Goal: Task Accomplishment & Management: Complete application form

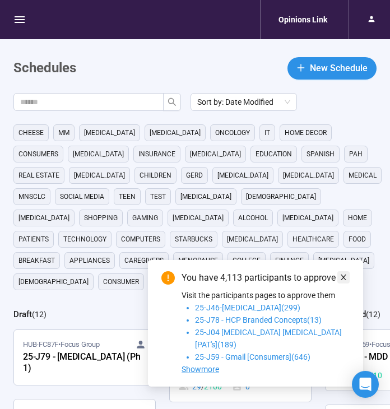
click at [343, 280] on icon "close" at bounding box center [343, 277] width 6 height 6
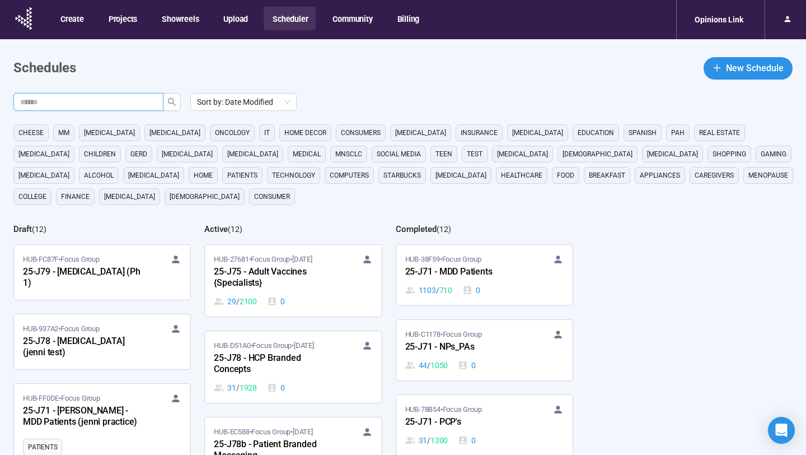
click at [133, 99] on input "text" at bounding box center [84, 102] width 128 height 12
type input "*****"
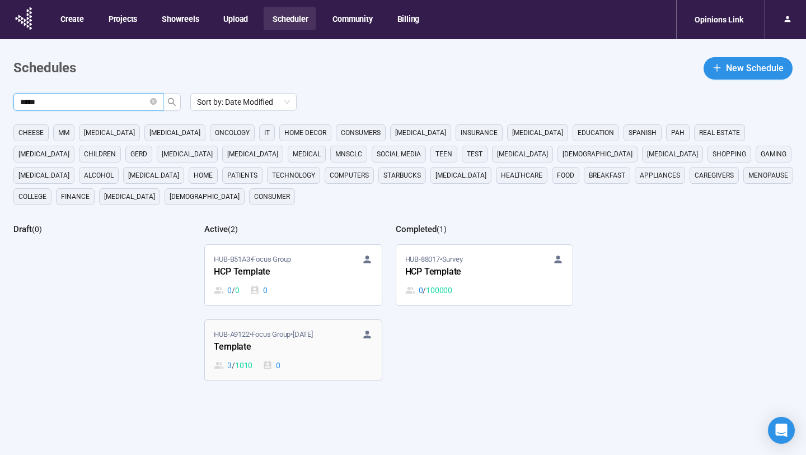
click at [315, 352] on div "Template" at bounding box center [275, 347] width 123 height 15
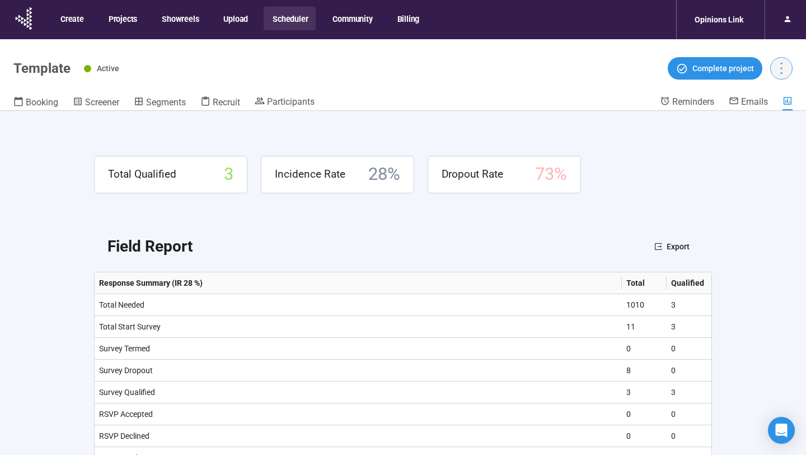
click at [389, 69] on icon "more" at bounding box center [781, 67] width 15 height 15
click at [389, 109] on span "Duplicate" at bounding box center [758, 111] width 49 height 12
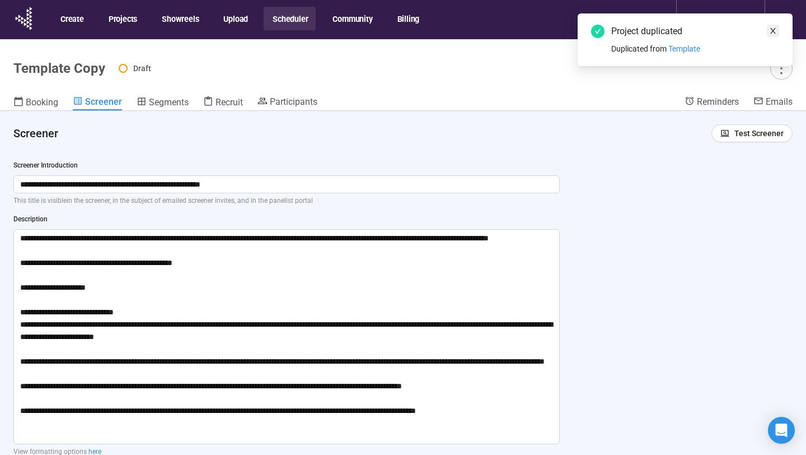
click at [389, 35] on span at bounding box center [773, 31] width 8 height 12
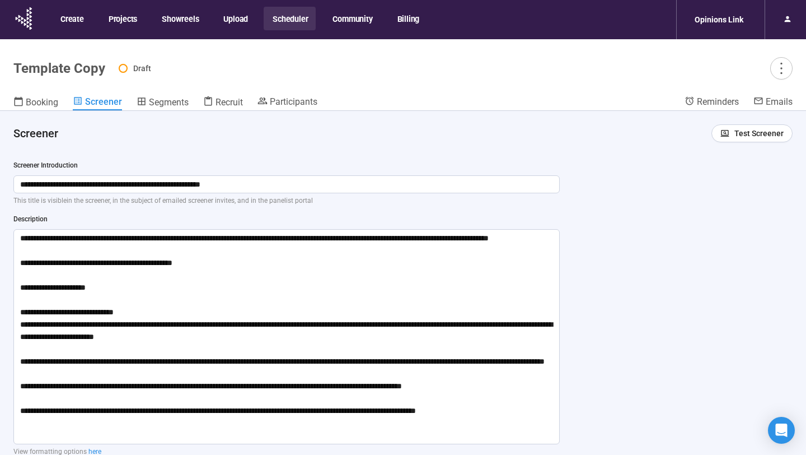
click at [389, 78] on div at bounding box center [781, 68] width 22 height 22
click at [389, 69] on icon "more" at bounding box center [781, 67] width 15 height 15
click at [389, 89] on span "Project details" at bounding box center [758, 93] width 49 height 12
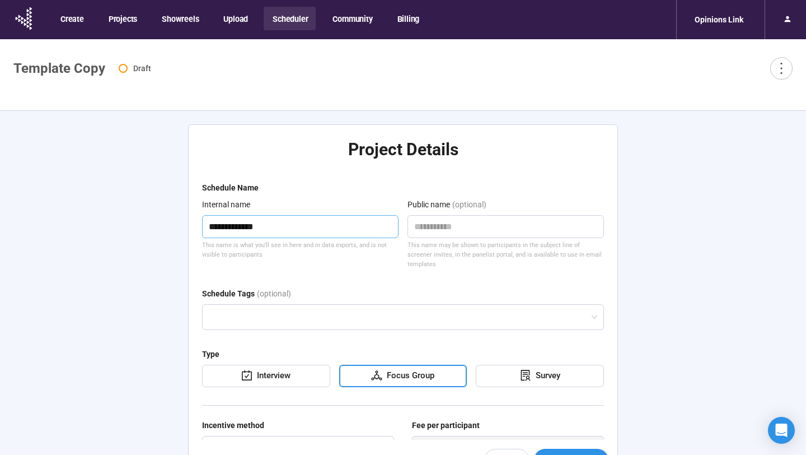
drag, startPoint x: 299, startPoint y: 225, endPoint x: 149, endPoint y: 221, distance: 149.5
click at [149, 221] on div "**********" at bounding box center [403, 302] width 806 height 383
type textarea "*"
type textarea "**"
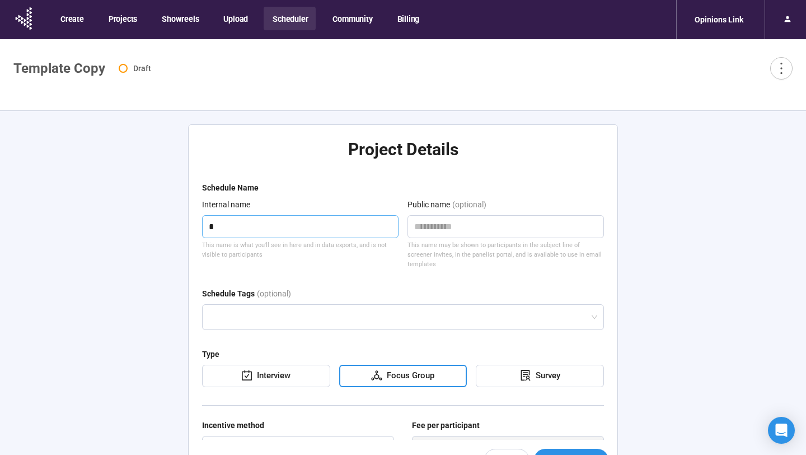
type textarea "**"
type textarea "***"
type textarea "****"
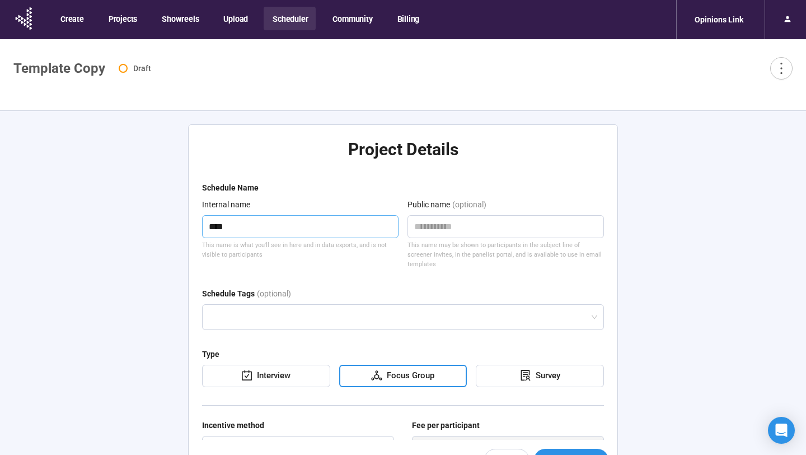
type textarea "***"
type textarea "****"
type textarea "*****"
type textarea "******"
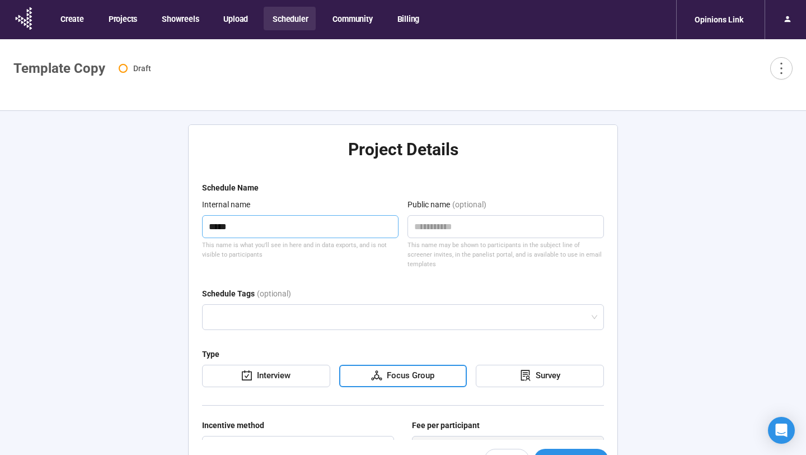
type textarea "******"
type textarea "*****"
type textarea "******"
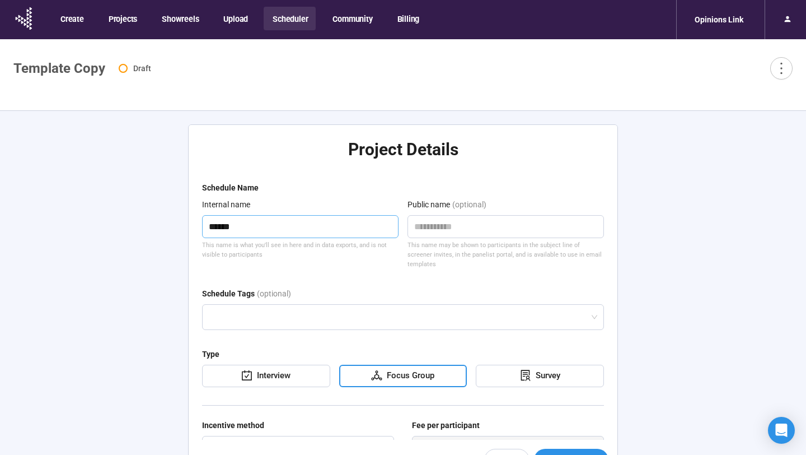
type textarea "******"
type textarea "********"
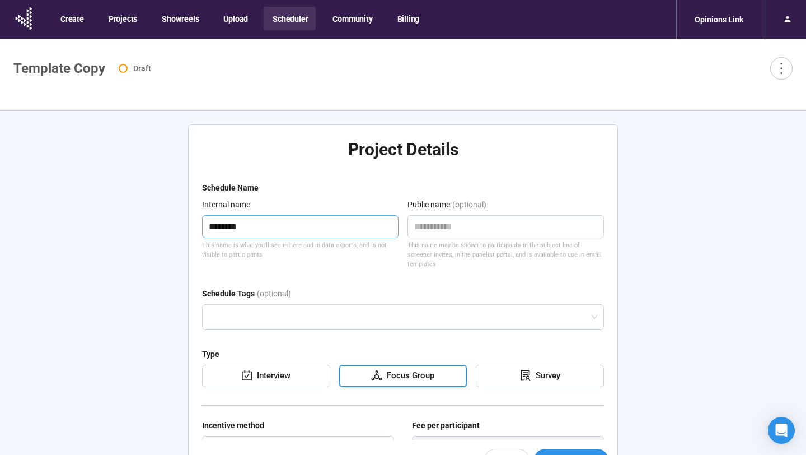
type textarea "********"
type textarea "**********"
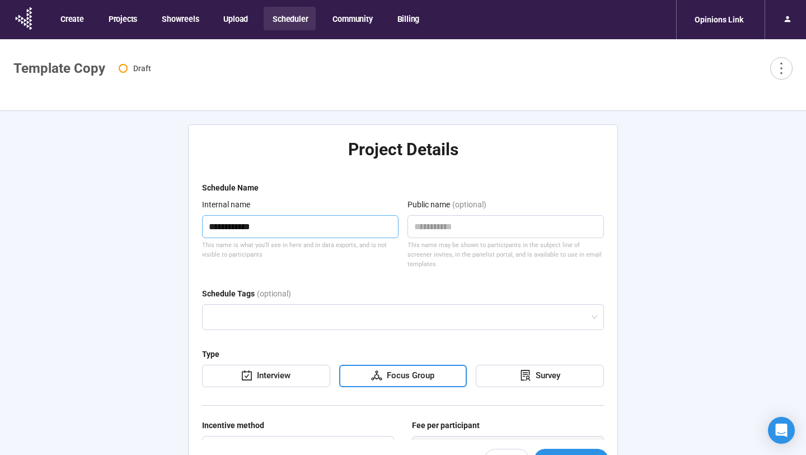
type textarea "**********"
type textarea "********"
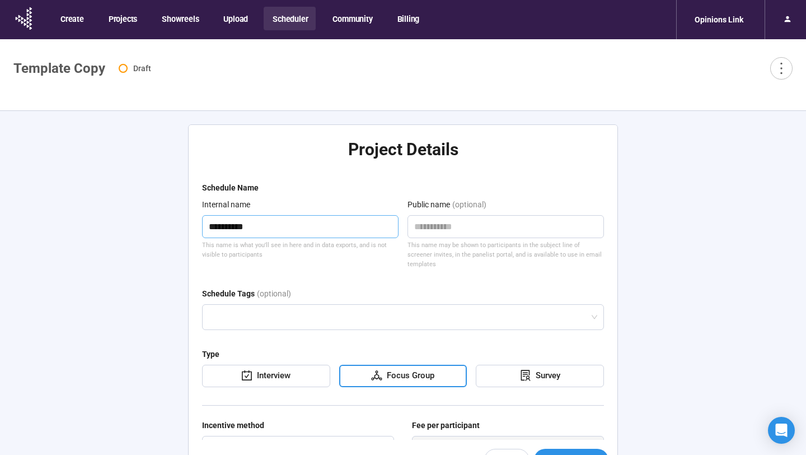
type textarea "********"
type textarea "**********"
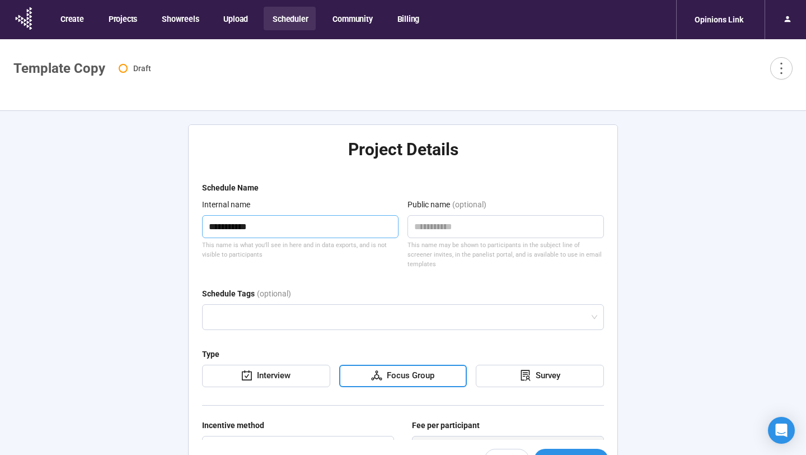
type textarea "**********"
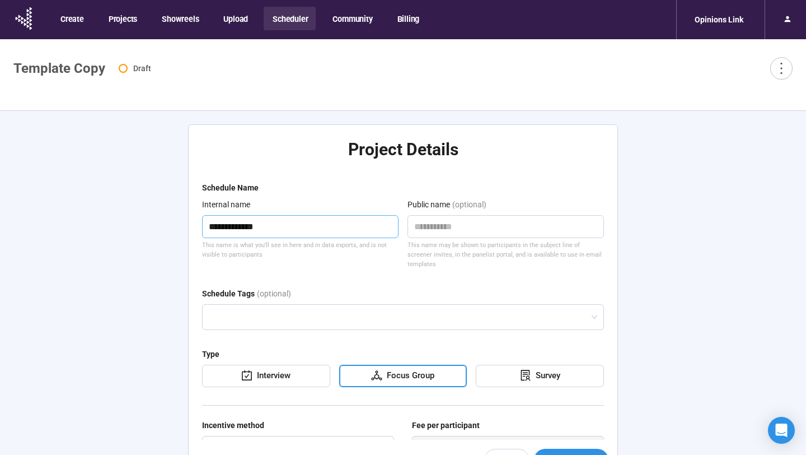
type textarea "**********"
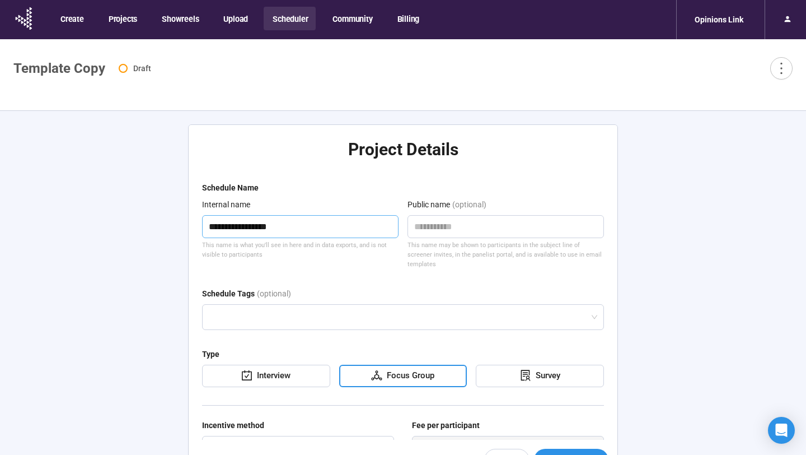
type textarea "**********"
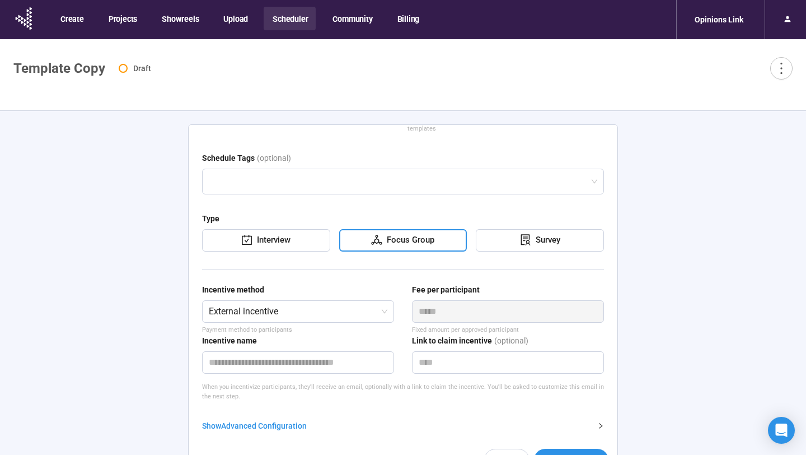
scroll to position [135, 0]
type textarea "**********"
click at [292, 354] on input "text" at bounding box center [298, 363] width 192 height 22
type input "****"
click at [389, 399] on form "**********" at bounding box center [403, 268] width 402 height 444
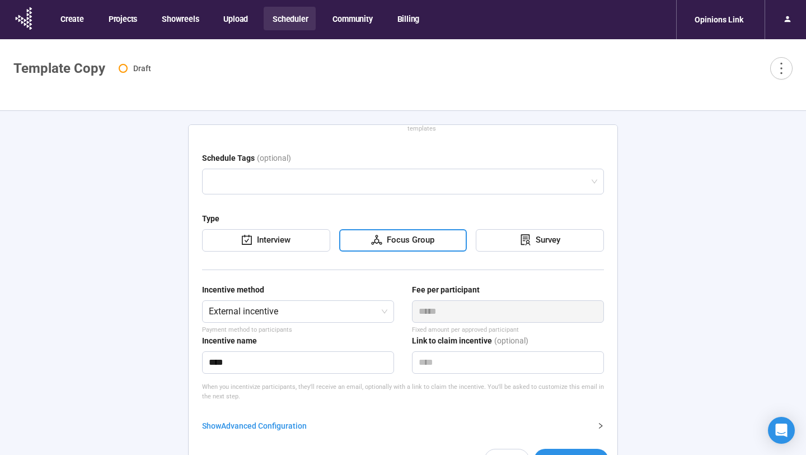
scroll to position [39, 0]
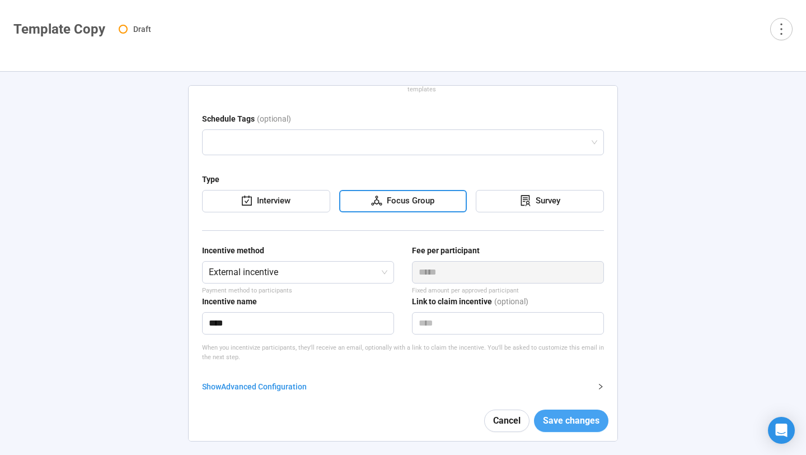
click at [389, 408] on span "Save changes" at bounding box center [571, 420] width 57 height 14
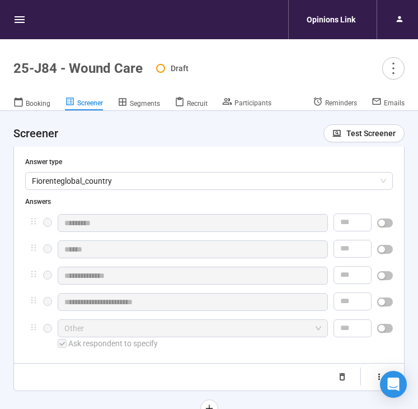
scroll to position [498, 0]
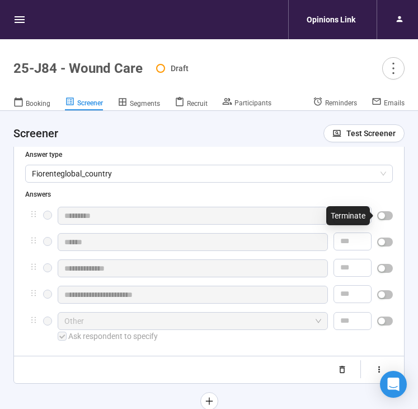
click at [387, 214] on span "button" at bounding box center [385, 215] width 16 height 9
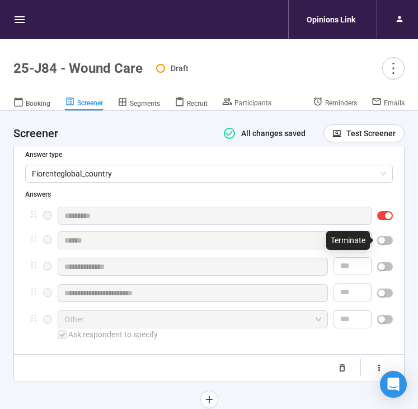
click at [387, 239] on span "button" at bounding box center [385, 240] width 16 height 9
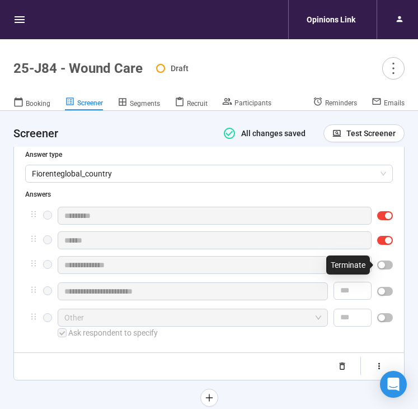
click at [388, 272] on div at bounding box center [385, 265] width 16 height 18
click at [386, 263] on span "button" at bounding box center [385, 264] width 16 height 9
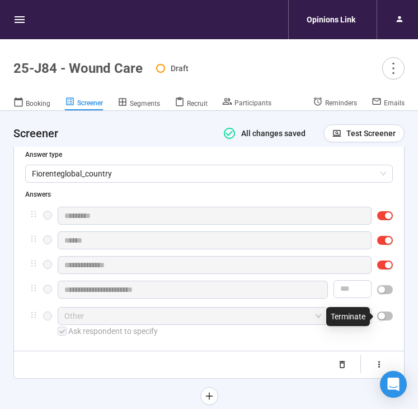
click at [386, 313] on span "button" at bounding box center [385, 315] width 16 height 9
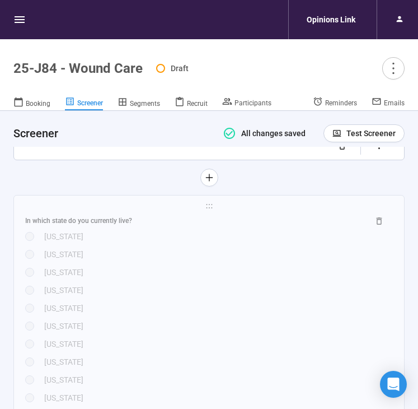
scroll to position [718, 0]
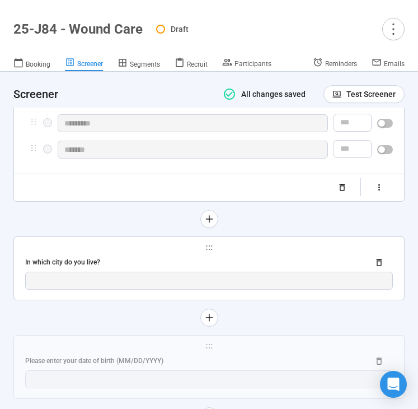
scroll to position [2013, 0]
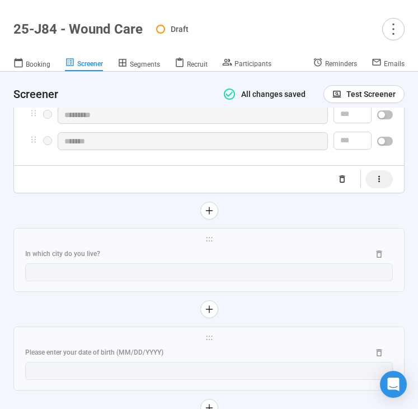
click at [381, 188] on button "button" at bounding box center [379, 179] width 27 height 18
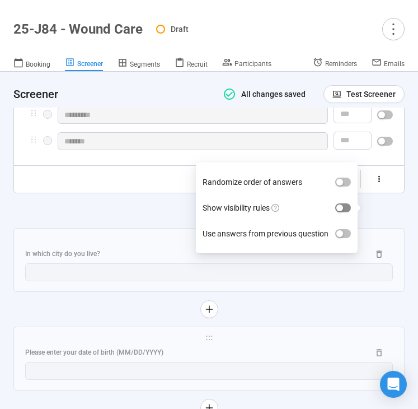
click at [348, 204] on span "button" at bounding box center [343, 207] width 16 height 9
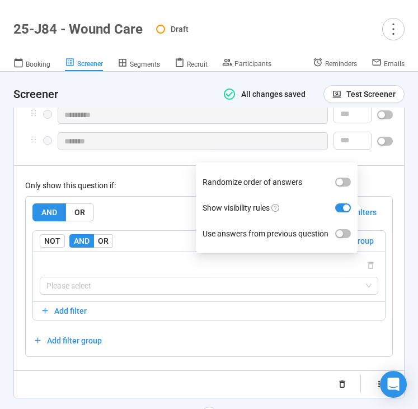
click at [164, 191] on div "Only show this question if:" at bounding box center [209, 185] width 368 height 12
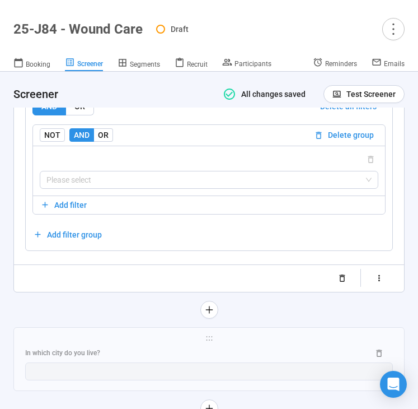
scroll to position [2125, 0]
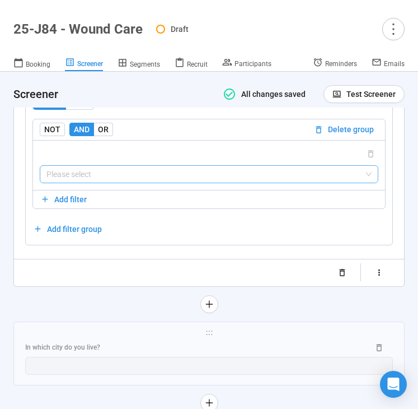
click at [149, 183] on input "search" at bounding box center [208, 174] width 325 height 17
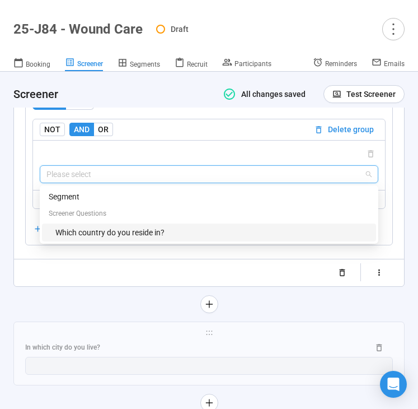
click at [111, 239] on div "Which country do you reside in?" at bounding box center [212, 232] width 314 height 12
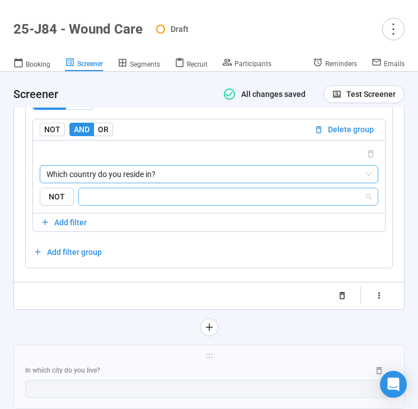
click at [139, 203] on input "search" at bounding box center [225, 196] width 279 height 13
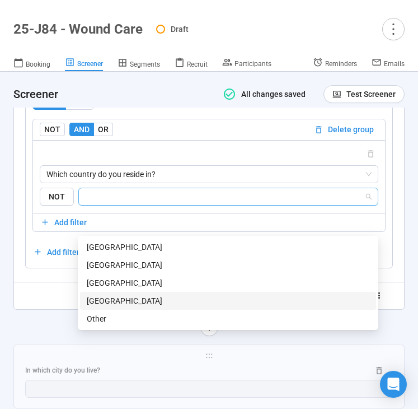
click at [128, 294] on div "[GEOGRAPHIC_DATA]" at bounding box center [228, 301] width 296 height 18
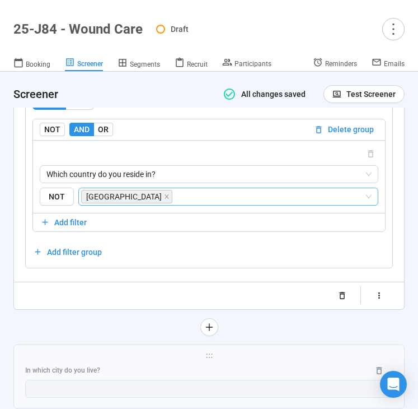
click at [73, 336] on div at bounding box center [208, 327] width 391 height 18
click at [48, 336] on div at bounding box center [208, 327] width 391 height 18
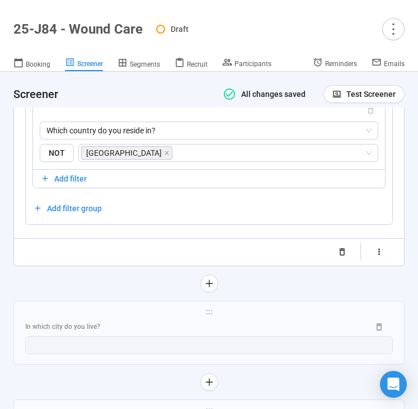
scroll to position [2194, 0]
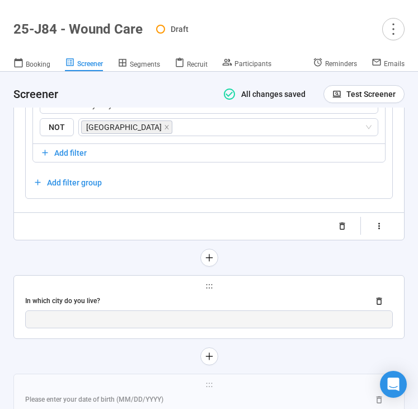
click at [102, 306] on div "In which city do you live?" at bounding box center [192, 301] width 335 height 11
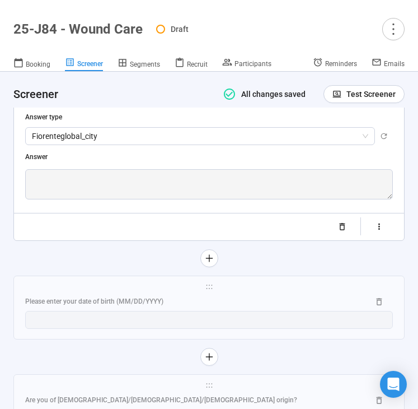
scroll to position [1641, 0]
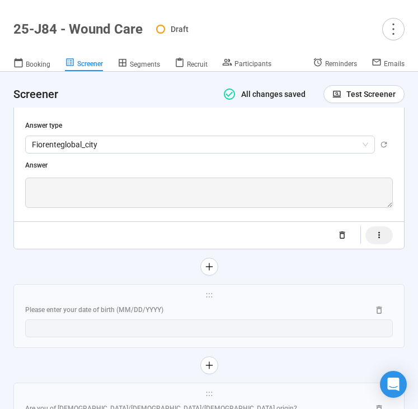
click at [386, 232] on button "button" at bounding box center [379, 235] width 27 height 18
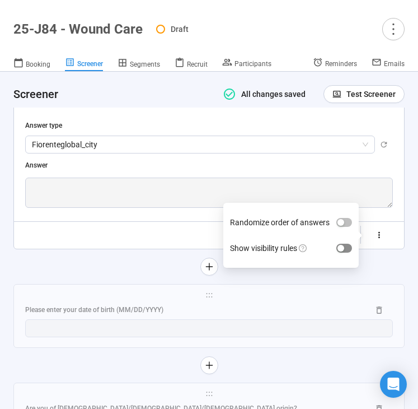
click at [343, 249] on div "button" at bounding box center [341, 248] width 7 height 7
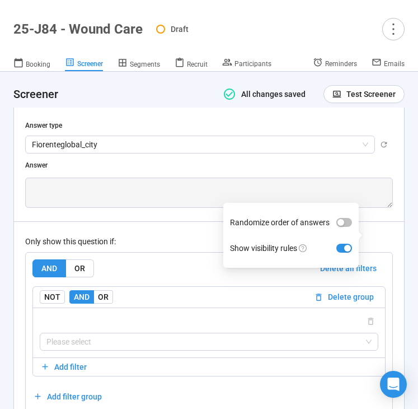
click at [148, 253] on div "AND OR Delete all filters NOT AND OR Delete group Please select Add filter Add …" at bounding box center [209, 333] width 367 height 160
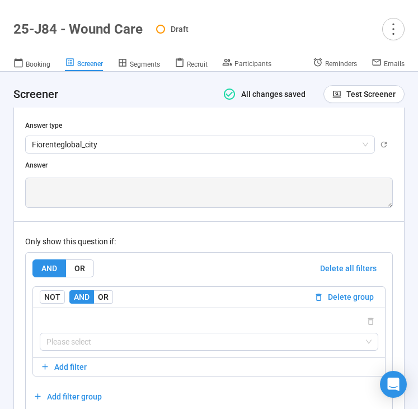
scroll to position [1764, 0]
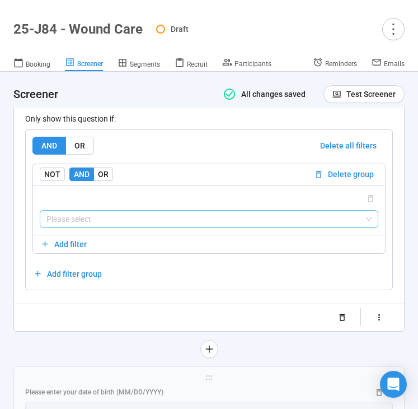
click at [143, 218] on input "search" at bounding box center [208, 219] width 325 height 17
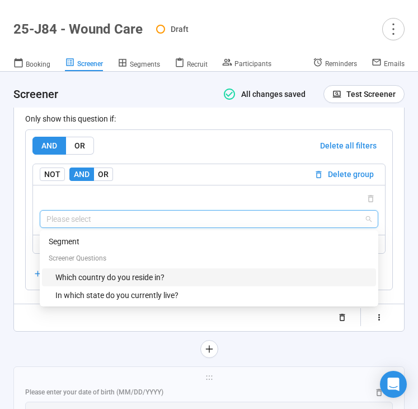
click at [142, 276] on div "Which country do you reside in?" at bounding box center [212, 277] width 314 height 12
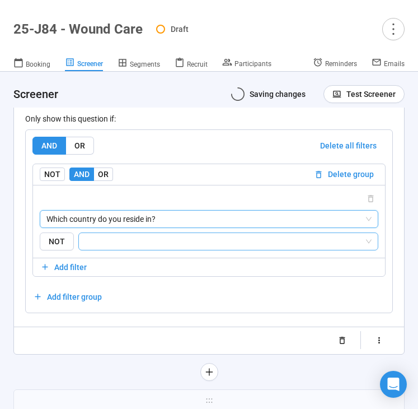
click at [163, 243] on input "search" at bounding box center [225, 241] width 279 height 13
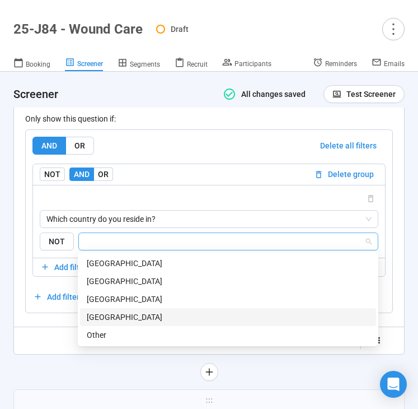
click at [142, 318] on div "[GEOGRAPHIC_DATA]" at bounding box center [228, 317] width 283 height 12
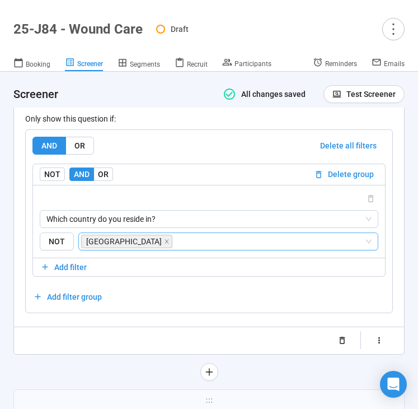
click at [45, 340] on div "Randomize order of answers Show visibility rules" at bounding box center [209, 340] width 368 height 18
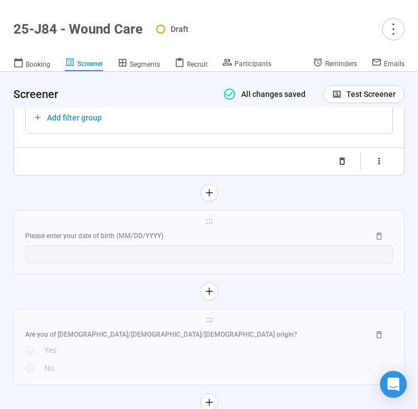
scroll to position [1968, 0]
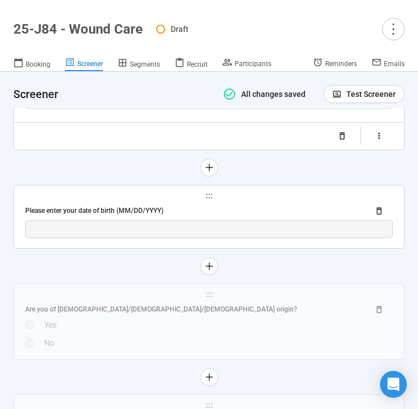
click at [125, 209] on div "Please enter your date of birth (MM/DD/YYYY)" at bounding box center [192, 210] width 335 height 11
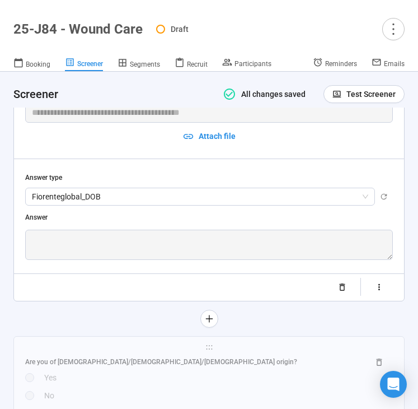
scroll to position [1686, 0]
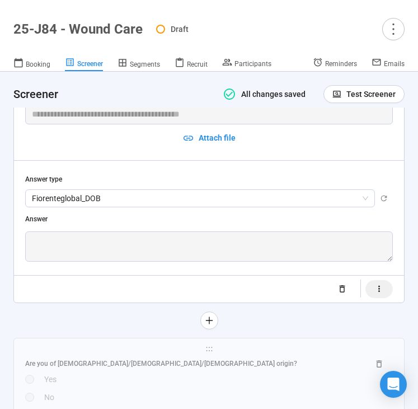
click at [386, 288] on button "button" at bounding box center [379, 289] width 27 height 18
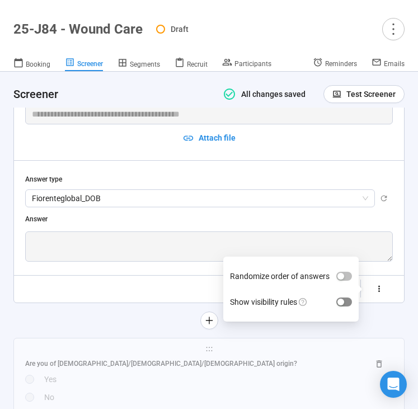
click at [343, 302] on div "button" at bounding box center [341, 301] width 7 height 7
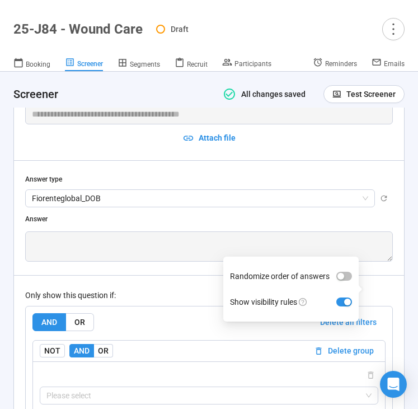
click at [162, 298] on div "Only show this question if:" at bounding box center [209, 295] width 368 height 12
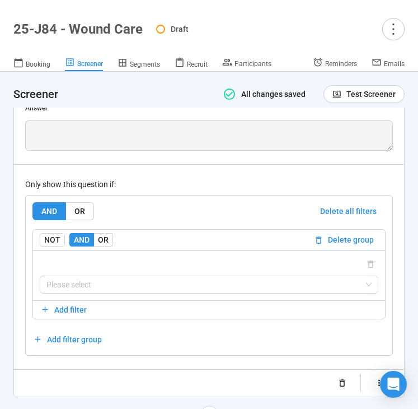
scroll to position [1796, 0]
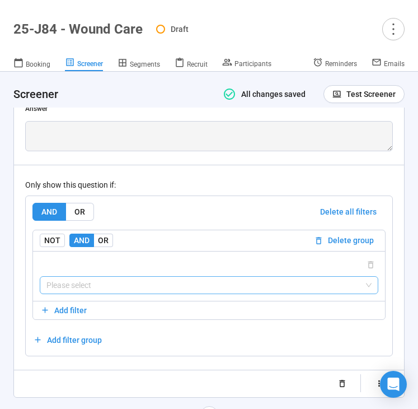
click at [161, 284] on input "search" at bounding box center [208, 285] width 325 height 17
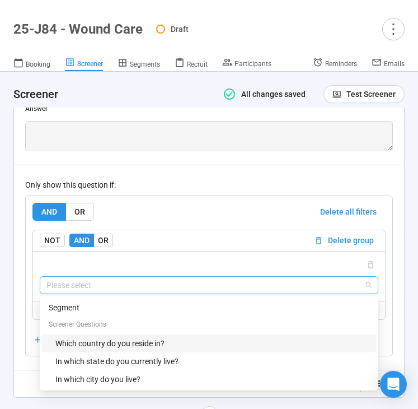
click at [132, 337] on div "Which country do you reside in?" at bounding box center [212, 343] width 314 height 12
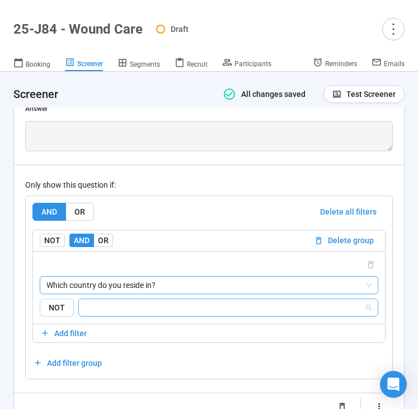
click at [147, 305] on input "search" at bounding box center [225, 307] width 279 height 13
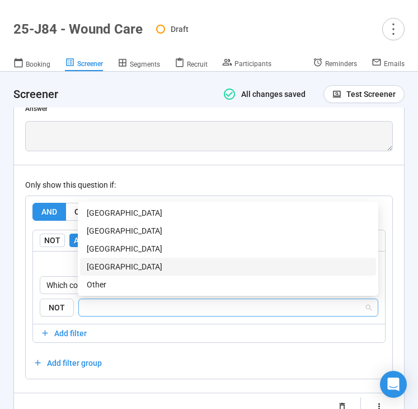
click at [148, 268] on div "[GEOGRAPHIC_DATA]" at bounding box center [228, 266] width 283 height 12
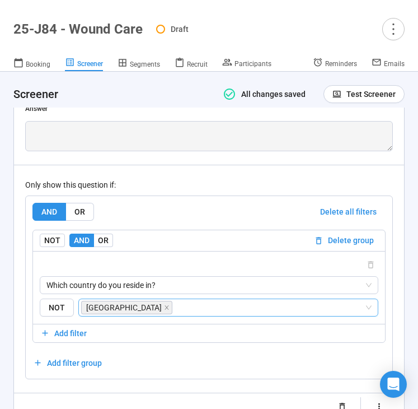
click at [195, 177] on div "Only show this question if: AND OR Delete all filters NOT AND OR Delete group W…" at bounding box center [209, 272] width 368 height 214
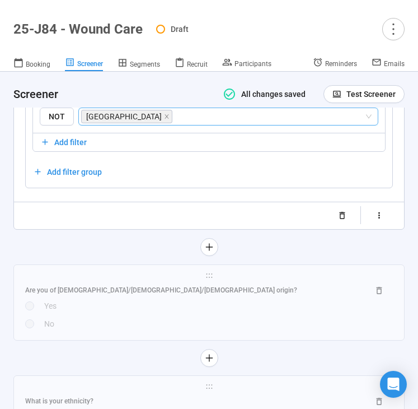
scroll to position [2012, 0]
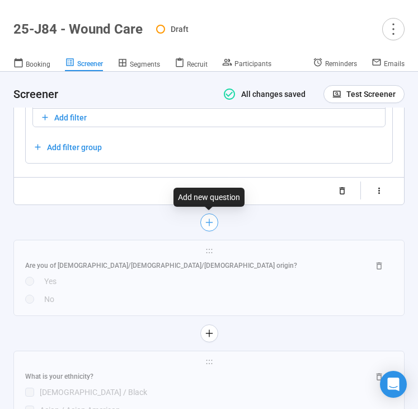
click at [208, 222] on icon "plus" at bounding box center [208, 221] width 9 height 9
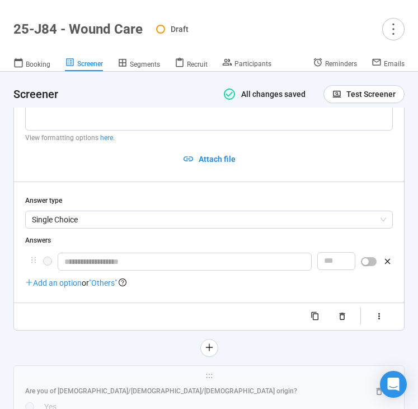
scroll to position [1784, 0]
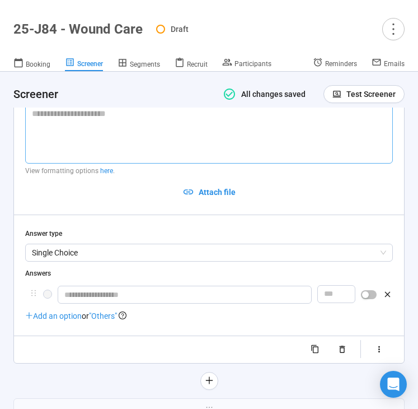
click at [58, 125] on textarea at bounding box center [209, 133] width 368 height 59
paste textarea "**********"
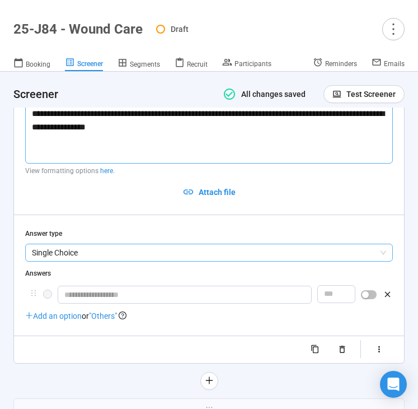
click at [88, 254] on span "Single Choice" at bounding box center [209, 252] width 354 height 17
type textarea "**********"
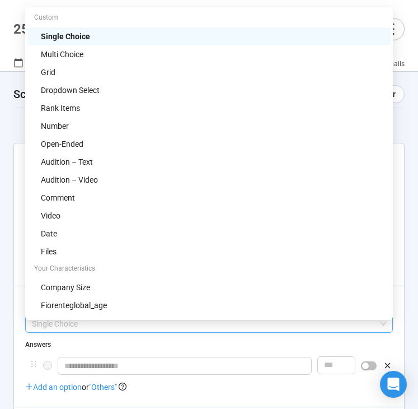
scroll to position [1703, 0]
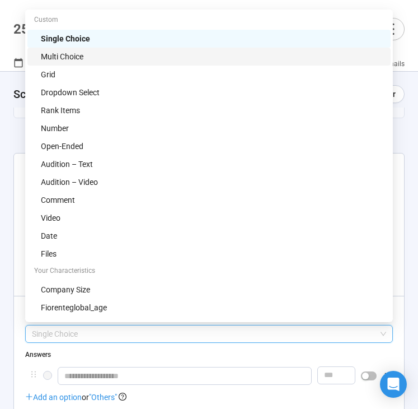
click at [87, 59] on div "Multi Choice" at bounding box center [212, 56] width 343 height 12
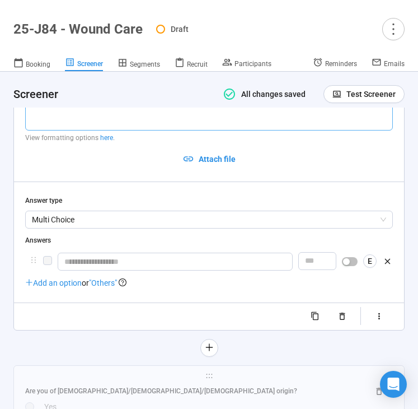
scroll to position [1817, 0]
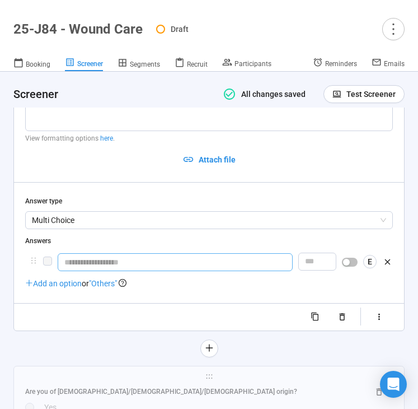
click at [124, 263] on input "text" at bounding box center [175, 262] width 235 height 18
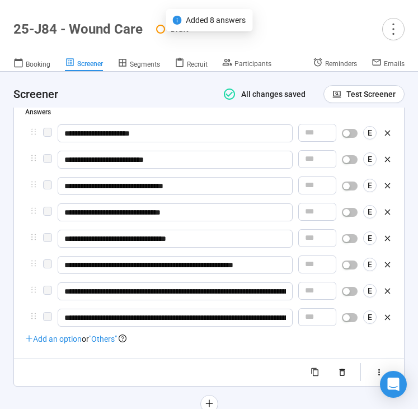
scroll to position [1945, 0]
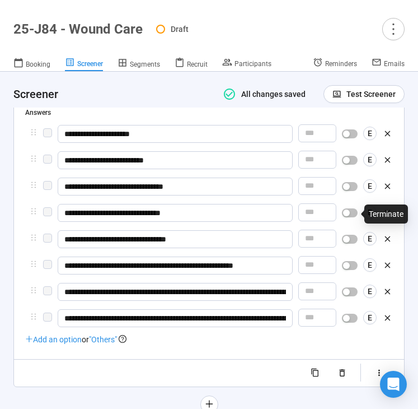
click at [354, 212] on span "button" at bounding box center [350, 212] width 16 height 9
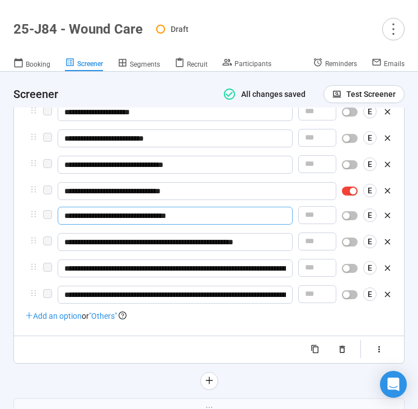
scroll to position [1970, 0]
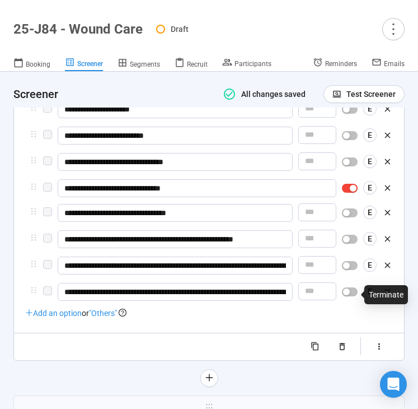
click at [352, 293] on span "button" at bounding box center [350, 291] width 16 height 9
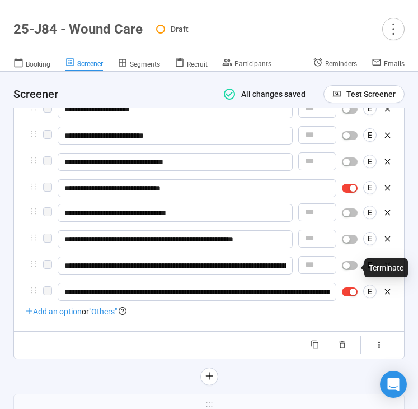
click at [352, 266] on span "button" at bounding box center [350, 265] width 16 height 9
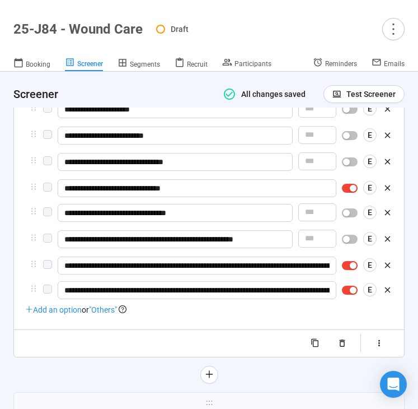
click at [113, 310] on span ""Others"" at bounding box center [103, 309] width 28 height 9
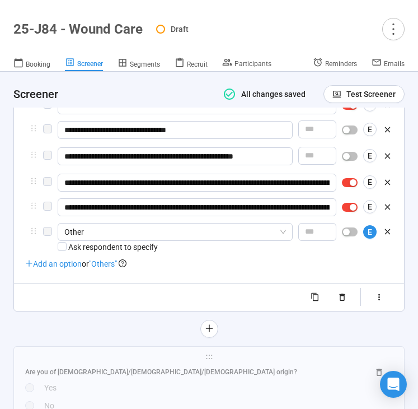
scroll to position [2052, 0]
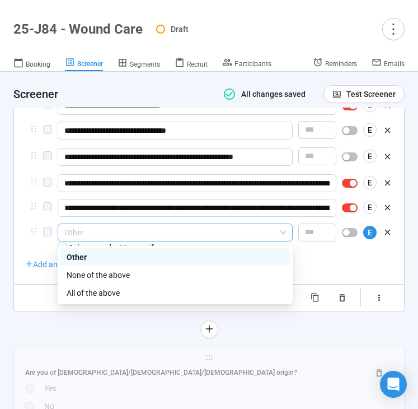
click at [93, 237] on span "Other" at bounding box center [175, 232] width 222 height 17
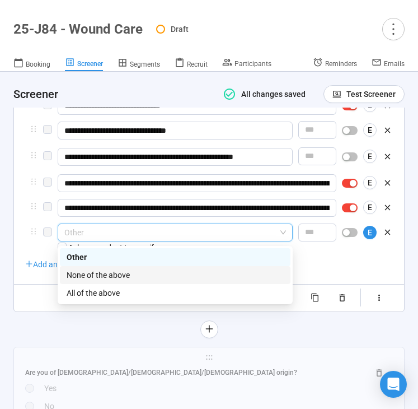
click at [102, 269] on div "None of the above" at bounding box center [175, 275] width 217 height 12
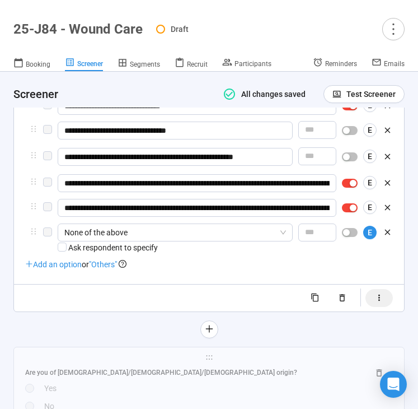
click at [384, 299] on button "button" at bounding box center [379, 298] width 27 height 18
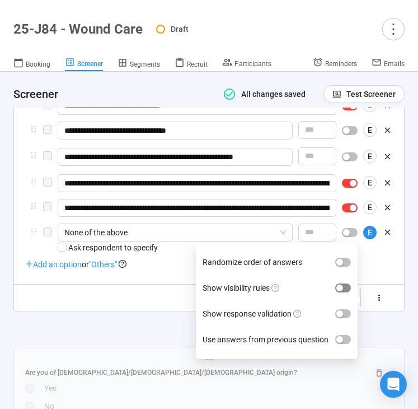
click at [348, 290] on span "button" at bounding box center [343, 287] width 16 height 9
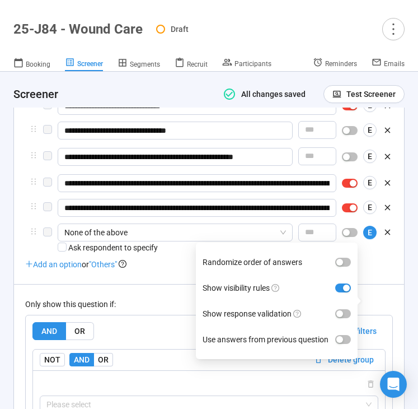
click at [146, 293] on div "Only show this question if: AND OR Delete all filters NOT AND OR Delete group P…" at bounding box center [209, 379] width 368 height 191
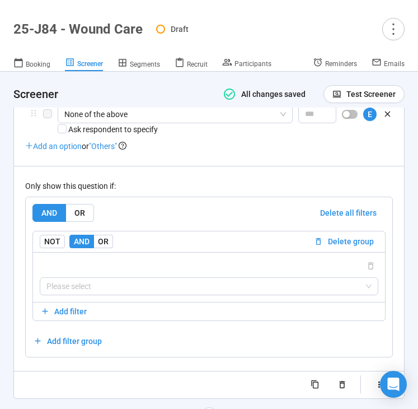
scroll to position [2171, 0]
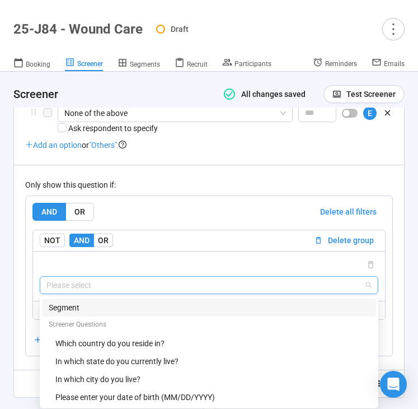
click at [143, 293] on input "search" at bounding box center [208, 285] width 325 height 17
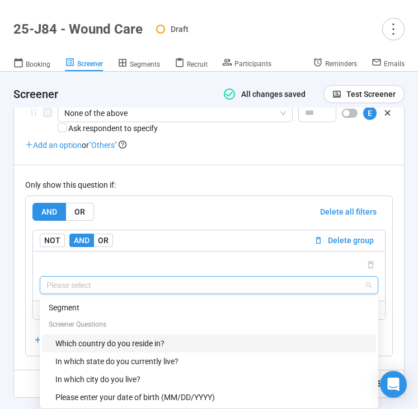
click at [129, 344] on div "Which country do you reside in?" at bounding box center [212, 343] width 314 height 12
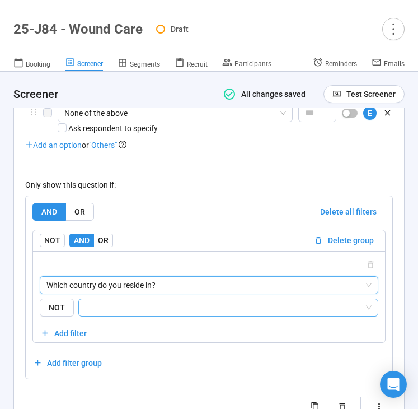
click at [162, 311] on input "search" at bounding box center [225, 307] width 279 height 13
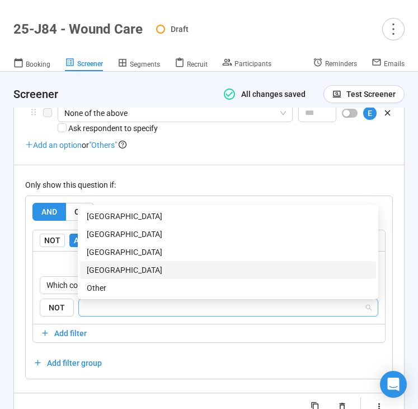
click at [164, 274] on div "[GEOGRAPHIC_DATA]" at bounding box center [228, 270] width 283 height 12
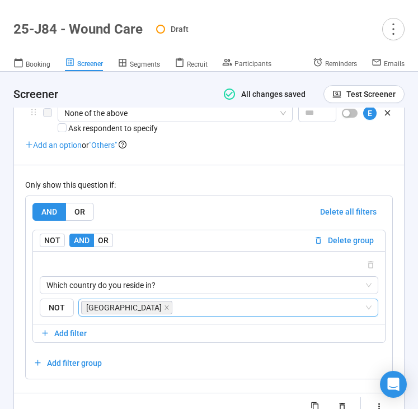
click at [212, 184] on div "Only show this question if:" at bounding box center [209, 185] width 368 height 12
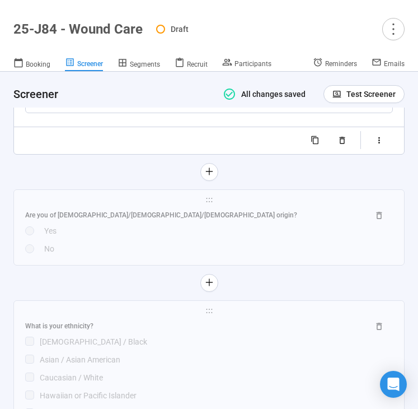
scroll to position [2440, 0]
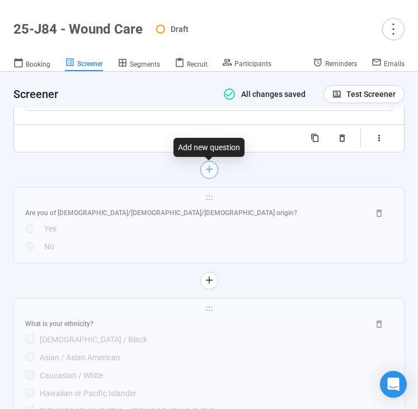
click at [210, 174] on icon "plus" at bounding box center [208, 169] width 9 height 9
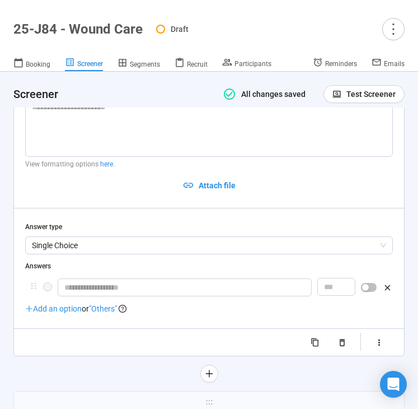
scroll to position [2063, 0]
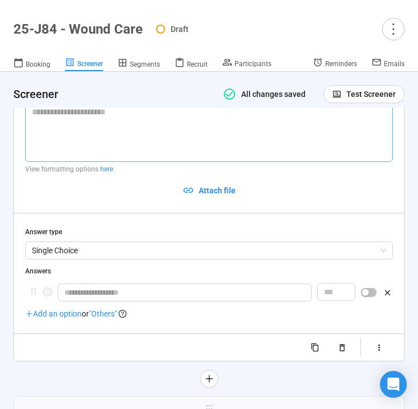
click at [52, 137] on textarea at bounding box center [209, 131] width 368 height 59
paste textarea "**********"
type textarea "**********"
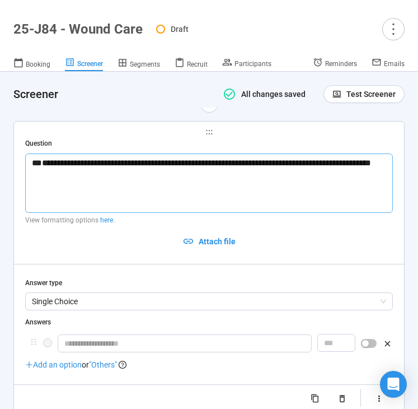
scroll to position [2010, 0]
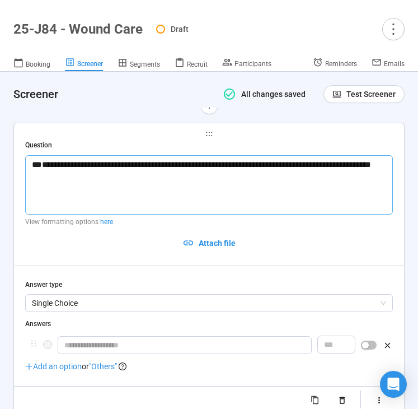
click at [31, 193] on textarea "**********" at bounding box center [209, 184] width 368 height 59
type textarea "**********"
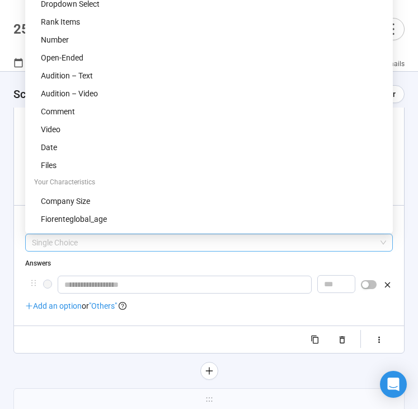
click at [113, 249] on span "Single Choice" at bounding box center [209, 242] width 354 height 17
type textarea "**********"
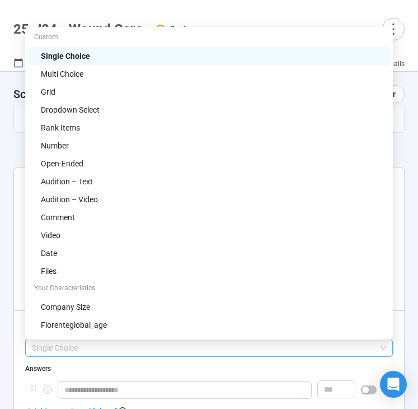
scroll to position [1965, 0]
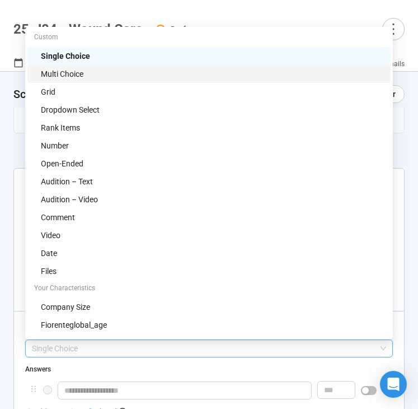
click at [102, 73] on div "Multi Choice" at bounding box center [212, 74] width 343 height 12
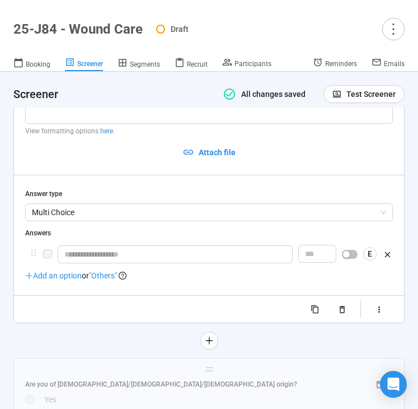
scroll to position [2138, 0]
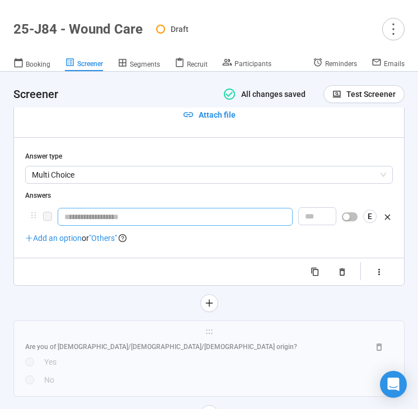
click at [88, 219] on input "text" at bounding box center [175, 217] width 235 height 18
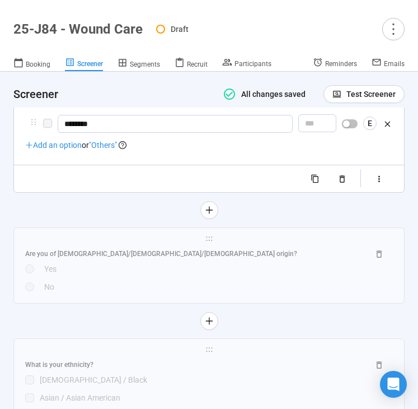
scroll to position [2444, 0]
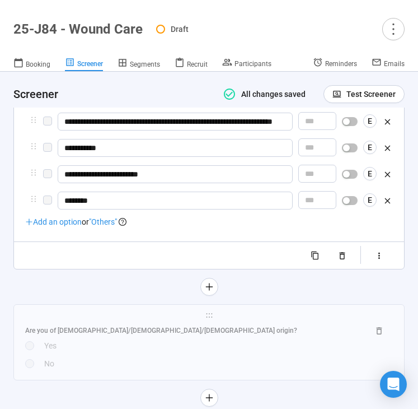
click at [109, 226] on span ""Others"" at bounding box center [103, 221] width 28 height 9
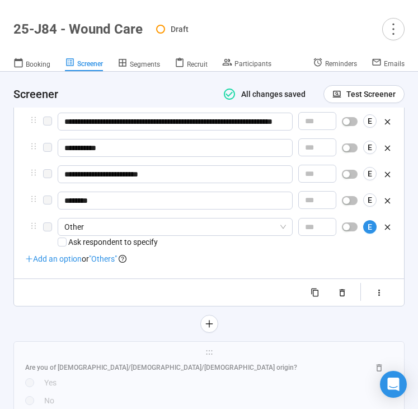
click at [110, 263] on span ""Others"" at bounding box center [103, 258] width 28 height 9
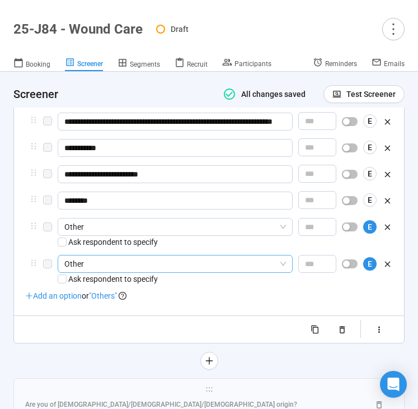
click at [126, 272] on span "Other" at bounding box center [175, 263] width 222 height 17
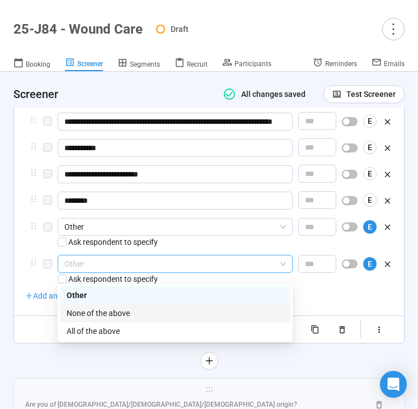
click at [123, 314] on div "None of the above" at bounding box center [175, 313] width 217 height 12
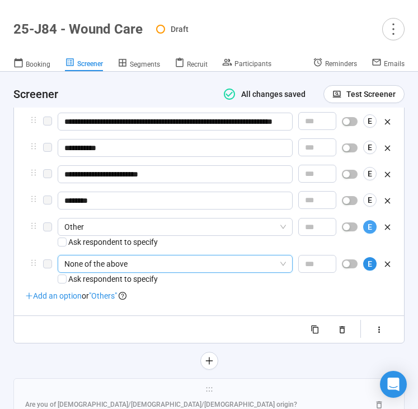
click at [371, 233] on span "E" at bounding box center [370, 227] width 4 height 12
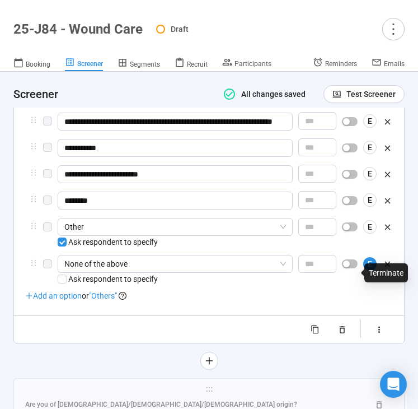
click at [350, 267] on div "button" at bounding box center [346, 263] width 7 height 7
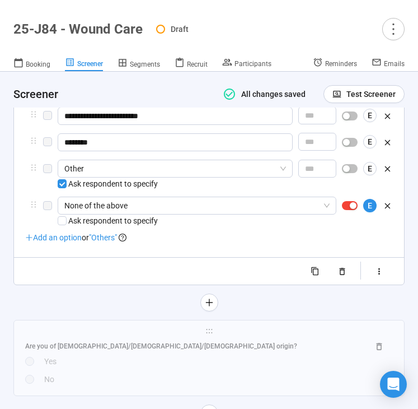
scroll to position [2526, 0]
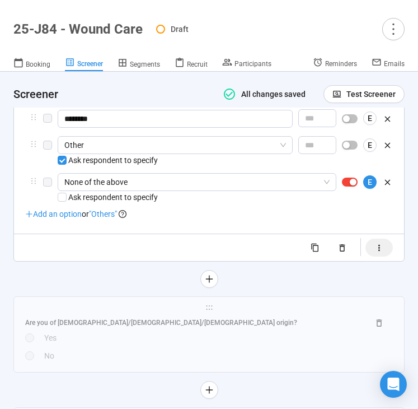
click at [384, 254] on button "button" at bounding box center [379, 248] width 27 height 18
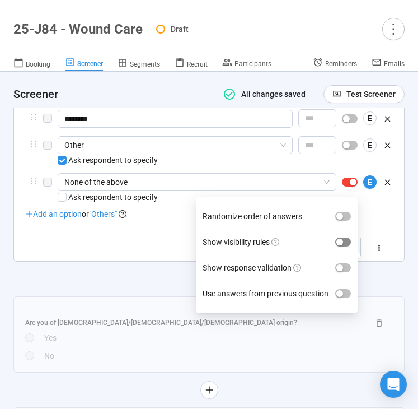
click at [340, 245] on div "button" at bounding box center [340, 242] width 7 height 7
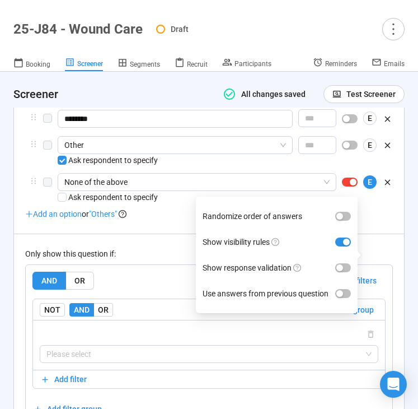
click at [127, 260] on div "Only show this question if:" at bounding box center [209, 253] width 368 height 12
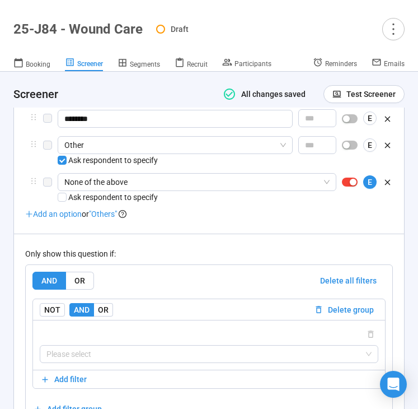
scroll to position [2634, 0]
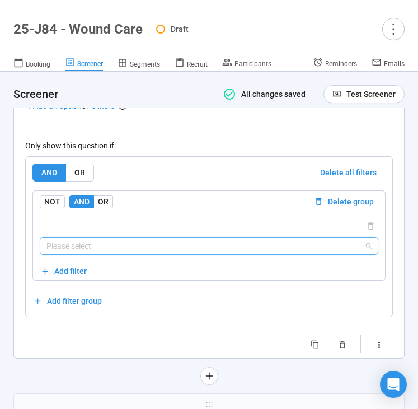
click at [123, 254] on input "search" at bounding box center [208, 245] width 325 height 17
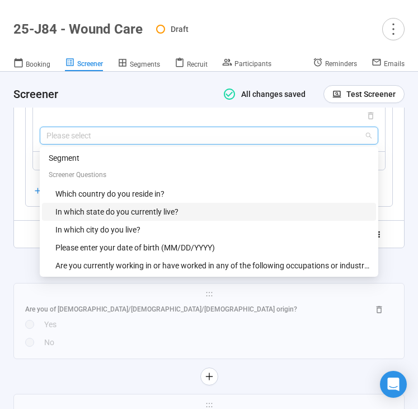
scroll to position [2718, 0]
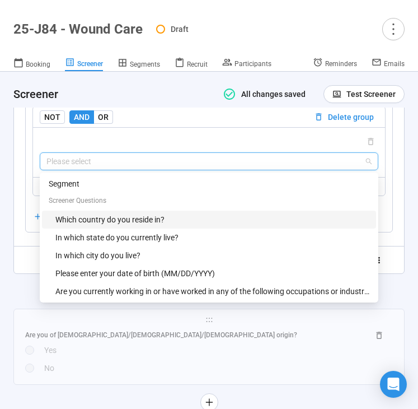
click at [151, 225] on div "Which country do you reside in?" at bounding box center [212, 219] width 314 height 12
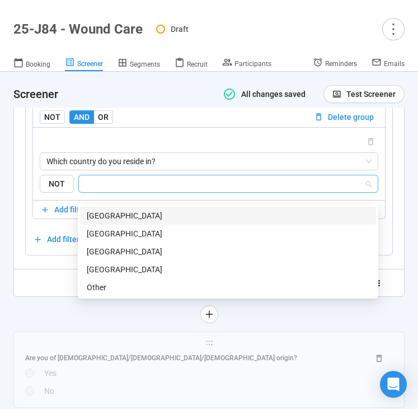
click at [172, 190] on input "search" at bounding box center [225, 183] width 279 height 13
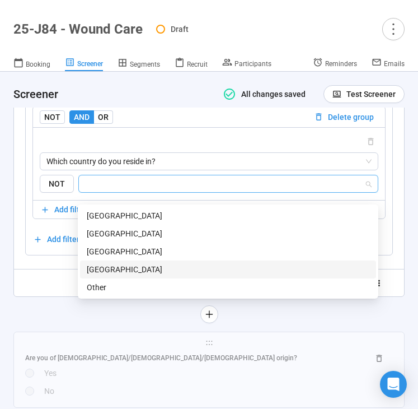
click at [153, 265] on div "[GEOGRAPHIC_DATA]" at bounding box center [228, 269] width 283 height 12
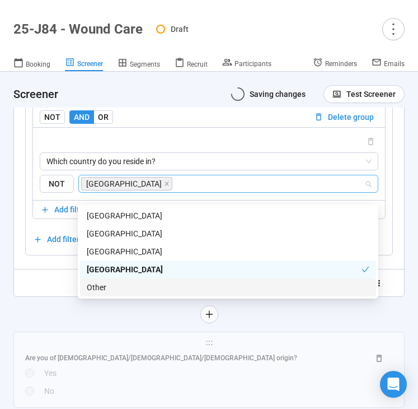
click at [37, 323] on div at bounding box center [208, 314] width 391 height 18
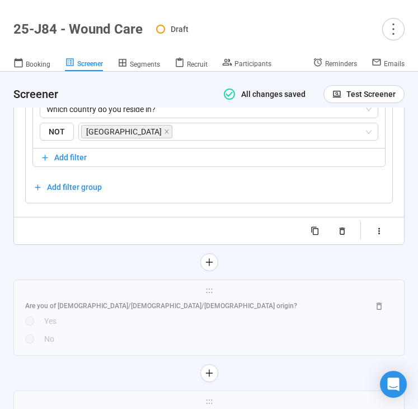
scroll to position [2771, 0]
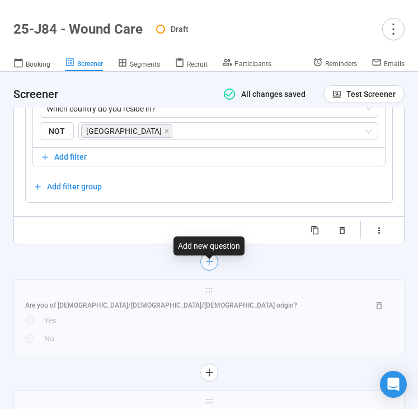
click at [204, 270] on button "button" at bounding box center [209, 262] width 18 height 18
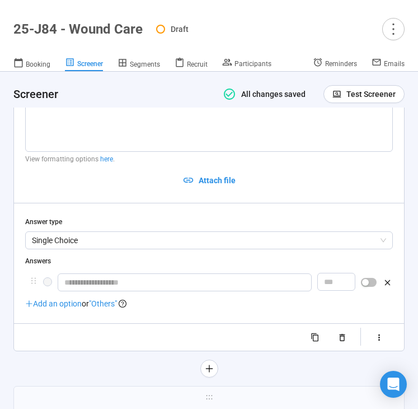
scroll to position [2405, 0]
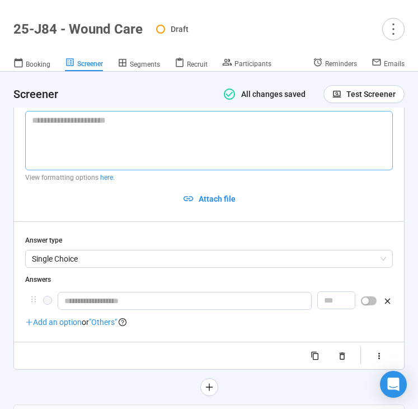
click at [71, 127] on textarea at bounding box center [209, 140] width 368 height 59
paste textarea "**********"
type textarea "**********"
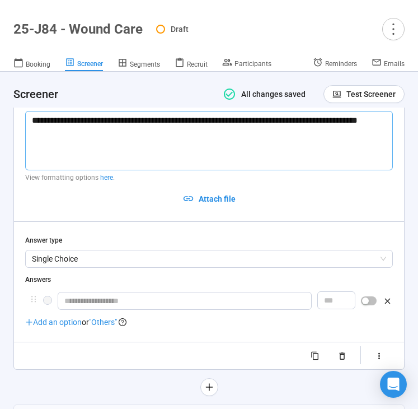
type textarea "**********"
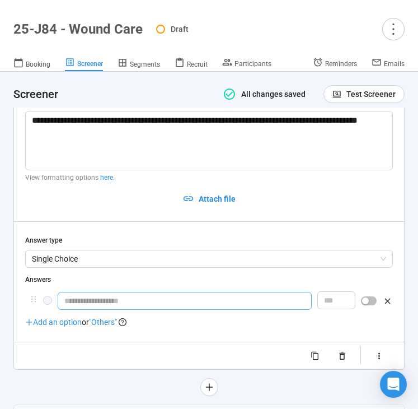
click at [108, 295] on input "text" at bounding box center [185, 301] width 254 height 18
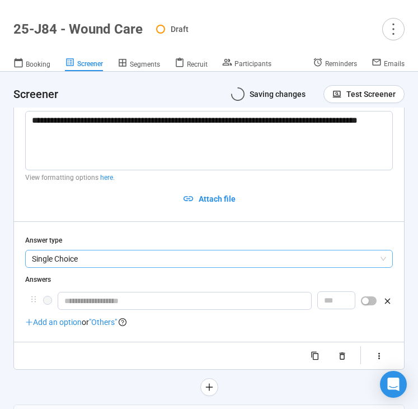
click at [109, 253] on span "Single Choice" at bounding box center [209, 258] width 354 height 17
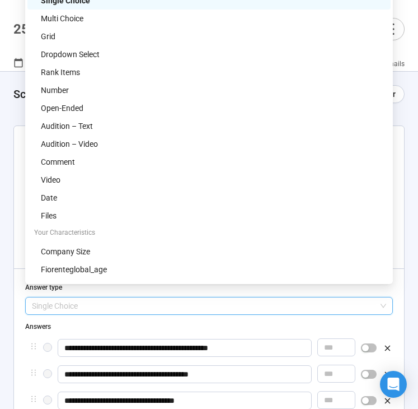
scroll to position [2357, 0]
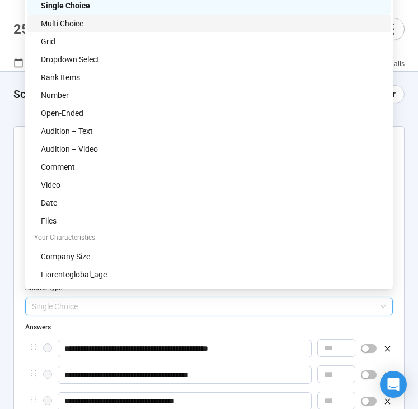
click at [116, 23] on div "Multi Choice" at bounding box center [212, 23] width 343 height 12
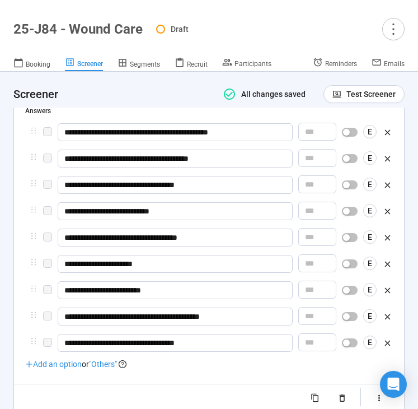
scroll to position [2574, 0]
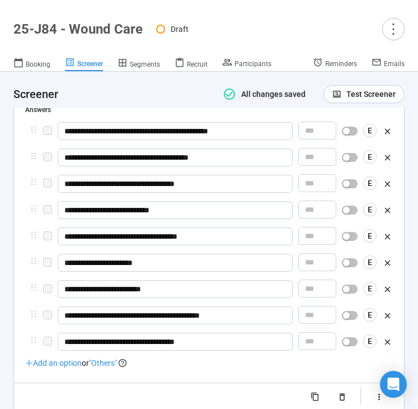
click at [106, 358] on span ""Others"" at bounding box center [103, 362] width 28 height 9
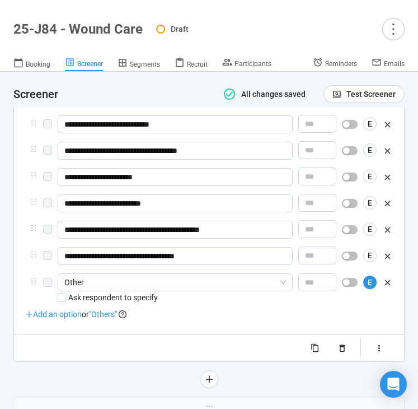
scroll to position [2688, 0]
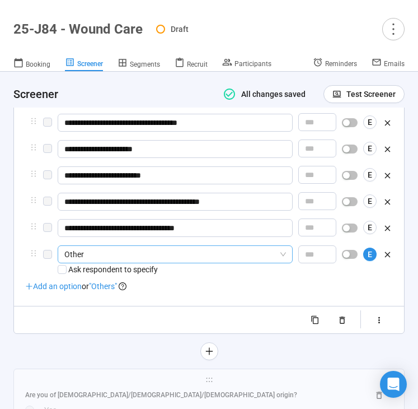
click at [77, 258] on span "Other" at bounding box center [175, 254] width 222 height 17
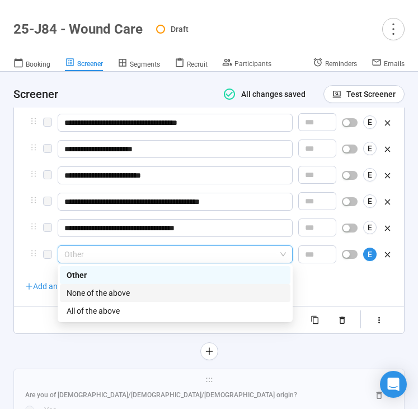
click at [104, 288] on div "None of the above" at bounding box center [175, 293] width 217 height 12
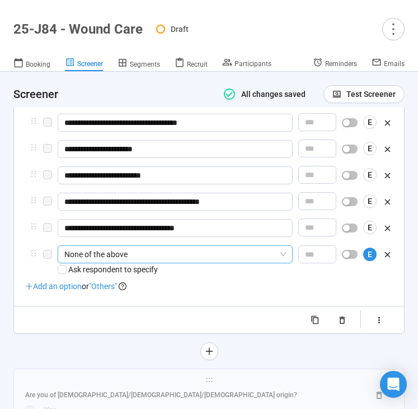
click at [21, 319] on div "**********" at bounding box center [209, 65] width 390 height 538
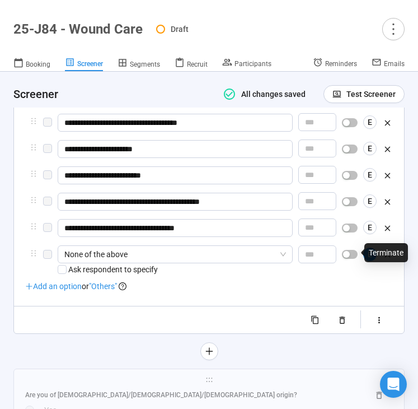
click at [348, 253] on div "button" at bounding box center [346, 254] width 7 height 7
click at [125, 351] on div at bounding box center [208, 351] width 391 height 18
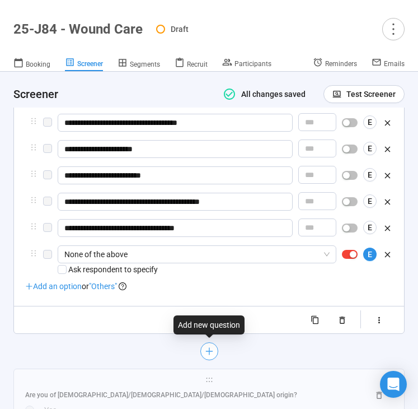
click at [204, 348] on icon "plus" at bounding box center [208, 351] width 9 height 9
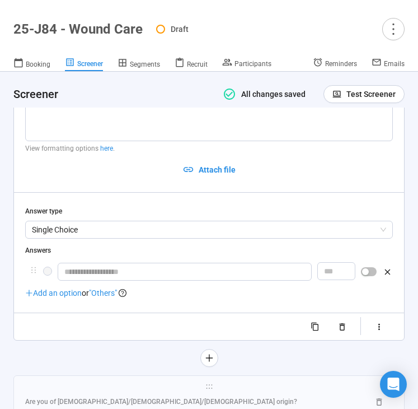
scroll to position [2662, 0]
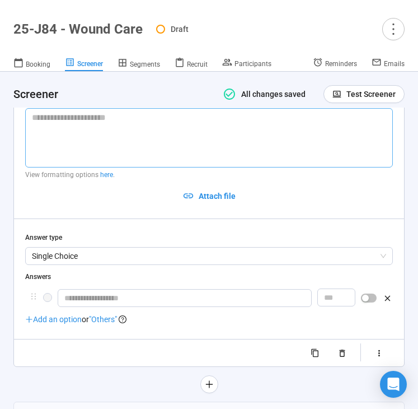
click at [88, 124] on textarea at bounding box center [209, 137] width 368 height 59
paste textarea "**********"
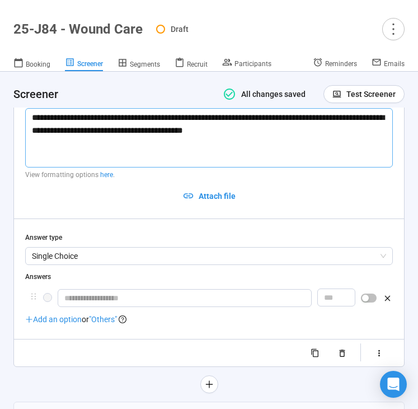
type textarea "**********"
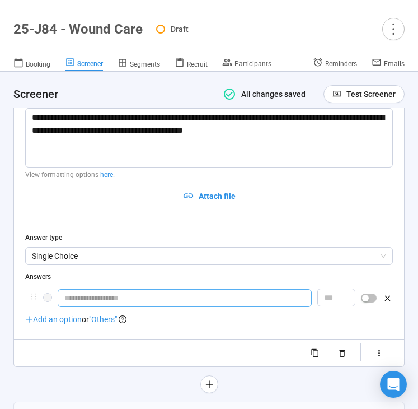
click at [100, 296] on input "text" at bounding box center [185, 298] width 254 height 18
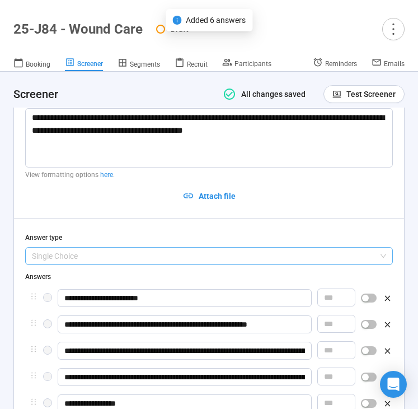
click at [114, 256] on span "Single Choice" at bounding box center [209, 255] width 354 height 17
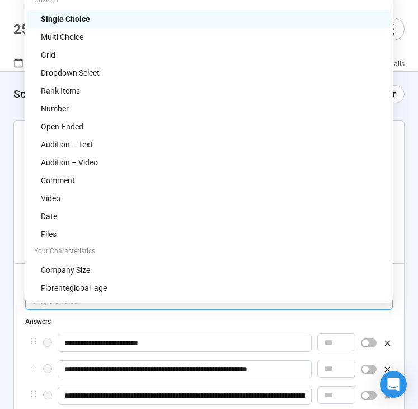
scroll to position [2600, 0]
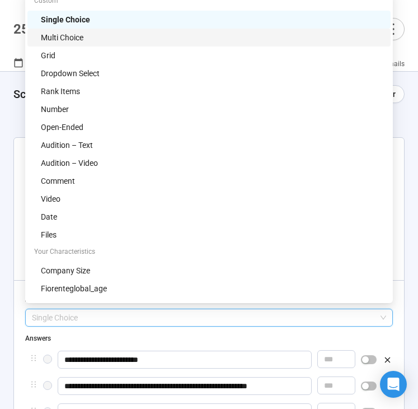
click at [87, 37] on div "Multi Choice" at bounding box center [212, 37] width 343 height 12
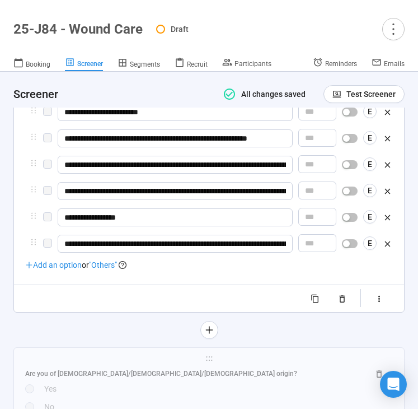
scroll to position [2866, 0]
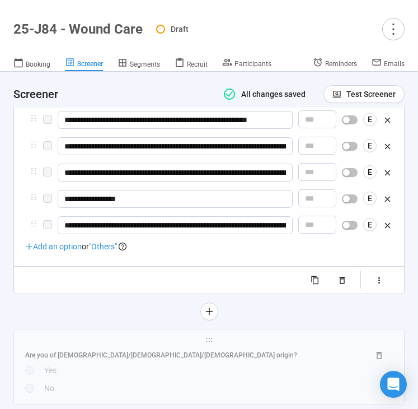
click at [108, 242] on span ""Others"" at bounding box center [103, 246] width 28 height 9
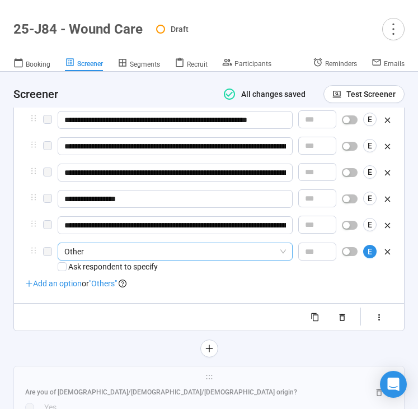
click at [150, 254] on span "Other" at bounding box center [175, 251] width 222 height 17
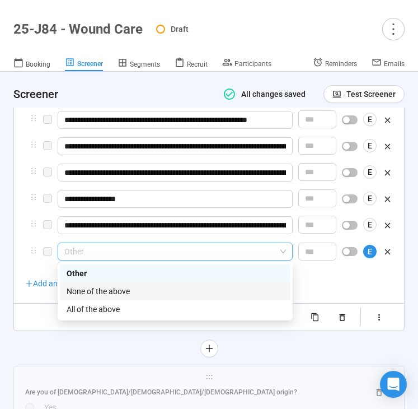
click at [132, 295] on div "None of the above" at bounding box center [175, 291] width 217 height 12
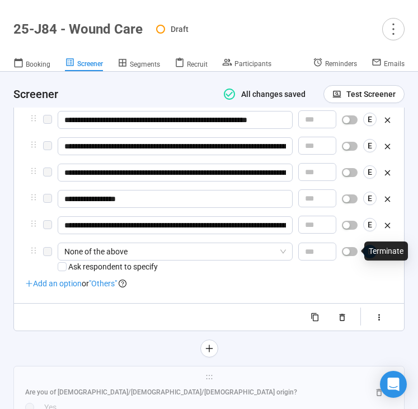
click at [344, 250] on div "button" at bounding box center [346, 251] width 7 height 7
click at [379, 317] on icon "button" at bounding box center [380, 317] width 10 height 10
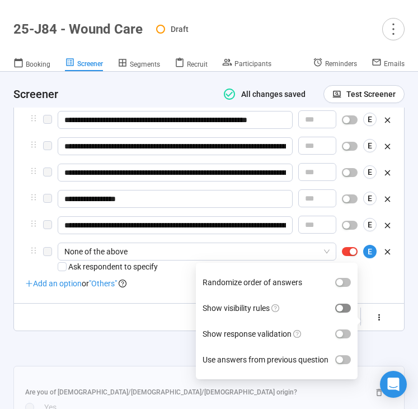
click at [343, 305] on div "button" at bounding box center [340, 308] width 7 height 7
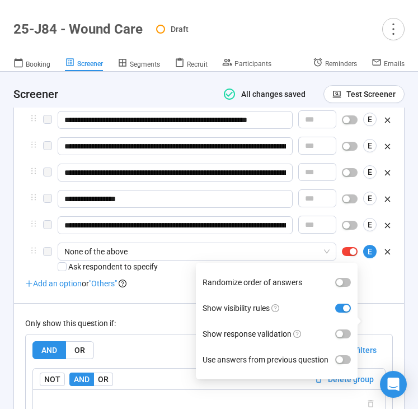
click at [167, 317] on div "Only show this question if:" at bounding box center [209, 323] width 368 height 12
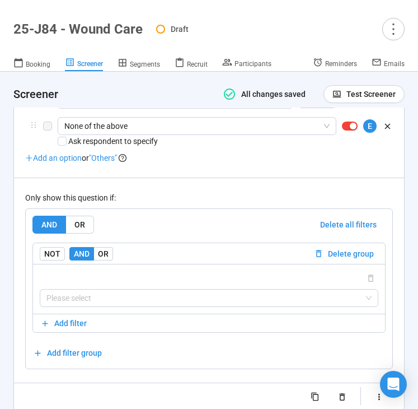
scroll to position [2998, 0]
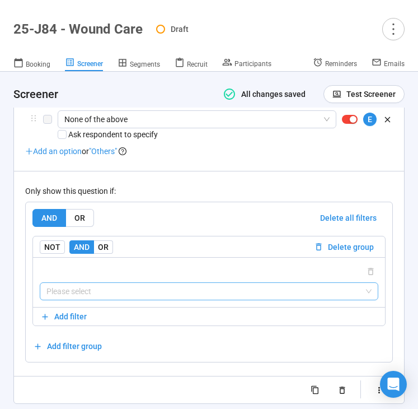
click at [200, 291] on input "search" at bounding box center [208, 291] width 325 height 17
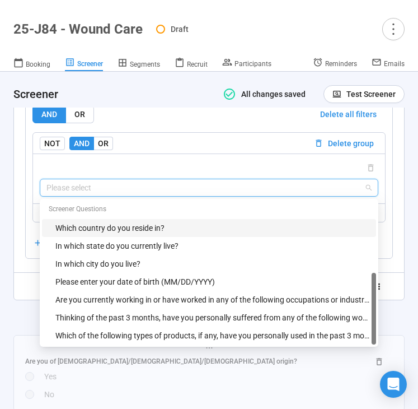
scroll to position [3105, 0]
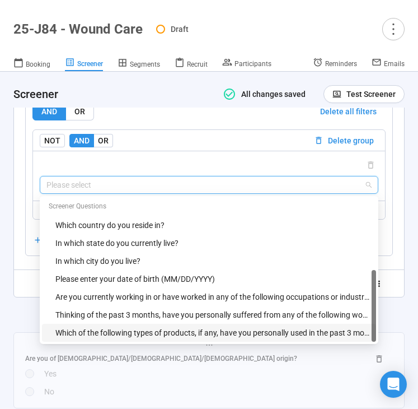
click at [154, 329] on div "Which of the following types of products, if any, have you personally used in t…" at bounding box center [212, 332] width 314 height 12
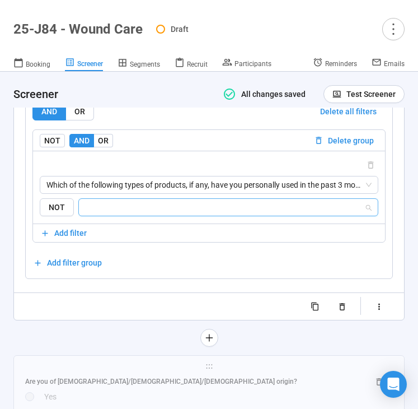
click at [187, 208] on input "search" at bounding box center [225, 206] width 279 height 13
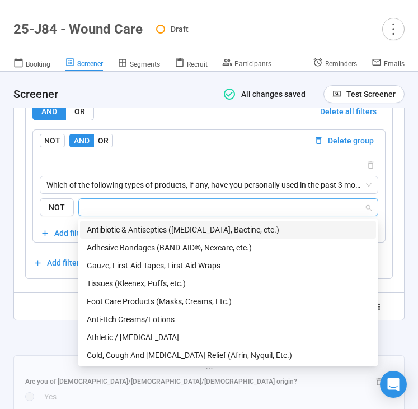
click at [125, 227] on div "Antibiotic & Antiseptics ([MEDICAL_DATA], Bactine, etc.)" at bounding box center [228, 229] width 283 height 12
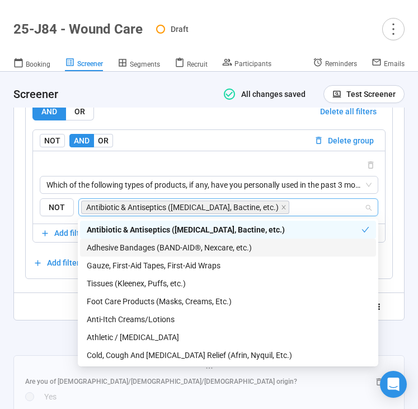
click at [120, 247] on div "Adhesive Bandages (BAND-AID®, Nexcare, etc.)" at bounding box center [228, 247] width 283 height 12
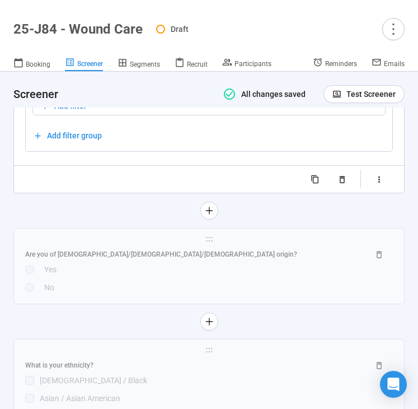
scroll to position [3249, 0]
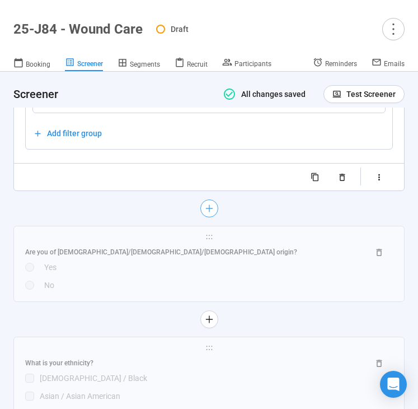
click at [206, 208] on icon "plus" at bounding box center [208, 208] width 7 height 1
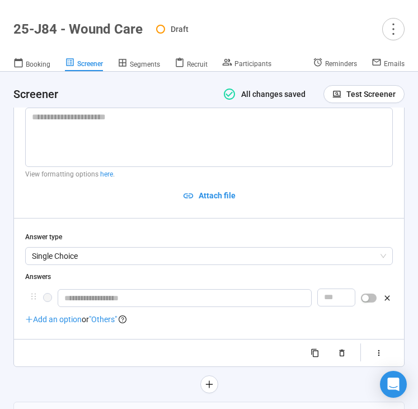
scroll to position [2891, 0]
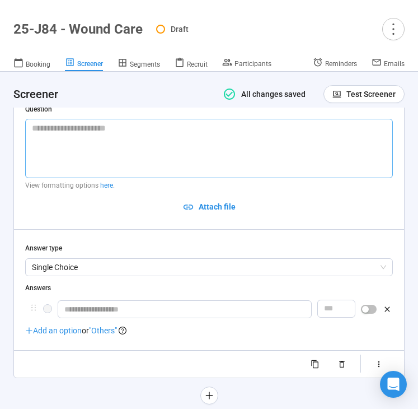
click at [111, 123] on textarea at bounding box center [209, 148] width 368 height 59
paste textarea "**********"
type textarea "**********"
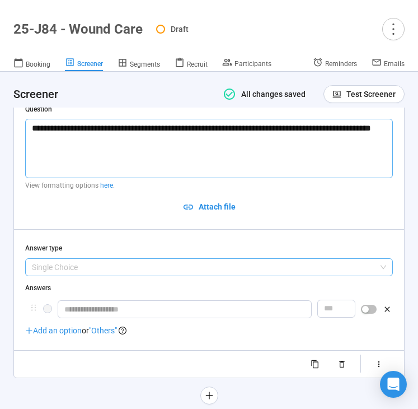
click at [68, 259] on span "Single Choice" at bounding box center [209, 267] width 354 height 17
type textarea "**********"
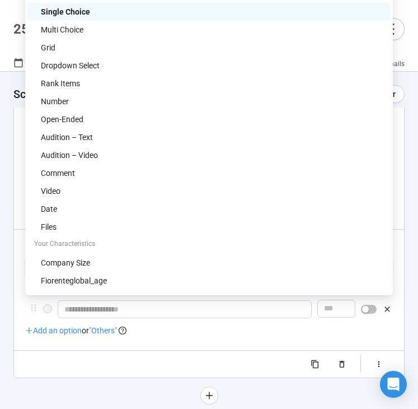
scroll to position [2837, 0]
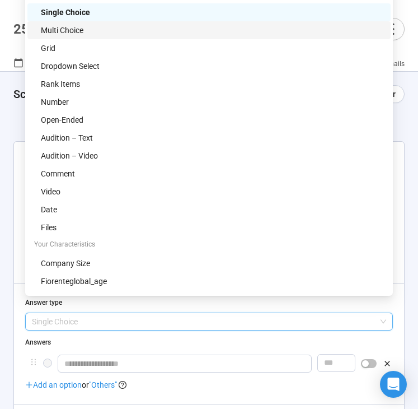
click at [104, 34] on div "Multi Choice" at bounding box center [212, 30] width 343 height 12
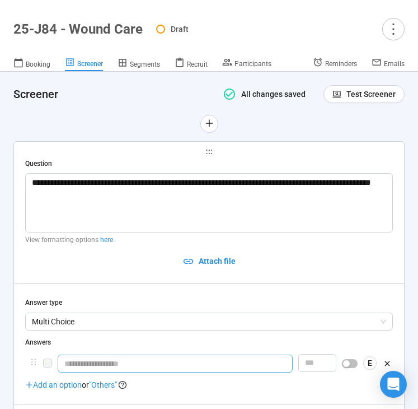
click at [89, 354] on input "text" at bounding box center [175, 363] width 235 height 18
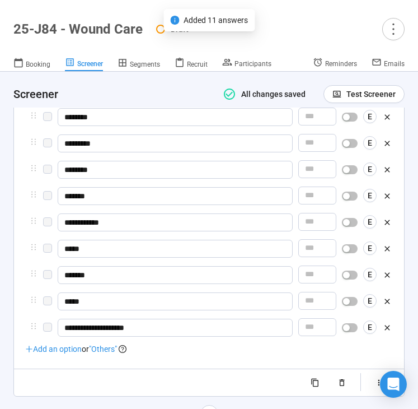
scroll to position [3144, 0]
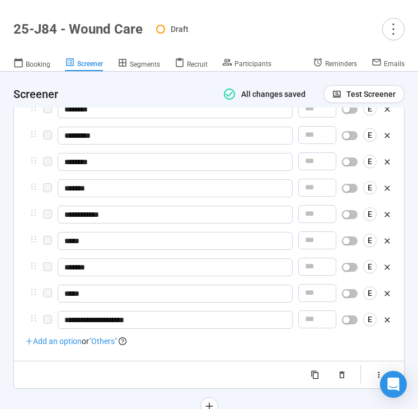
click at [101, 337] on span ""Others"" at bounding box center [103, 341] width 28 height 9
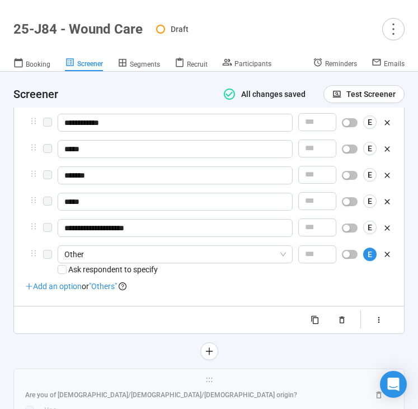
scroll to position [3269, 0]
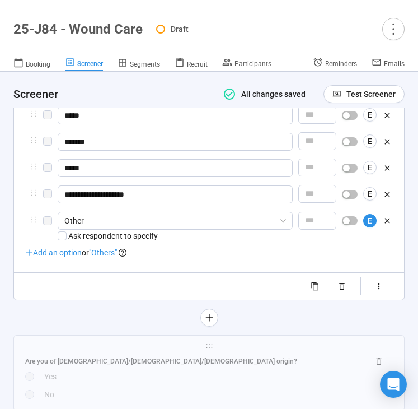
click at [113, 248] on span ""Others"" at bounding box center [103, 252] width 28 height 9
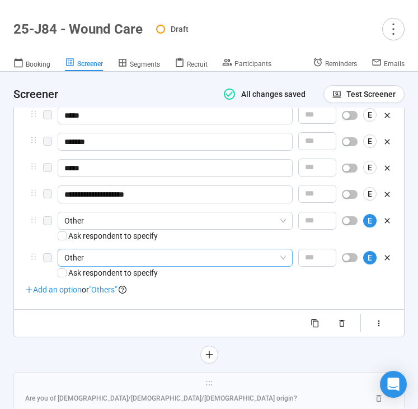
click at [127, 249] on span "Other" at bounding box center [175, 257] width 222 height 17
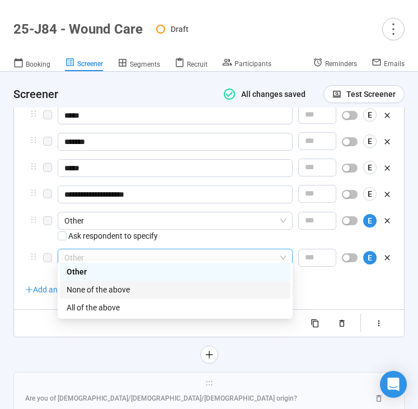
click at [114, 286] on div "None of the above" at bounding box center [175, 289] width 217 height 12
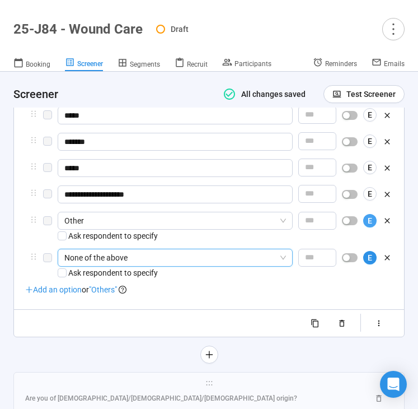
click at [374, 214] on button "E" at bounding box center [369, 220] width 13 height 13
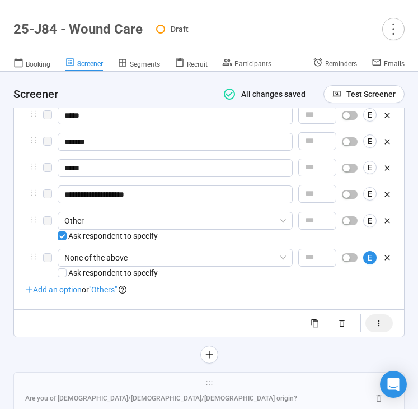
click at [384, 315] on button "button" at bounding box center [379, 323] width 27 height 18
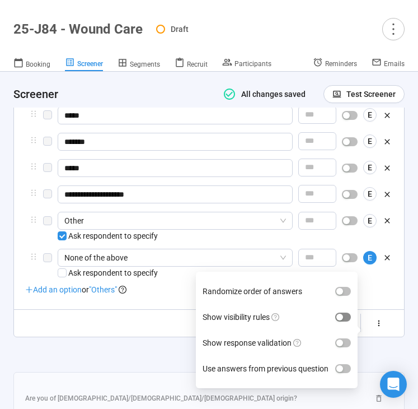
click at [344, 312] on span "button" at bounding box center [343, 316] width 16 height 9
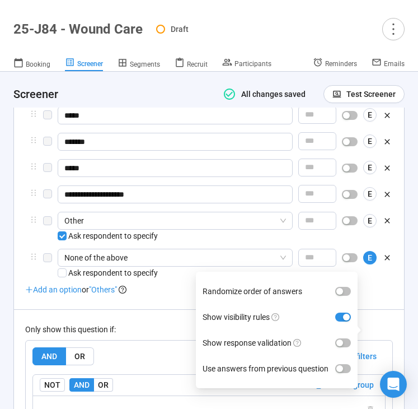
click at [161, 309] on div "Only show this question if: AND OR Delete all filters NOT AND OR Delete group P…" at bounding box center [209, 404] width 368 height 191
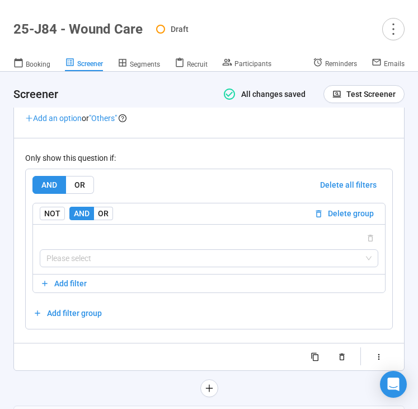
scroll to position [3441, 0]
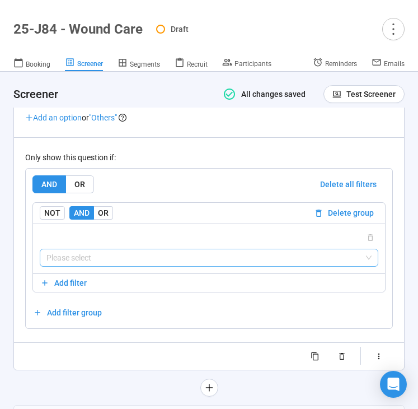
click at [140, 252] on input "search" at bounding box center [208, 257] width 325 height 17
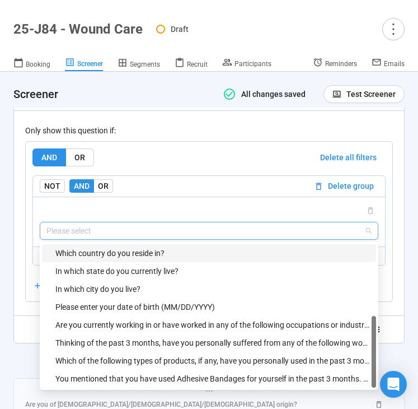
scroll to position [3479, 0]
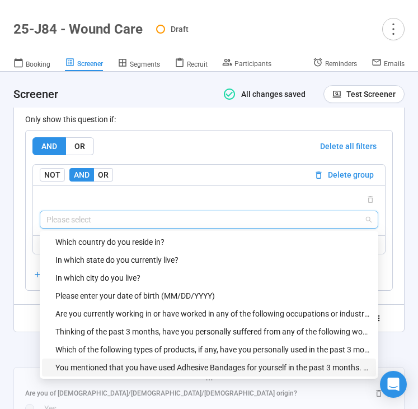
click at [108, 361] on div "You mentioned that you have used Adhesive Bandages for yourself in the past 3 m…" at bounding box center [212, 367] width 314 height 12
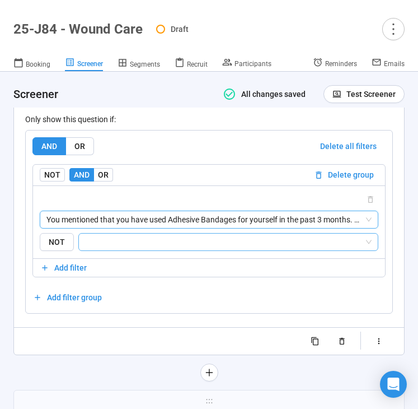
click at [144, 235] on input "search" at bounding box center [225, 241] width 279 height 13
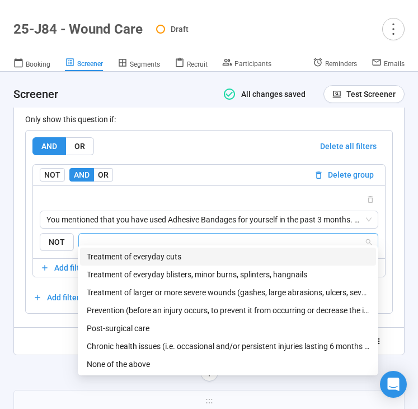
click at [144, 254] on div "Treatment of everyday cuts" at bounding box center [228, 256] width 283 height 12
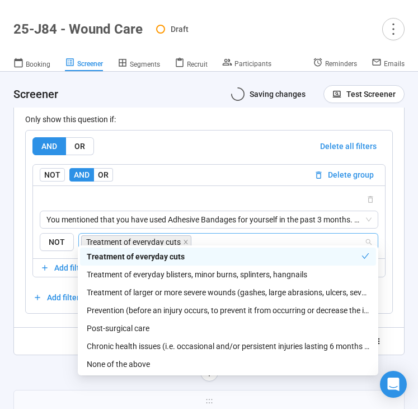
click at [42, 340] on div "Randomize order of answers Show visibility rules Show response validation Use a…" at bounding box center [209, 341] width 368 height 18
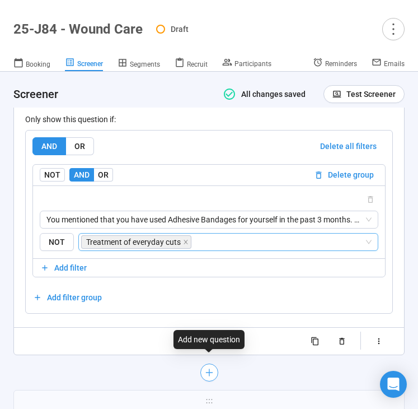
click at [209, 368] on icon "plus" at bounding box center [208, 372] width 9 height 9
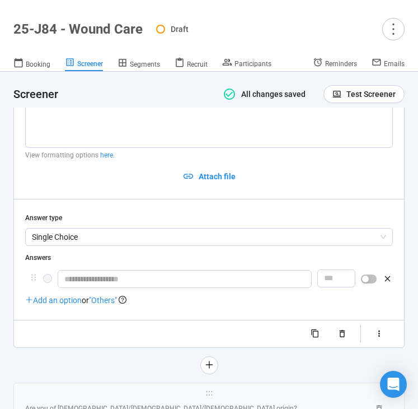
scroll to position [3203, 0]
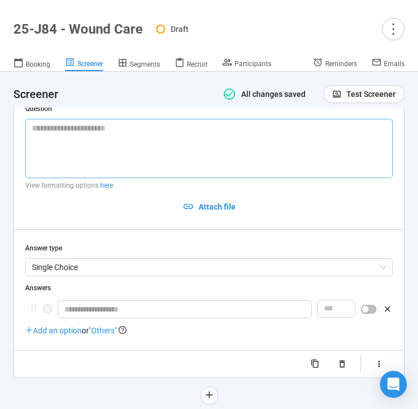
click at [63, 125] on textarea at bounding box center [209, 148] width 368 height 59
paste textarea "**********"
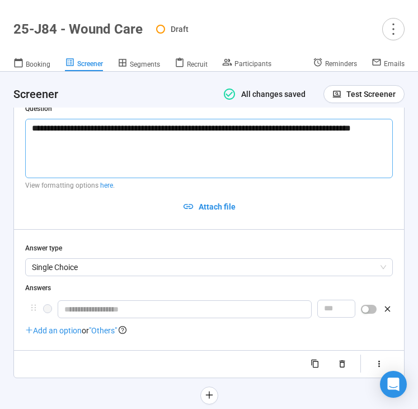
type textarea "**********"
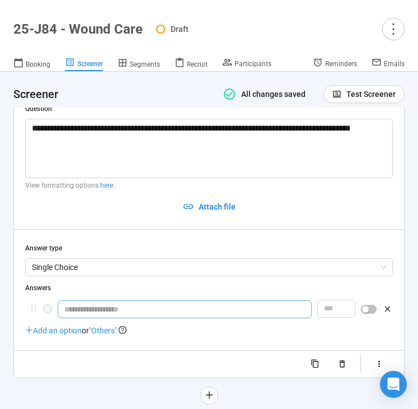
click at [98, 300] on input "text" at bounding box center [185, 309] width 254 height 18
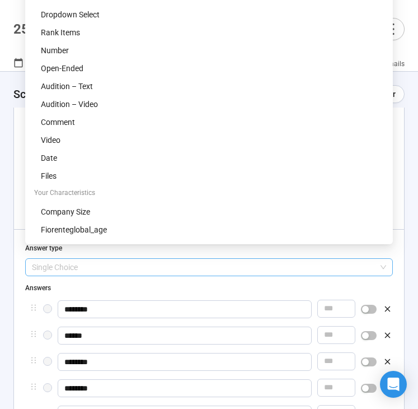
click at [113, 259] on span "Single Choice" at bounding box center [209, 267] width 354 height 17
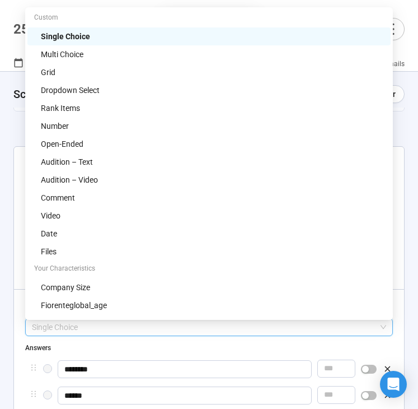
scroll to position [3127, 0]
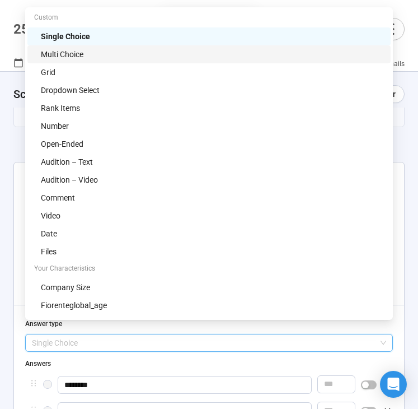
click at [122, 55] on div "Multi Choice" at bounding box center [212, 54] width 343 height 12
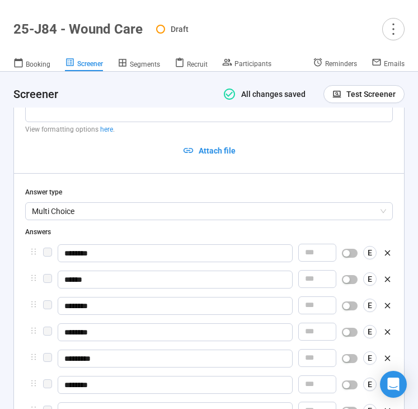
scroll to position [3261, 0]
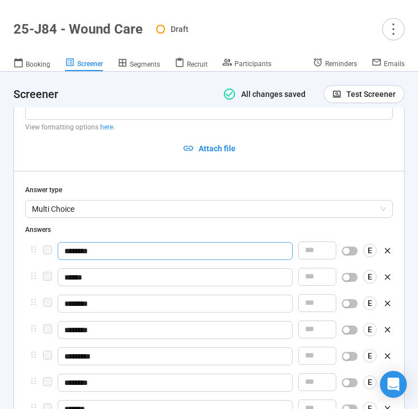
click at [345, 247] on div "button" at bounding box center [346, 250] width 7 height 7
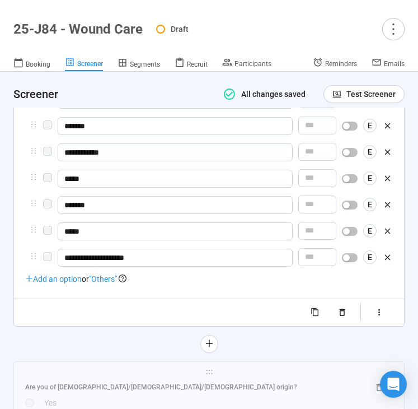
scroll to position [3544, 0]
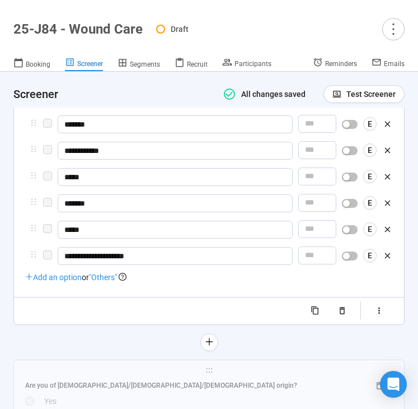
click at [111, 273] on span ""Others"" at bounding box center [103, 277] width 28 height 9
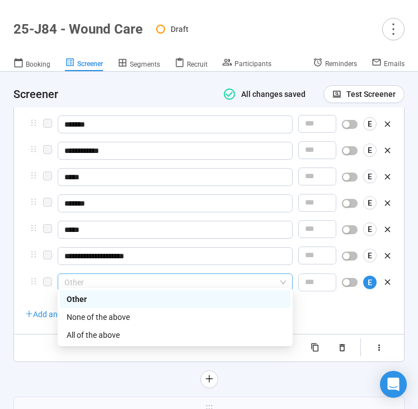
click at [146, 274] on span "Other" at bounding box center [175, 282] width 222 height 17
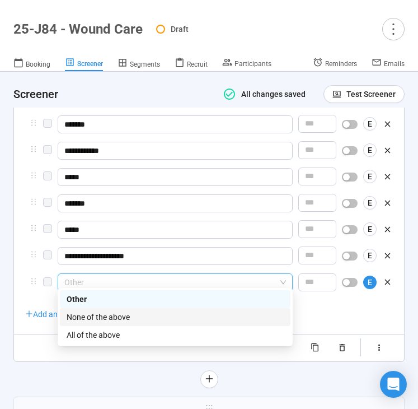
click at [139, 317] on div "None of the above" at bounding box center [175, 317] width 217 height 12
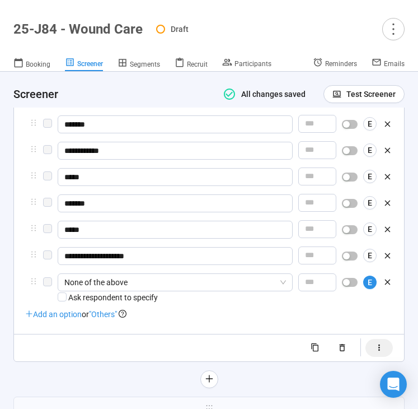
click at [374, 347] on button "button" at bounding box center [379, 348] width 27 height 18
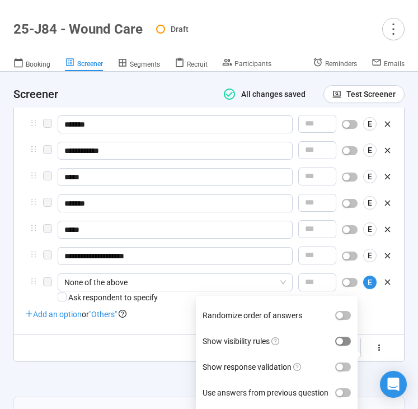
click at [339, 338] on div "button" at bounding box center [340, 341] width 7 height 7
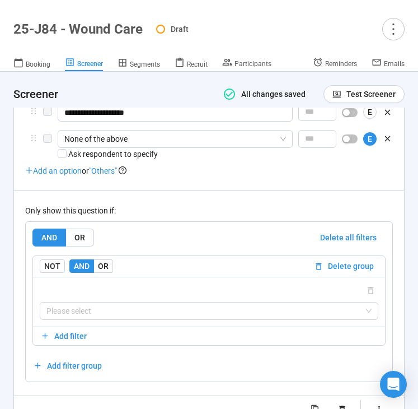
scroll to position [3720, 0]
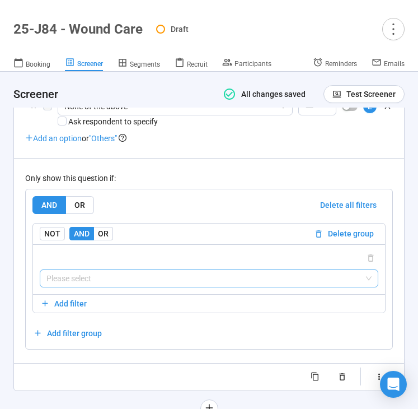
click at [158, 270] on input "search" at bounding box center [208, 278] width 325 height 17
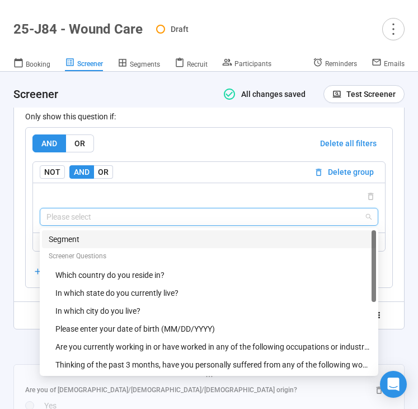
scroll to position [54, 0]
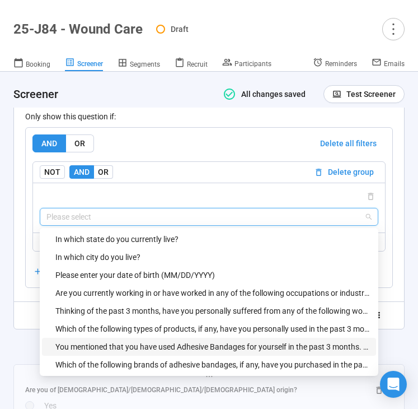
click at [99, 340] on div "You mentioned that you have used Adhesive Bandages for yourself in the past 3 m…" at bounding box center [212, 346] width 314 height 12
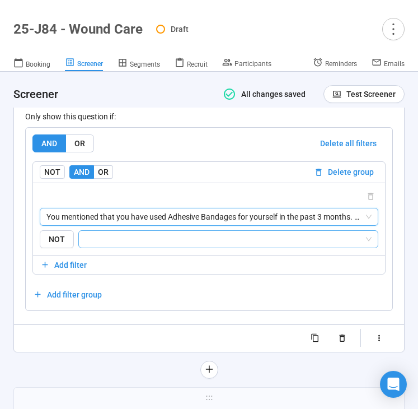
click at [138, 232] on input "search" at bounding box center [225, 238] width 279 height 13
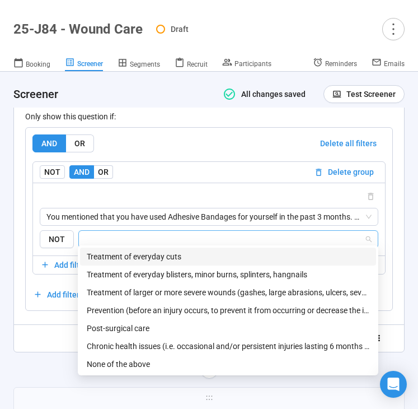
click at [138, 251] on div "Treatment of everyday cuts" at bounding box center [228, 256] width 283 height 12
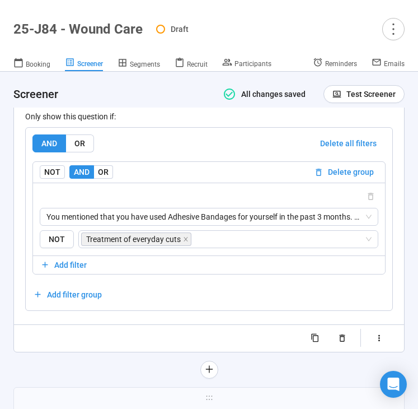
click at [40, 361] on div at bounding box center [208, 370] width 391 height 18
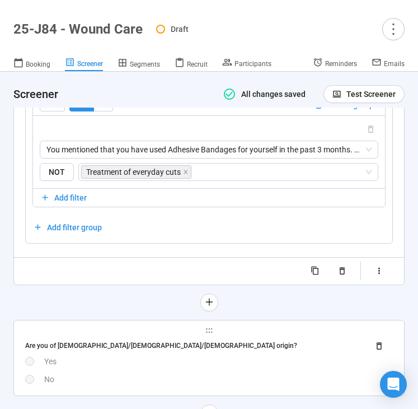
scroll to position [3911, 0]
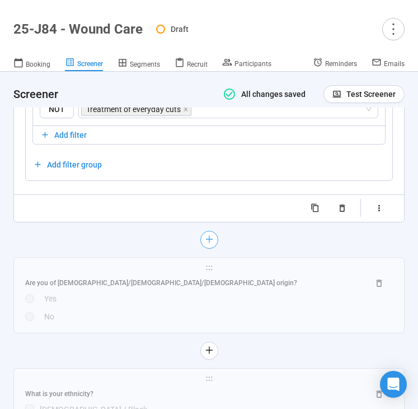
click at [207, 240] on button "button" at bounding box center [209, 240] width 18 height 18
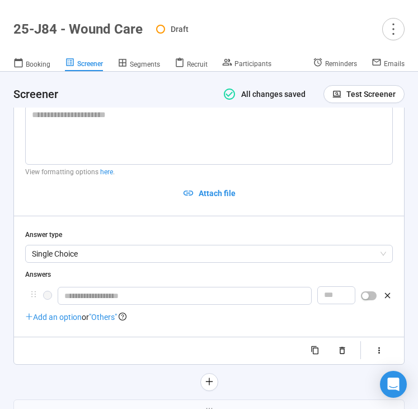
scroll to position [3518, 0]
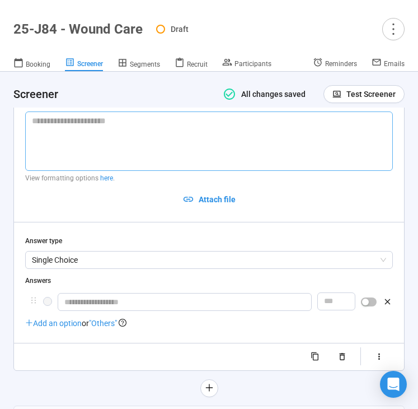
click at [52, 147] on textarea at bounding box center [209, 140] width 368 height 59
paste textarea "**********"
type textarea "**********"
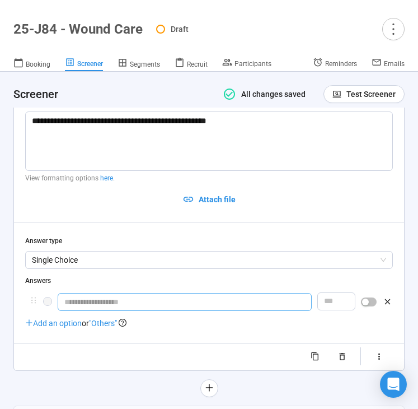
click at [82, 293] on input "text" at bounding box center [185, 302] width 254 height 18
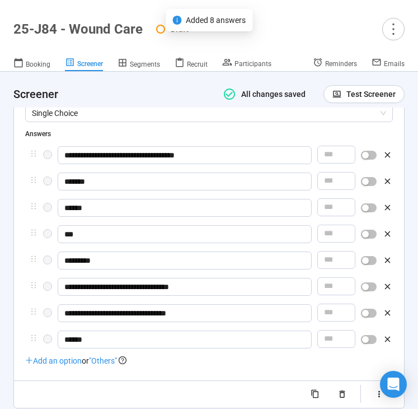
scroll to position [3818, 0]
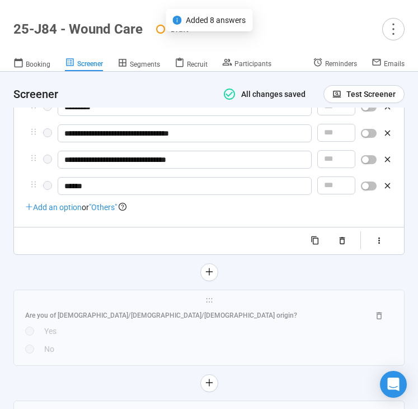
click at [104, 207] on span ""Others"" at bounding box center [103, 207] width 28 height 9
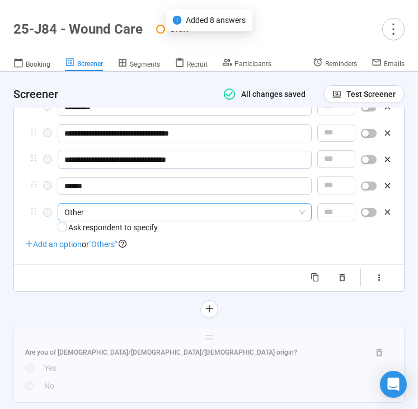
click at [127, 212] on span "Other" at bounding box center [184, 212] width 241 height 17
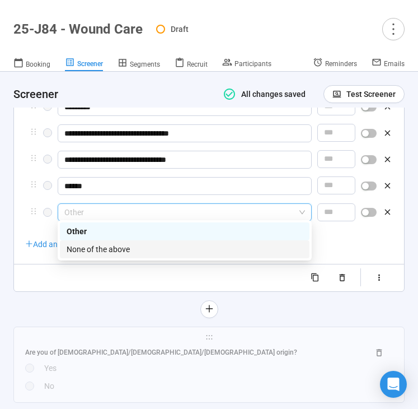
drag, startPoint x: 127, startPoint y: 242, endPoint x: 160, endPoint y: 236, distance: 33.5
click at [127, 242] on div "None of the above" at bounding box center [185, 249] width 250 height 18
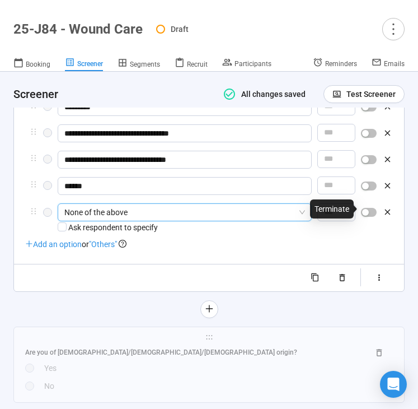
click at [367, 209] on div "button" at bounding box center [365, 212] width 7 height 7
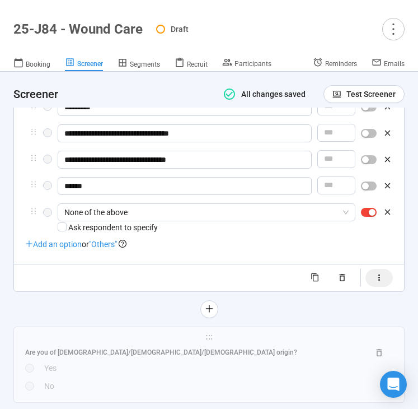
click at [376, 273] on icon "button" at bounding box center [380, 278] width 10 height 10
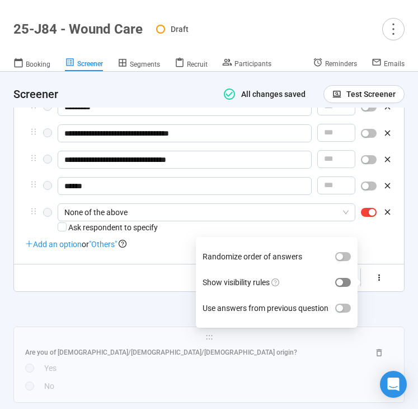
click at [350, 278] on span "button" at bounding box center [343, 282] width 16 height 9
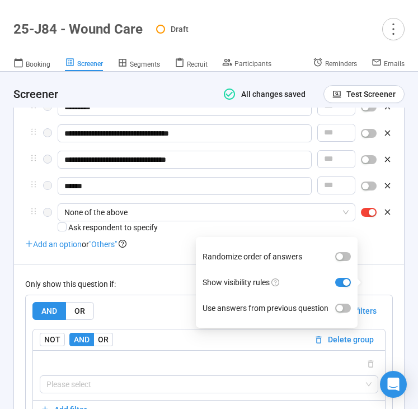
click at [143, 278] on div "Only show this question if:" at bounding box center [209, 284] width 368 height 12
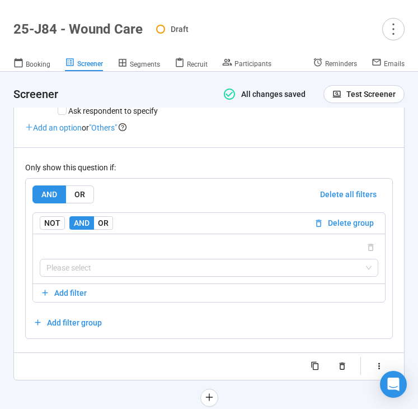
scroll to position [3935, 0]
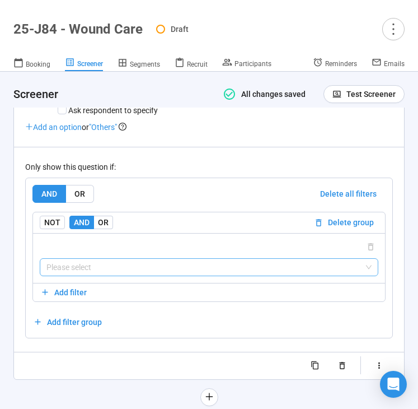
click at [160, 270] on input "search" at bounding box center [208, 267] width 325 height 17
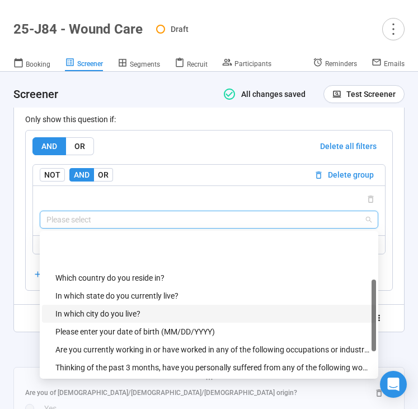
scroll to position [72, 0]
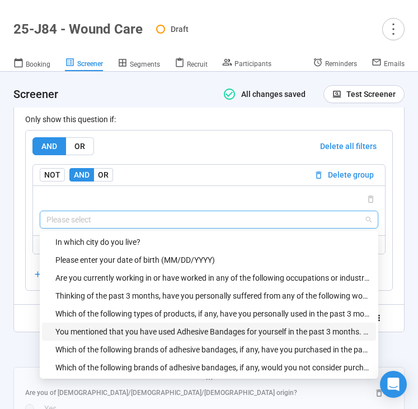
click at [128, 329] on div "You mentioned that you have used Adhesive Bandages for yourself in the past 3 m…" at bounding box center [212, 331] width 314 height 12
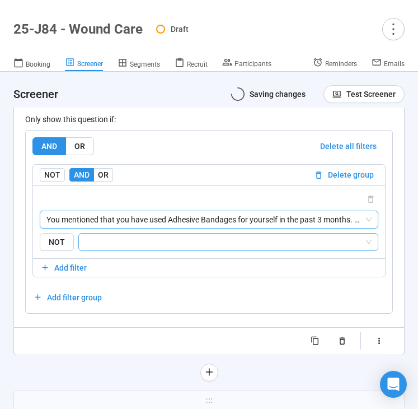
click at [155, 242] on input "search" at bounding box center [225, 241] width 279 height 13
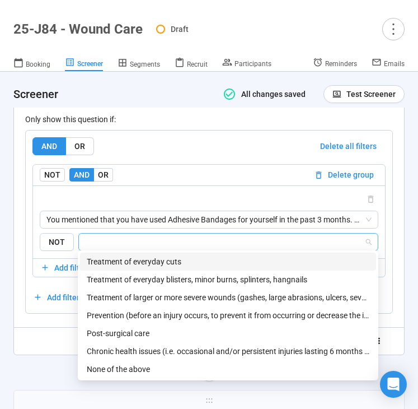
click at [154, 265] on div "Treatment of everyday cuts" at bounding box center [228, 261] width 283 height 12
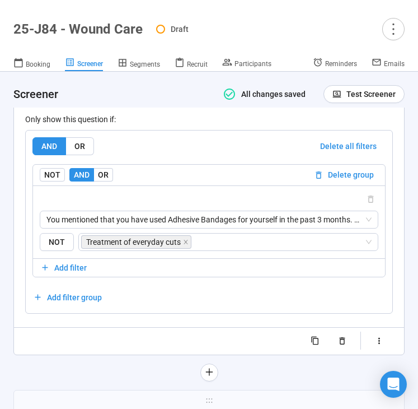
click at [38, 364] on div at bounding box center [208, 372] width 391 height 18
click at [207, 367] on icon "plus" at bounding box center [208, 371] width 9 height 9
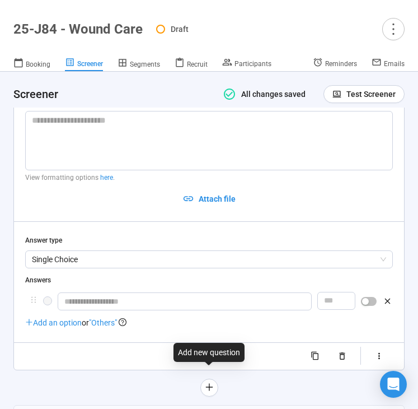
scroll to position [3754, 0]
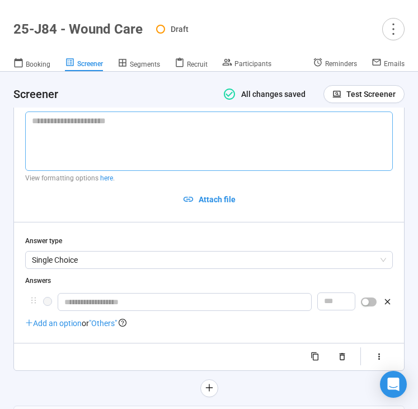
click at [125, 141] on textarea at bounding box center [209, 140] width 368 height 59
paste textarea "**********"
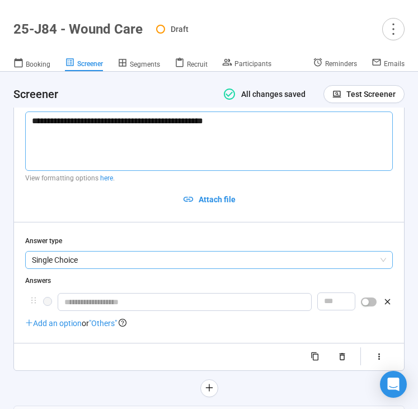
click at [119, 251] on span "Single Choice" at bounding box center [209, 259] width 354 height 17
type textarea "**********"
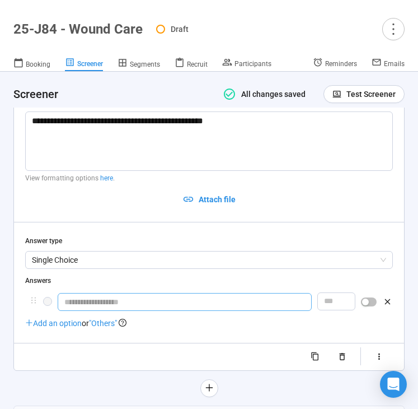
click at [106, 293] on input "text" at bounding box center [185, 302] width 254 height 18
type input "***"
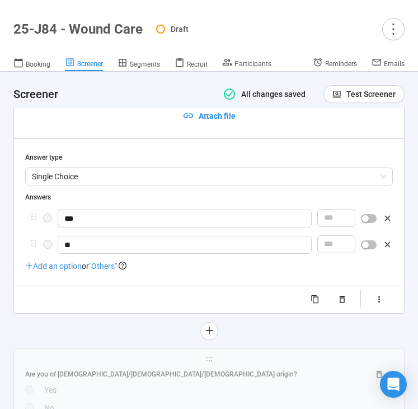
scroll to position [3850, 0]
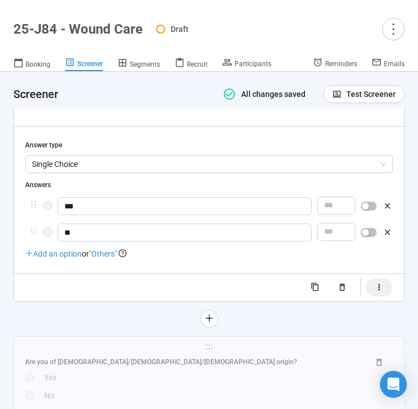
type input "**"
click at [384, 280] on button "button" at bounding box center [379, 287] width 27 height 18
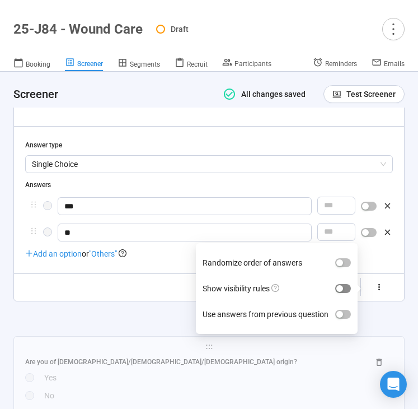
click at [344, 284] on span "button" at bounding box center [343, 288] width 16 height 9
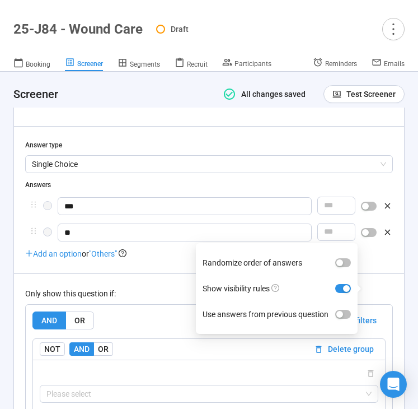
click at [169, 280] on div "Only show this question if: AND OR Delete all filters NOT AND OR Delete group P…" at bounding box center [209, 368] width 368 height 191
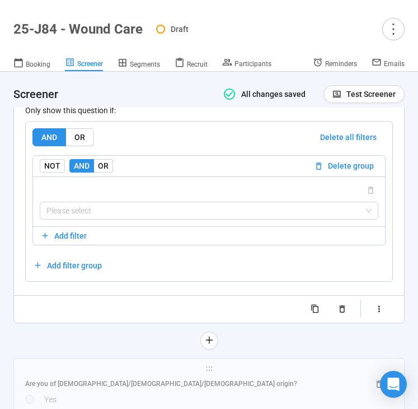
scroll to position [4049, 0]
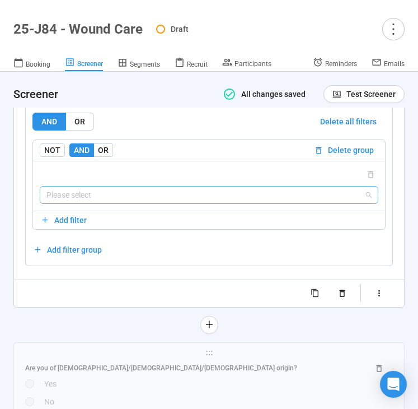
click at [154, 195] on input "search" at bounding box center [208, 194] width 325 height 17
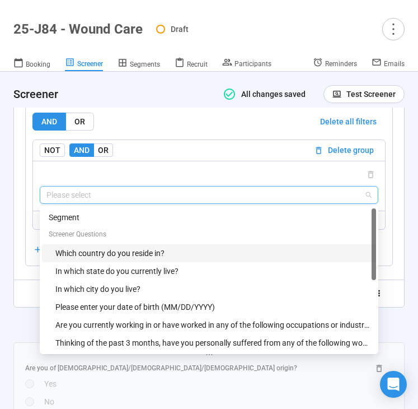
scroll to position [90, 0]
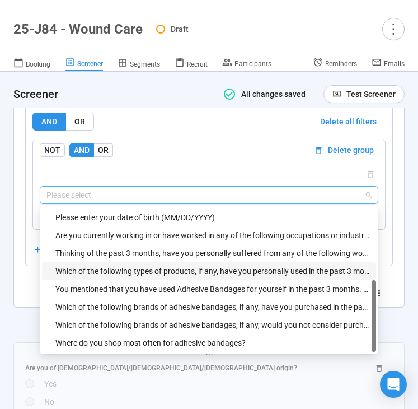
click at [151, 267] on div "Which of the following types of products, if any, have you personally used in t…" at bounding box center [212, 271] width 314 height 12
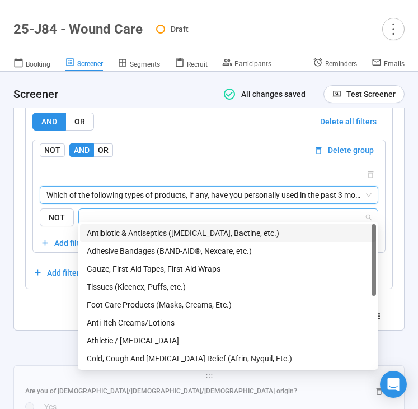
click at [175, 211] on input "search" at bounding box center [225, 217] width 279 height 13
click at [184, 195] on span "Which of the following types of products, if any, have you personally used in t…" at bounding box center [208, 194] width 325 height 17
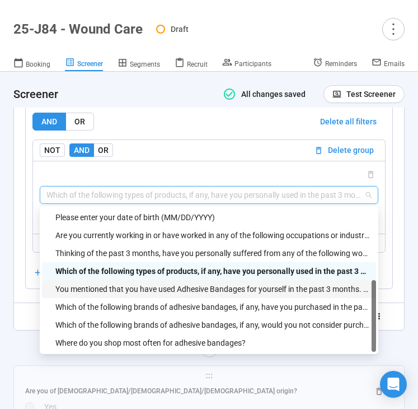
click at [160, 280] on div "You mentioned that you have used Adhesive Bandages for yourself in the past 3 m…" at bounding box center [209, 289] width 334 height 18
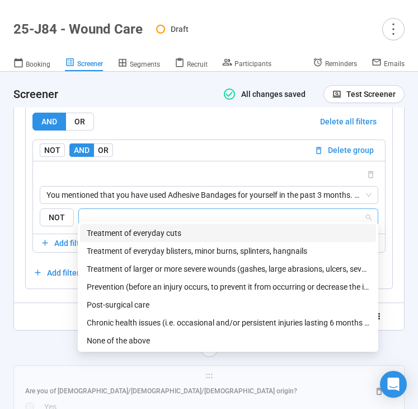
click at [183, 212] on input "search" at bounding box center [225, 217] width 279 height 13
click at [183, 233] on div "Treatment of everyday cuts" at bounding box center [228, 233] width 283 height 12
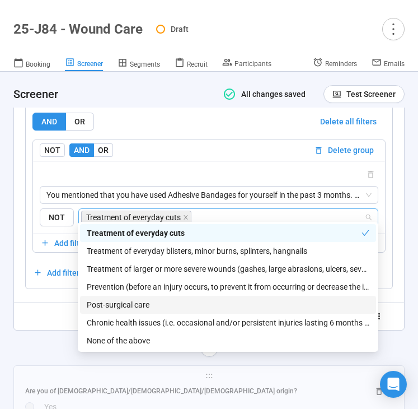
click at [51, 330] on div "**********" at bounding box center [208, 70] width 391 height 572
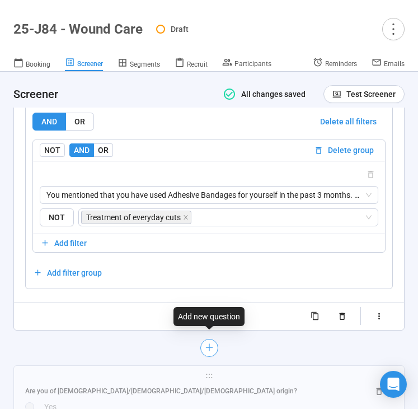
click at [204, 343] on icon "plus" at bounding box center [208, 347] width 9 height 9
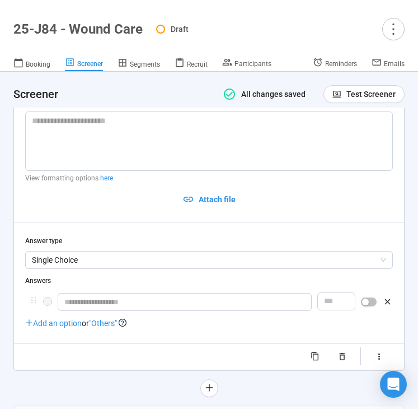
scroll to position [3865, 0]
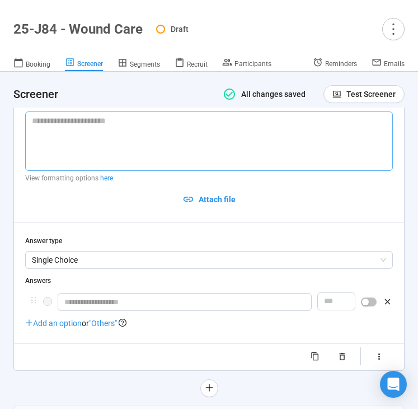
click at [107, 132] on textarea at bounding box center [209, 140] width 368 height 59
paste textarea "**********"
type textarea "**********"
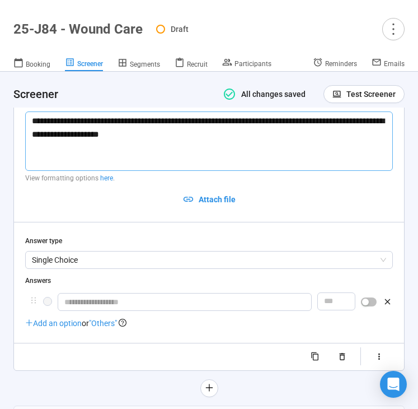
drag, startPoint x: 170, startPoint y: 126, endPoint x: 272, endPoint y: 113, distance: 102.8
click at [272, 113] on textarea "**********" at bounding box center [209, 140] width 368 height 59
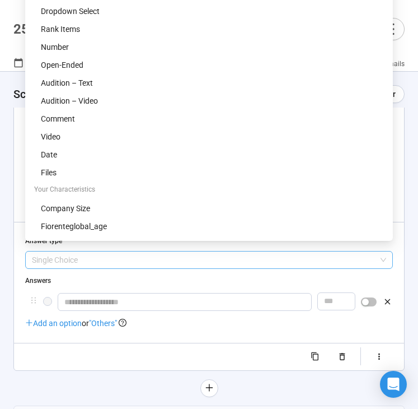
click at [218, 251] on span "Single Choice" at bounding box center [209, 259] width 354 height 17
type textarea "**********"
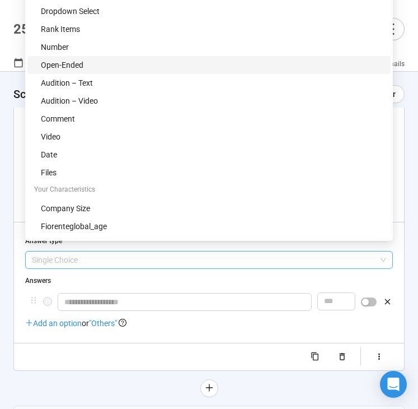
click at [170, 68] on div "Open-Ended" at bounding box center [212, 65] width 343 height 12
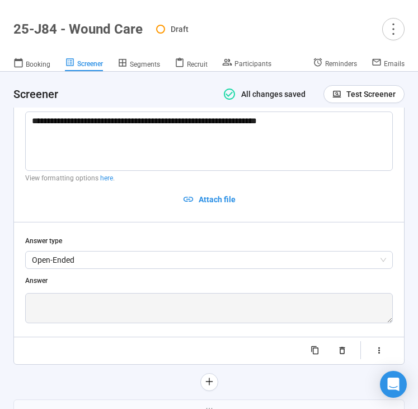
scroll to position [3908, 0]
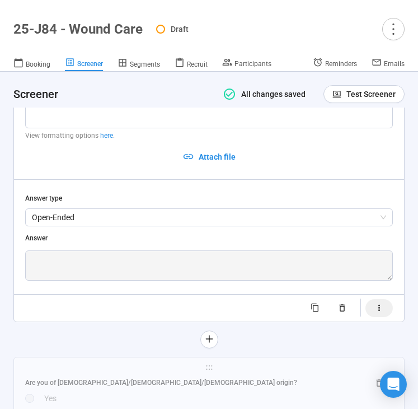
click at [376, 303] on icon "button" at bounding box center [380, 308] width 10 height 10
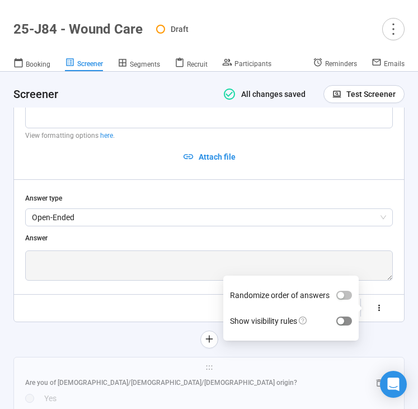
click at [351, 316] on span "button" at bounding box center [345, 320] width 16 height 9
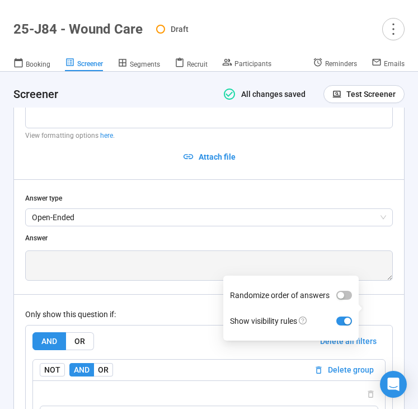
click at [145, 313] on div "Only show this question if: AND OR Delete all filters NOT AND OR Delete group P…" at bounding box center [209, 389] width 368 height 191
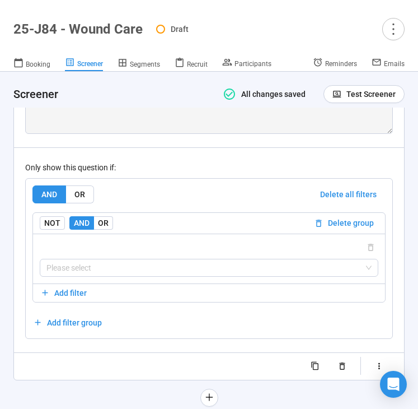
scroll to position [4064, 0]
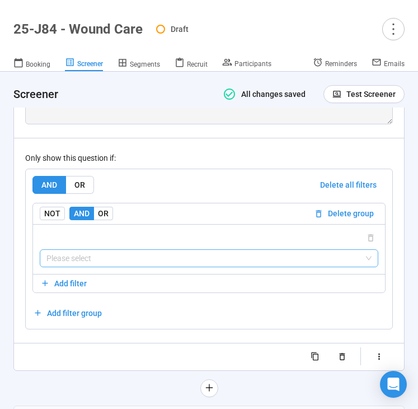
click at [138, 253] on input "search" at bounding box center [208, 258] width 325 height 17
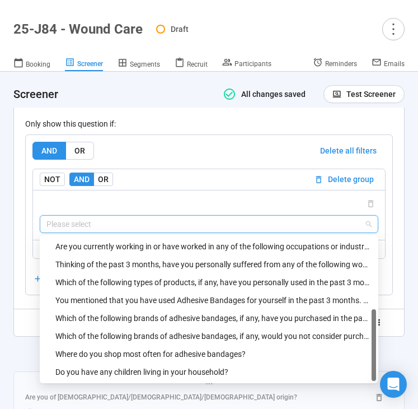
scroll to position [4103, 0]
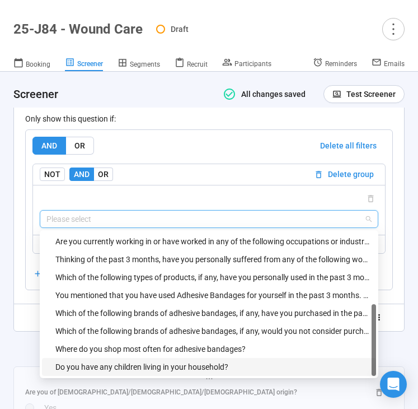
click at [140, 361] on div "Do you have any children living in your household?" at bounding box center [212, 367] width 314 height 12
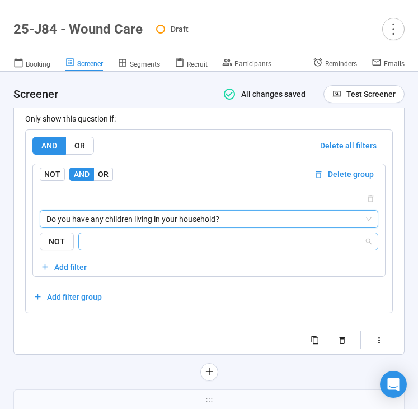
click at [175, 235] on input "search" at bounding box center [225, 241] width 279 height 13
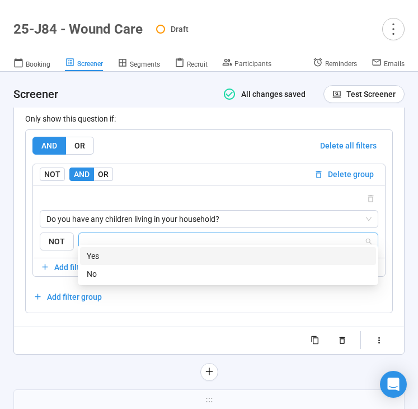
click at [174, 253] on div "Yes" at bounding box center [228, 256] width 283 height 12
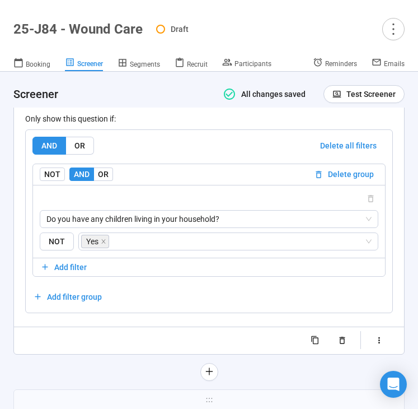
click at [99, 363] on div at bounding box center [208, 372] width 391 height 18
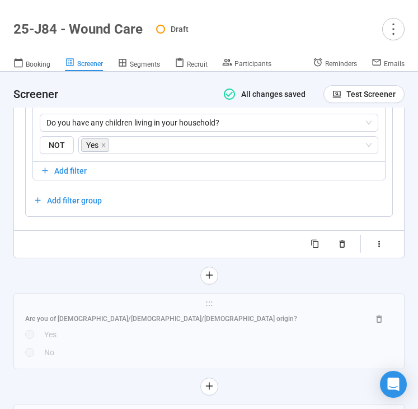
scroll to position [4201, 0]
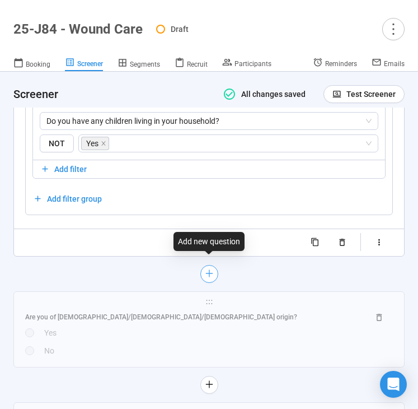
click at [209, 269] on icon "plus" at bounding box center [208, 273] width 9 height 9
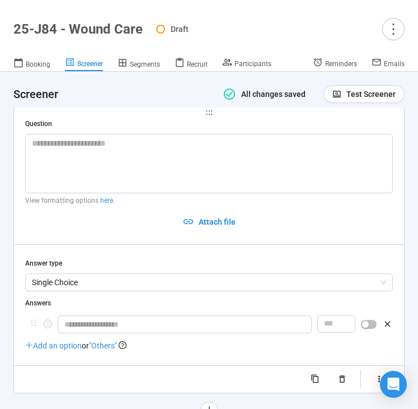
scroll to position [3941, 0]
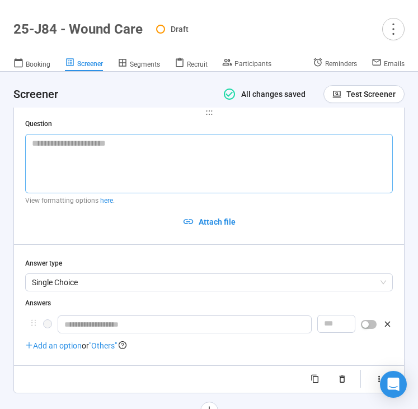
click at [67, 143] on textarea at bounding box center [209, 163] width 368 height 59
paste textarea "**********"
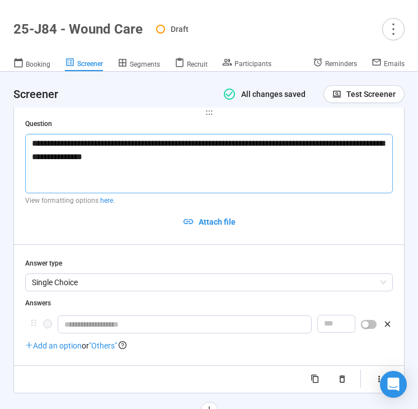
type textarea "**********"
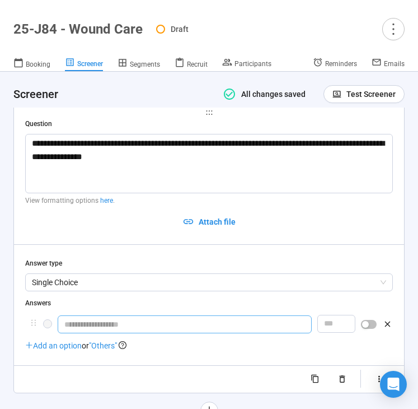
click at [114, 315] on input "text" at bounding box center [185, 324] width 254 height 18
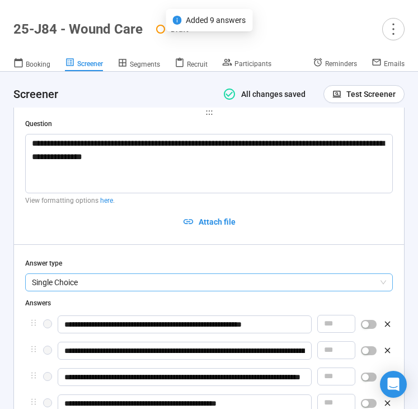
click at [102, 277] on span "Single Choice" at bounding box center [209, 282] width 354 height 17
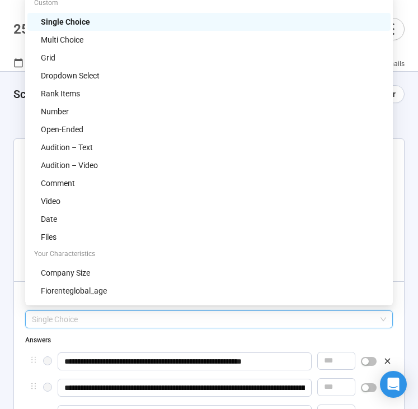
scroll to position [3891, 0]
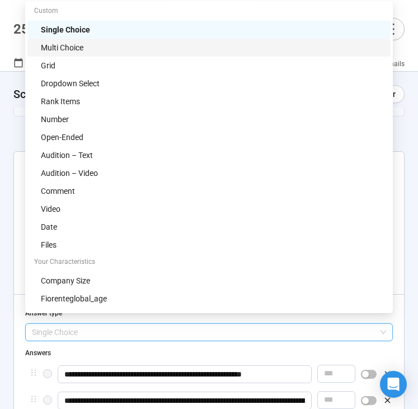
click at [113, 45] on div "Multi Choice" at bounding box center [212, 47] width 343 height 12
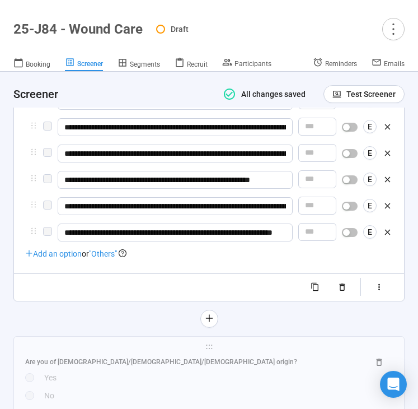
scroll to position [4243, 0]
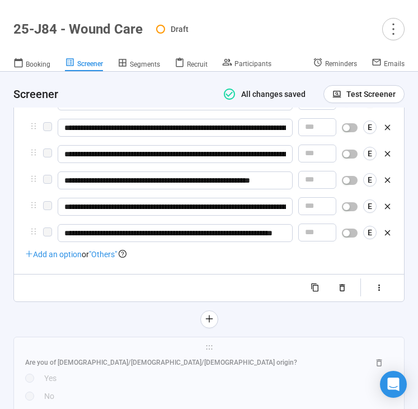
click at [110, 250] on span ""Others"" at bounding box center [103, 254] width 28 height 9
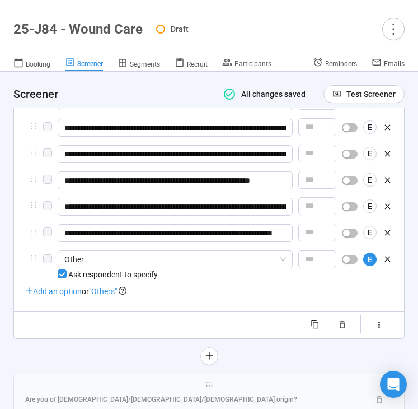
click at [108, 288] on span ""Others"" at bounding box center [103, 291] width 28 height 9
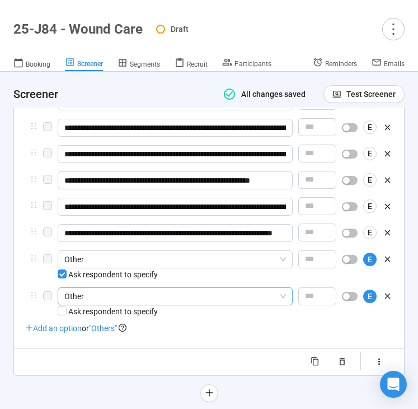
click at [114, 290] on span "Other" at bounding box center [175, 296] width 222 height 17
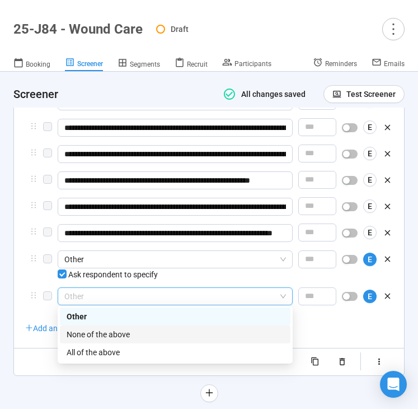
click at [111, 334] on div "None of the above" at bounding box center [175, 334] width 217 height 12
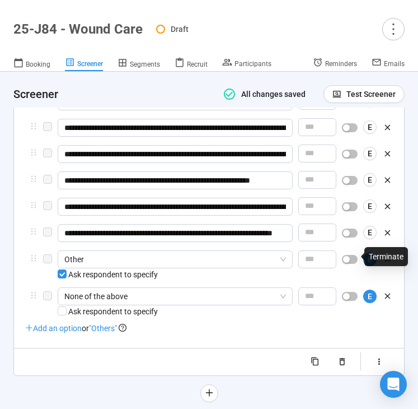
click at [368, 259] on div "Terminate" at bounding box center [387, 256] width 44 height 19
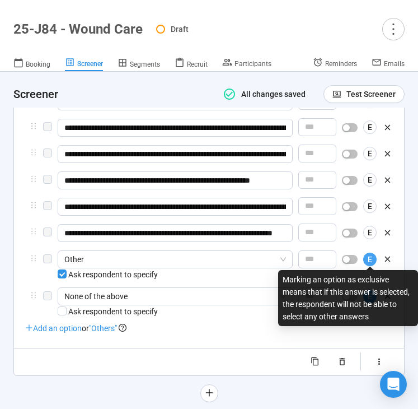
click at [372, 257] on span "E" at bounding box center [370, 259] width 4 height 12
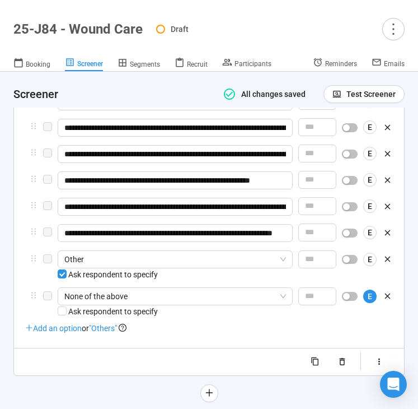
click at [55, 326] on span "Add an option" at bounding box center [53, 328] width 57 height 9
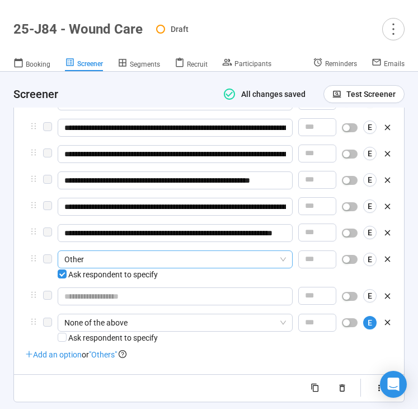
click at [134, 258] on span "Other" at bounding box center [175, 259] width 222 height 17
click at [164, 361] on div "**********" at bounding box center [209, 107] width 368 height 580
click at [163, 293] on input "text" at bounding box center [175, 296] width 235 height 18
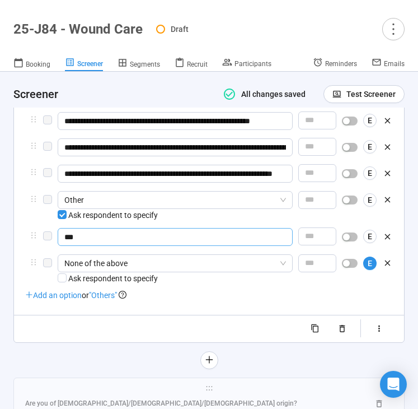
scroll to position [4319, 0]
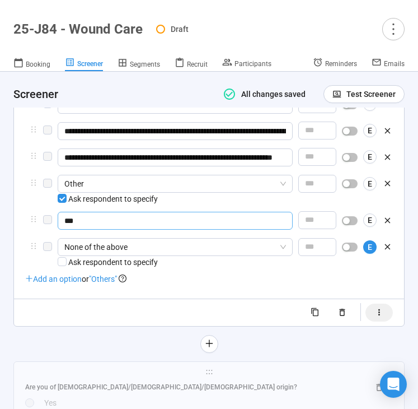
click at [376, 311] on icon "button" at bounding box center [380, 312] width 10 height 10
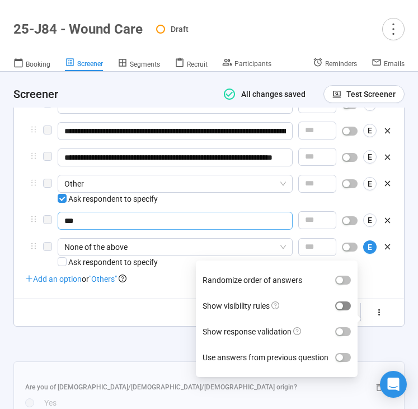
type input "***"
click at [345, 301] on span "button" at bounding box center [343, 305] width 16 height 9
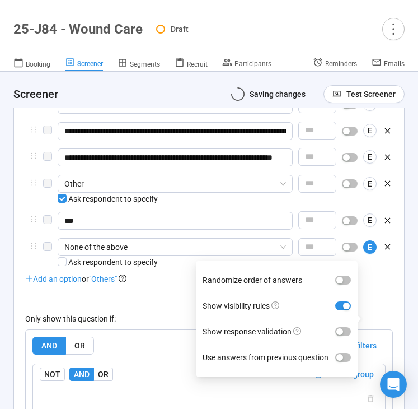
click at [141, 309] on div "Only show this question if: AND OR Delete all filters NOT AND OR Delete group P…" at bounding box center [209, 393] width 368 height 191
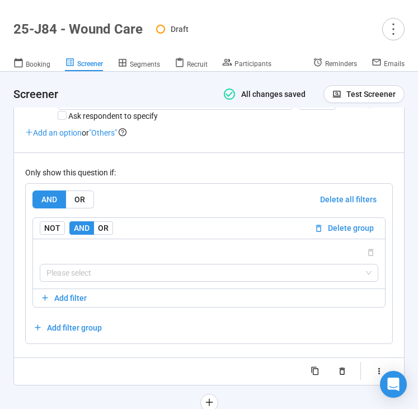
scroll to position [4471, 0]
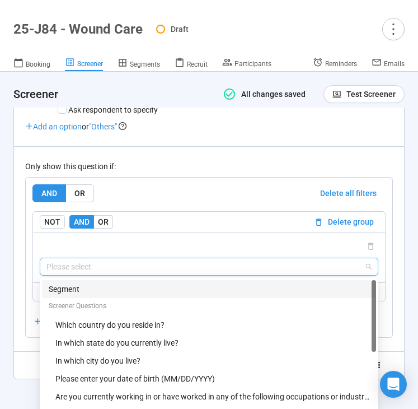
click at [161, 265] on input "search" at bounding box center [208, 266] width 325 height 17
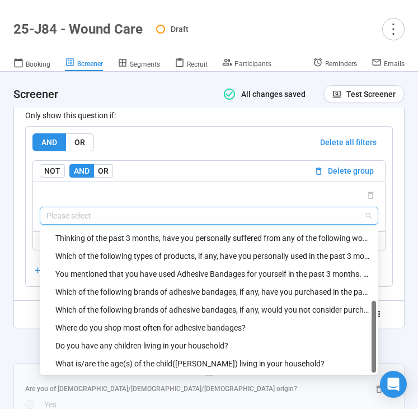
scroll to position [4529, 0]
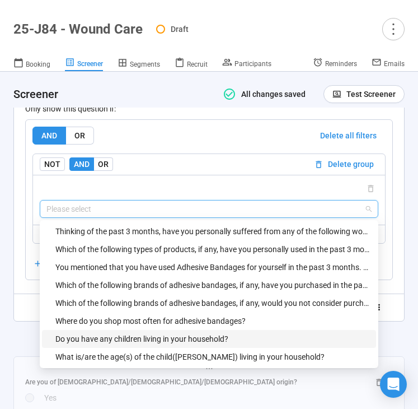
click at [154, 335] on div "Do you have any children living in your household?" at bounding box center [212, 339] width 314 height 12
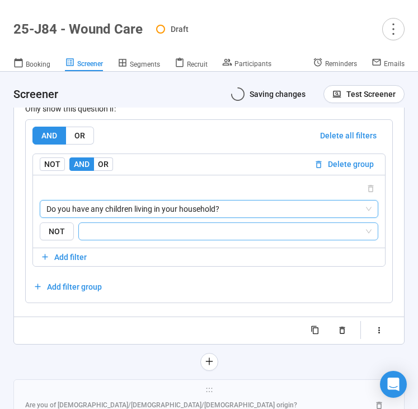
click at [180, 231] on input "search" at bounding box center [225, 231] width 279 height 13
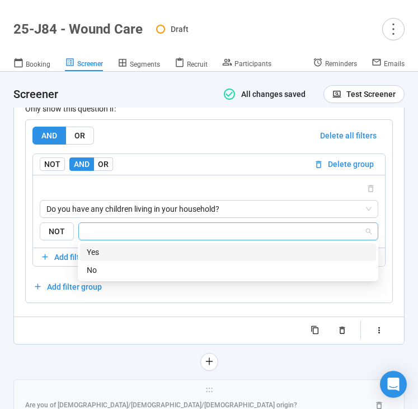
drag, startPoint x: 177, startPoint y: 250, endPoint x: 133, endPoint y: 314, distance: 77.2
click at [177, 250] on div "Yes" at bounding box center [228, 252] width 283 height 12
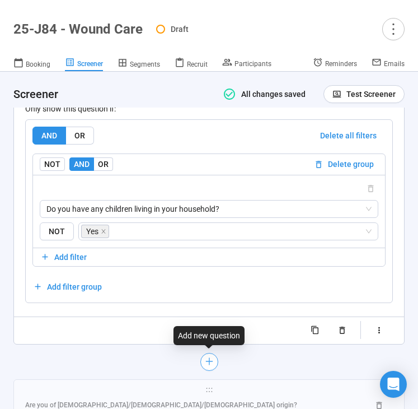
click at [209, 359] on icon "plus" at bounding box center [208, 361] width 9 height 9
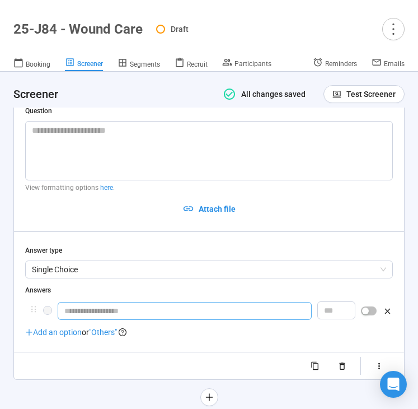
scroll to position [4272, 0]
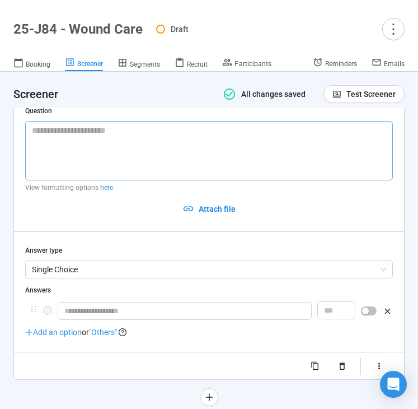
click at [136, 132] on textarea at bounding box center [209, 150] width 368 height 59
paste textarea "**********"
type textarea "**********"
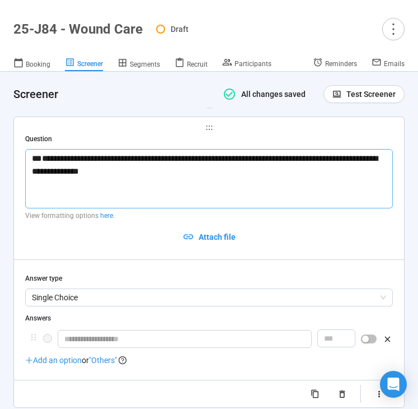
scroll to position [4239, 0]
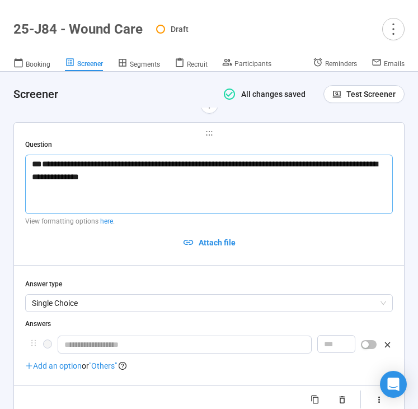
click at [34, 173] on textarea "**********" at bounding box center [209, 184] width 368 height 59
type textarea "**********"
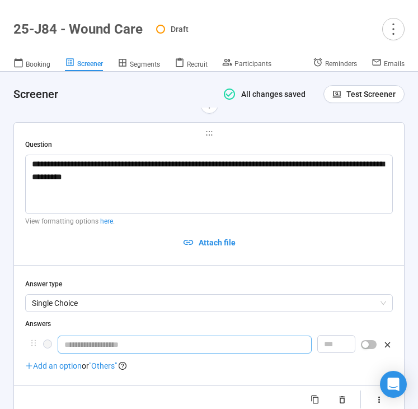
click at [93, 335] on input "text" at bounding box center [185, 344] width 254 height 18
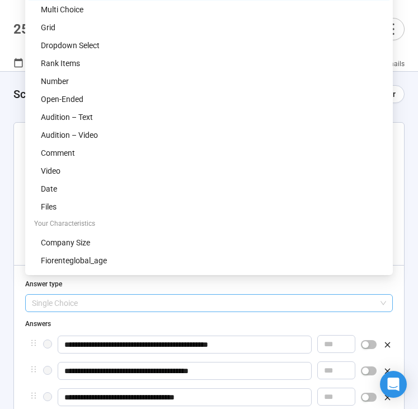
click at [109, 295] on span "Single Choice" at bounding box center [209, 303] width 354 height 17
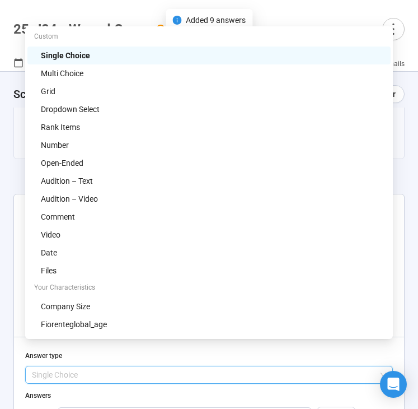
scroll to position [4166, 0]
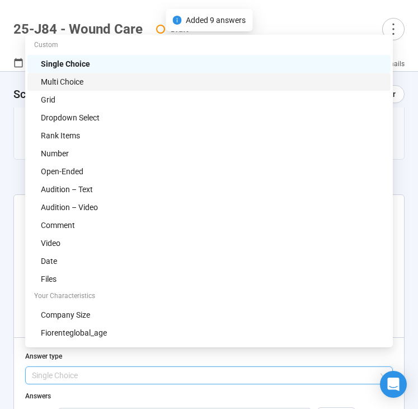
click at [114, 80] on div "Multi Choice" at bounding box center [212, 82] width 343 height 12
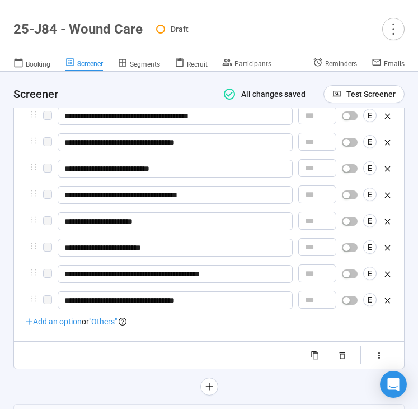
scroll to position [4503, 0]
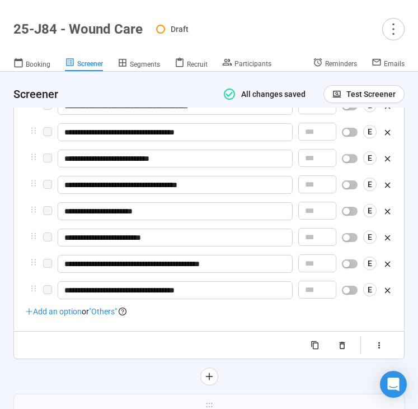
click at [106, 307] on span ""Others"" at bounding box center [103, 311] width 28 height 9
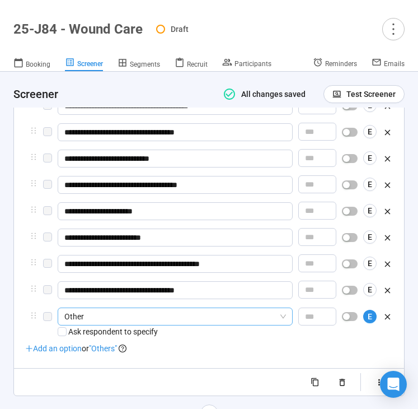
click at [94, 308] on span "Other" at bounding box center [175, 316] width 222 height 17
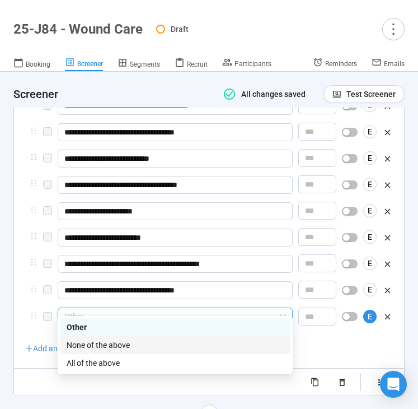
click at [94, 338] on div "None of the above" at bounding box center [175, 345] width 231 height 18
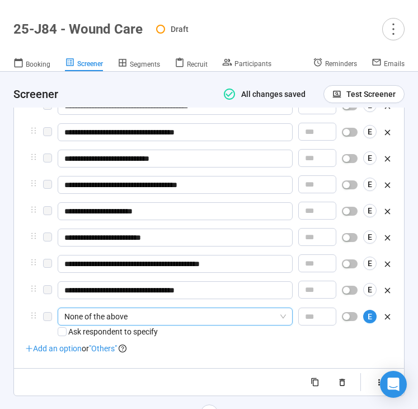
drag, startPoint x: 56, startPoint y: 335, endPoint x: 96, endPoint y: 316, distance: 44.1
click at [56, 344] on span "Add an option" at bounding box center [53, 348] width 57 height 9
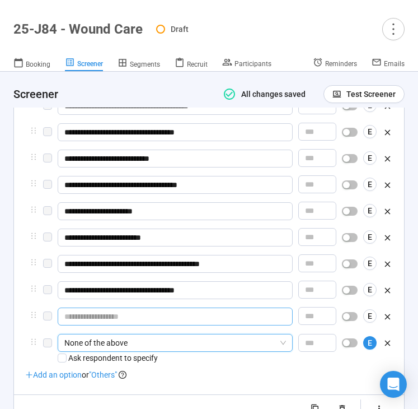
click at [116, 307] on input "text" at bounding box center [175, 316] width 235 height 18
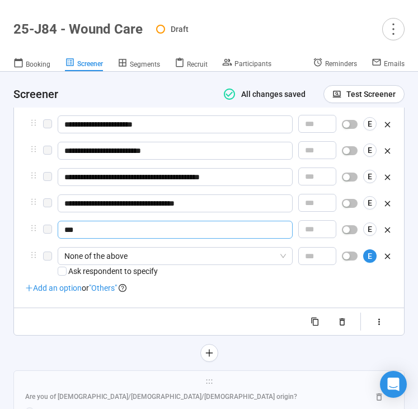
scroll to position [4591, 0]
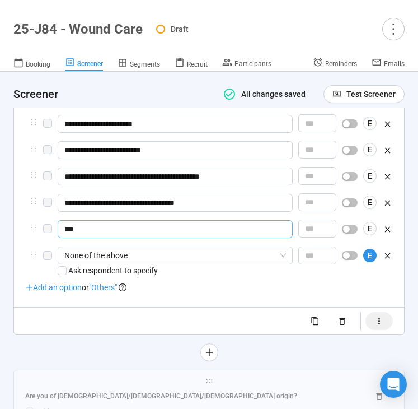
click at [377, 316] on icon "button" at bounding box center [380, 321] width 10 height 10
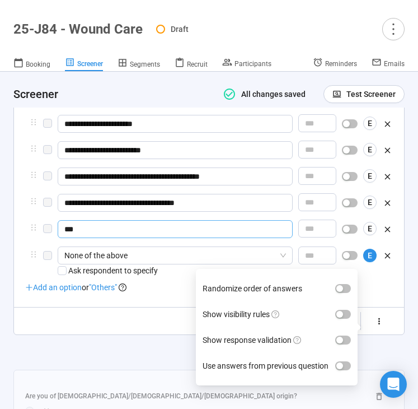
type input "***"
click at [343, 311] on div "button" at bounding box center [340, 314] width 7 height 7
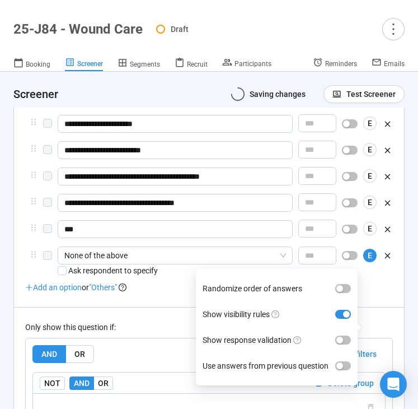
click at [161, 307] on div at bounding box center [209, 307] width 390 height 1
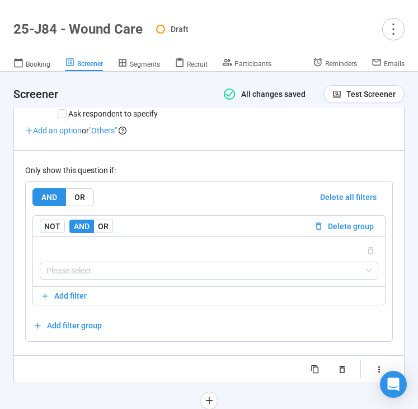
scroll to position [4748, 0]
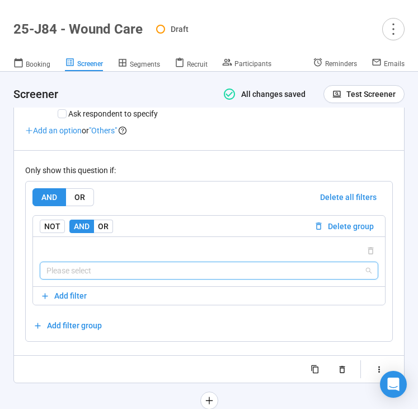
click at [147, 262] on input "search" at bounding box center [208, 270] width 325 height 17
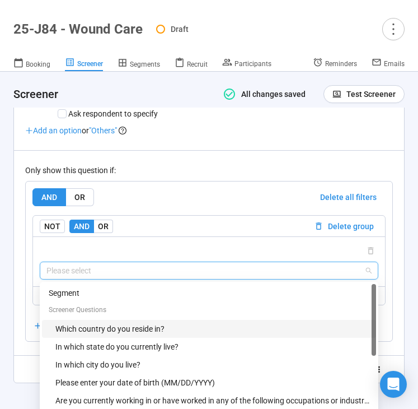
scroll to position [143, 0]
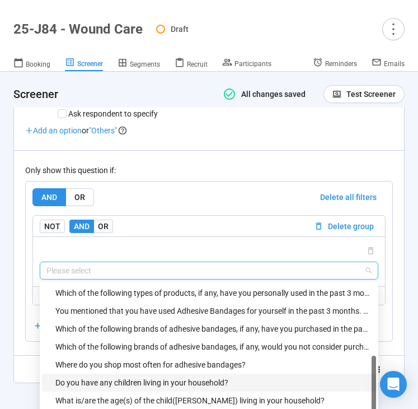
click at [131, 376] on div "Do you have any children living in your household?" at bounding box center [212, 382] width 314 height 12
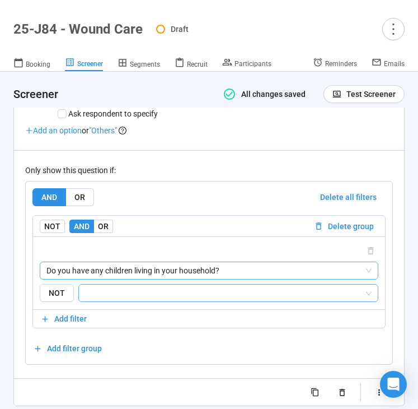
click at [156, 286] on input "search" at bounding box center [225, 292] width 279 height 13
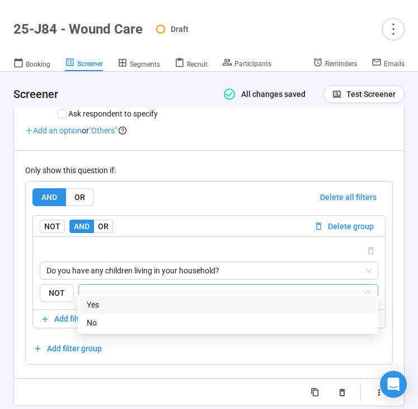
drag, startPoint x: 155, startPoint y: 300, endPoint x: 144, endPoint y: 331, distance: 32.6
click at [155, 300] on div "Yes" at bounding box center [228, 304] width 283 height 12
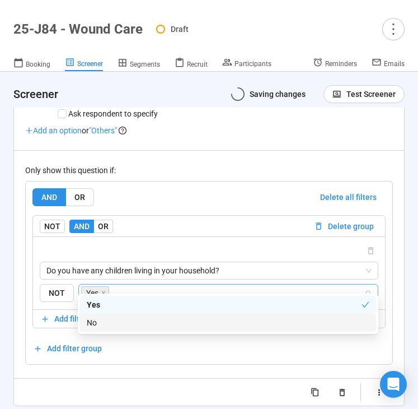
click at [92, 383] on div "Randomize order of answers Show visibility rules Show response validation Use a…" at bounding box center [209, 392] width 368 height 18
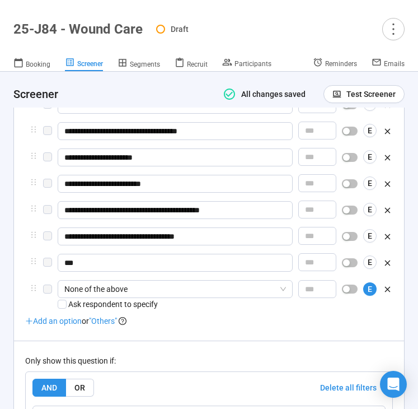
scroll to position [4554, 0]
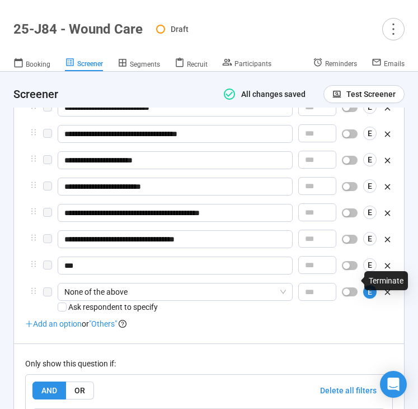
click at [348, 288] on div "button" at bounding box center [346, 291] width 7 height 7
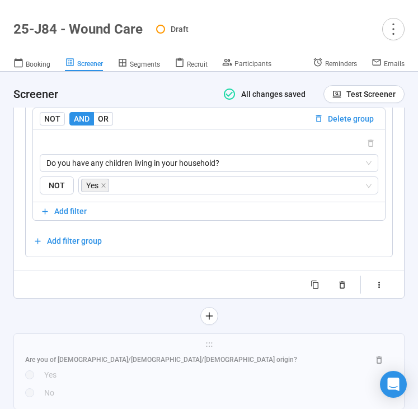
scroll to position [4897, 0]
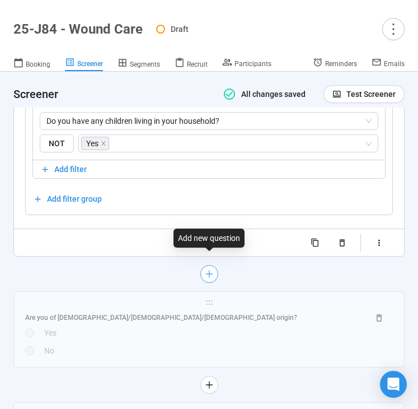
click at [211, 269] on icon "plus" at bounding box center [208, 273] width 9 height 9
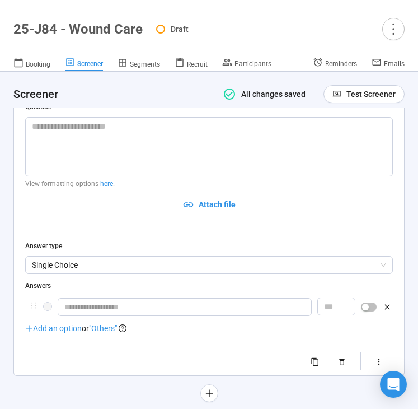
scroll to position [4550, 0]
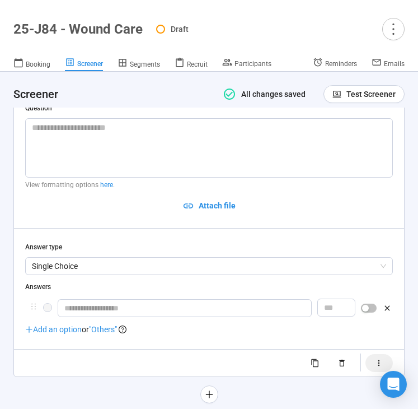
click at [387, 354] on button "button" at bounding box center [379, 363] width 27 height 18
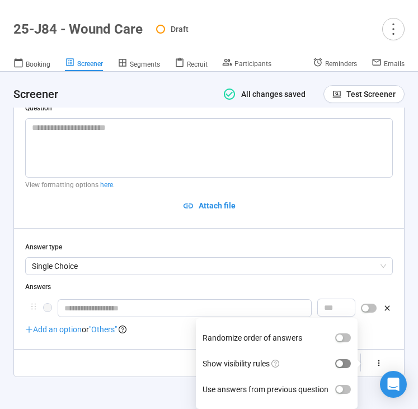
click at [349, 359] on span "button" at bounding box center [343, 363] width 16 height 9
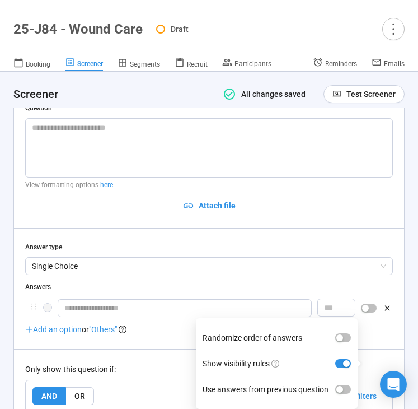
click at [134, 363] on div "Only show this question if:" at bounding box center [209, 369] width 368 height 12
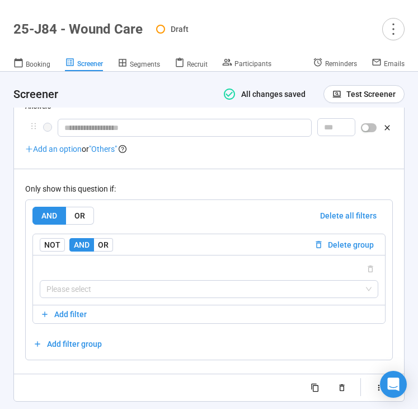
scroll to position [4734, 0]
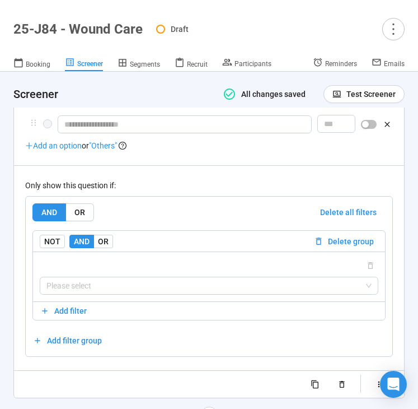
click at [141, 261] on div "Please select" at bounding box center [209, 277] width 339 height 36
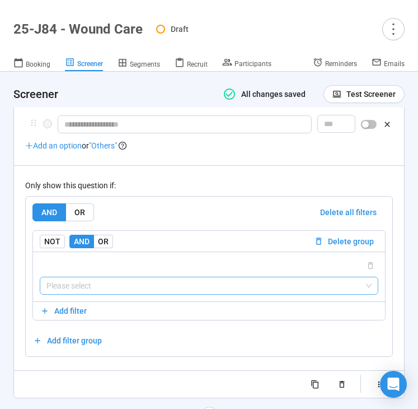
click at [140, 277] on input "search" at bounding box center [208, 285] width 325 height 17
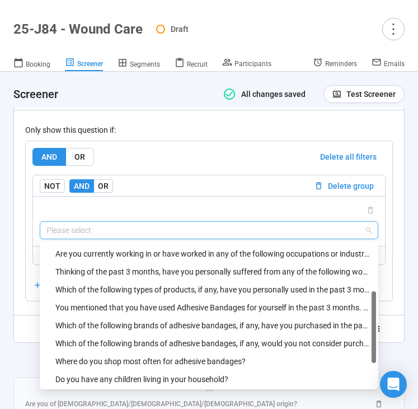
scroll to position [106, 0]
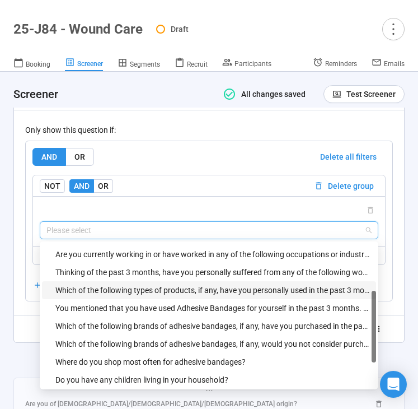
click at [152, 284] on div "Which of the following types of products, if any, have you personally used in t…" at bounding box center [212, 290] width 314 height 12
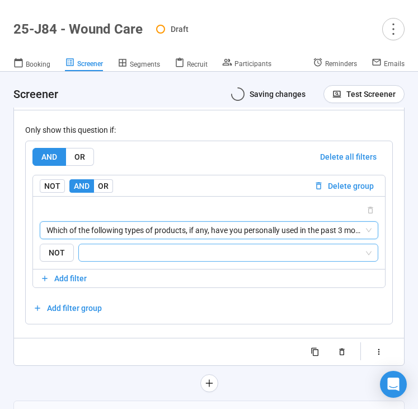
click at [160, 246] on input "search" at bounding box center [225, 252] width 279 height 13
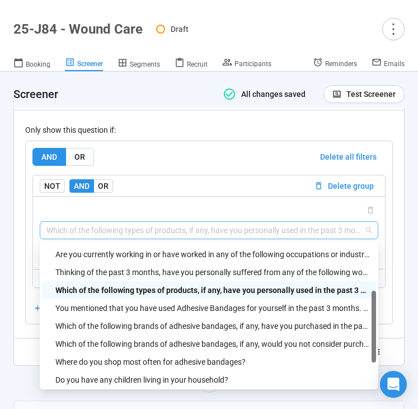
click at [186, 222] on span "Which of the following types of products, if any, have you personally used in t…" at bounding box center [208, 230] width 325 height 17
click at [167, 302] on div "You mentioned that you have used Adhesive Bandages for yourself in the past 3 m…" at bounding box center [212, 308] width 314 height 12
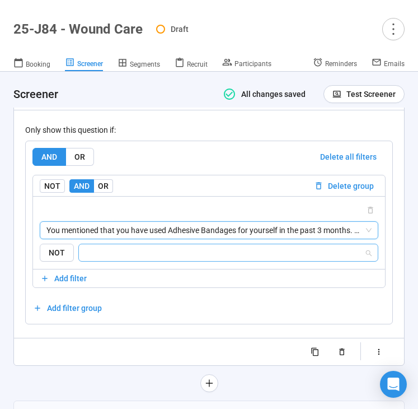
click at [174, 246] on input "search" at bounding box center [225, 252] width 279 height 13
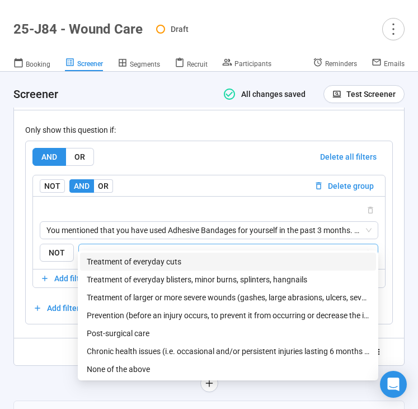
drag, startPoint x: 172, startPoint y: 260, endPoint x: 93, endPoint y: 305, distance: 91.0
click at [172, 260] on div "Treatment of everyday cuts" at bounding box center [228, 261] width 283 height 12
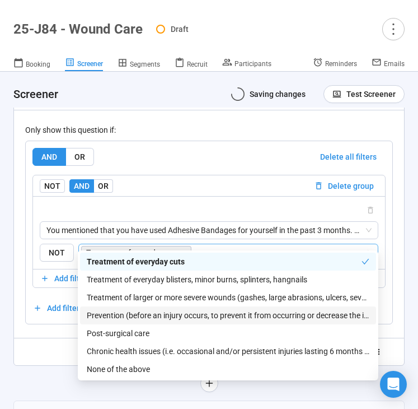
click at [40, 374] on div at bounding box center [208, 383] width 391 height 18
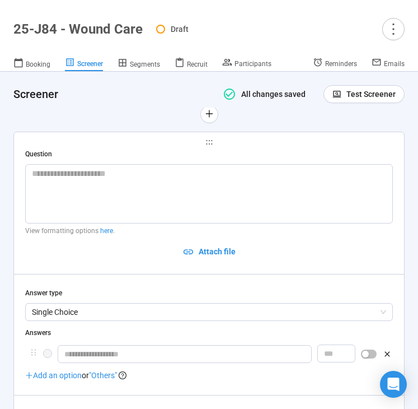
scroll to position [4506, 0]
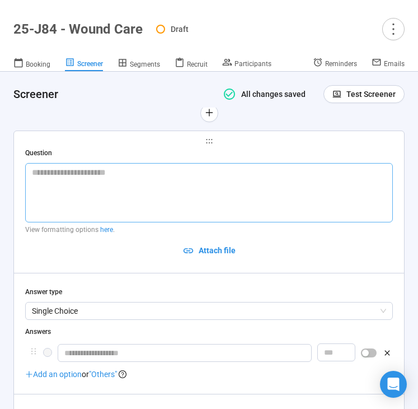
click at [84, 178] on textarea at bounding box center [209, 192] width 368 height 59
paste textarea "**********"
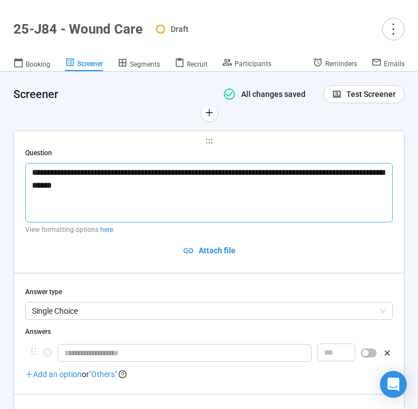
type textarea "**********"
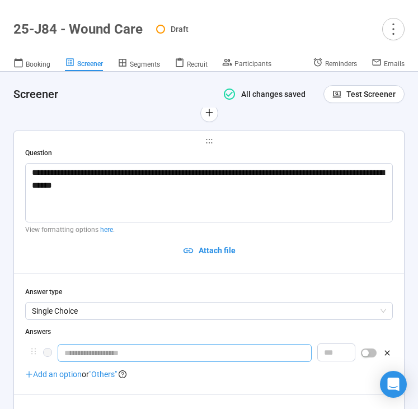
click at [88, 344] on input "text" at bounding box center [185, 353] width 254 height 18
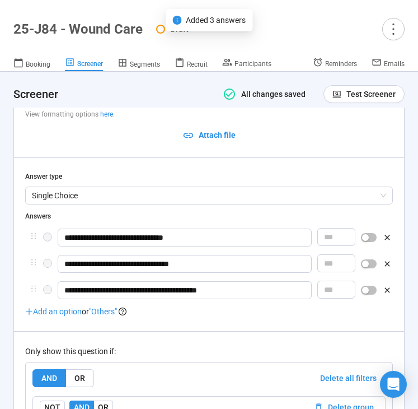
scroll to position [4623, 0]
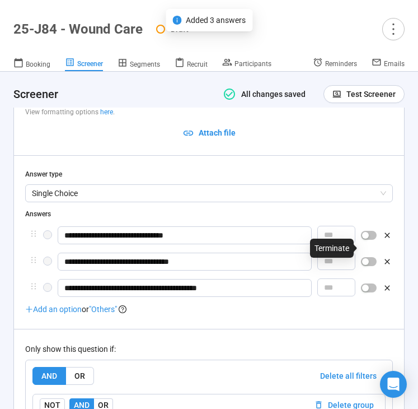
click at [371, 257] on span "button" at bounding box center [369, 261] width 16 height 9
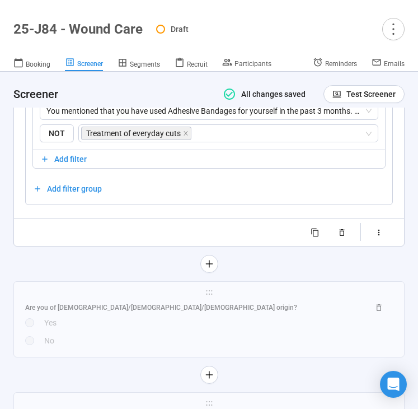
scroll to position [5001, 0]
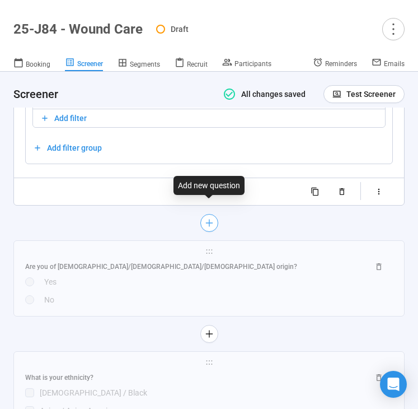
click at [209, 219] on icon "plus" at bounding box center [209, 222] width 1 height 7
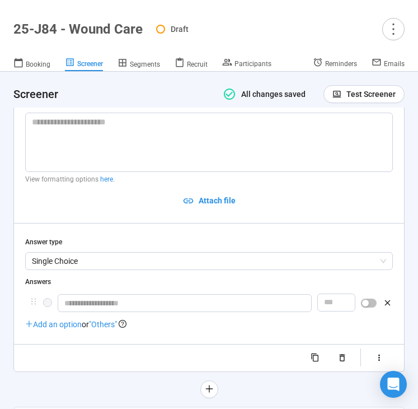
scroll to position [4683, 0]
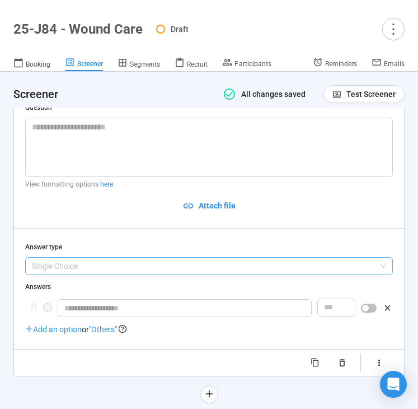
click at [80, 259] on span "Single Choice" at bounding box center [209, 266] width 354 height 17
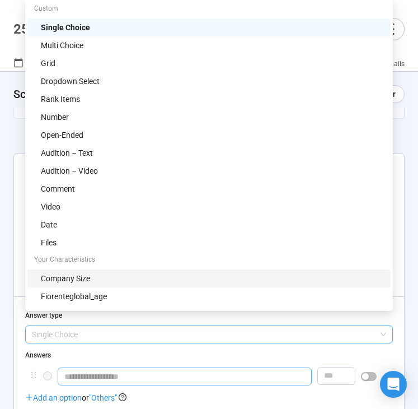
scroll to position [4613, 0]
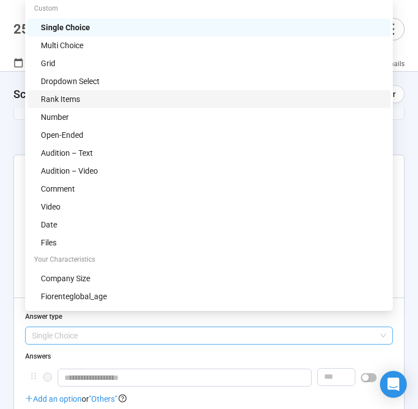
click at [124, 99] on div "Rank Items" at bounding box center [212, 99] width 343 height 12
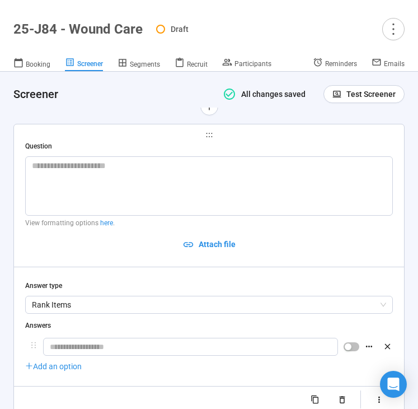
scroll to position [4648, 0]
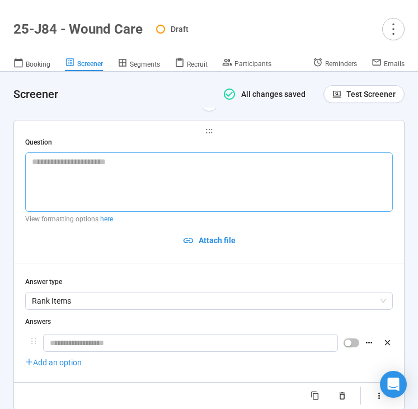
click at [64, 181] on textarea at bounding box center [209, 181] width 368 height 59
paste textarea "**********"
type textarea "**********"
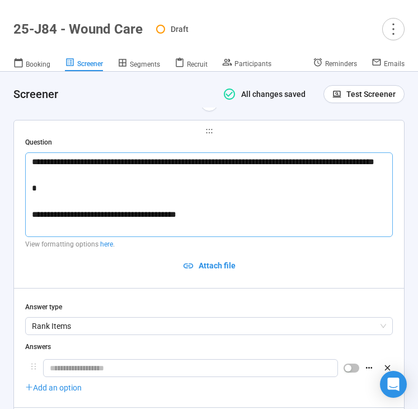
click at [49, 195] on textarea "**********" at bounding box center [209, 194] width 368 height 85
type textarea "**********"
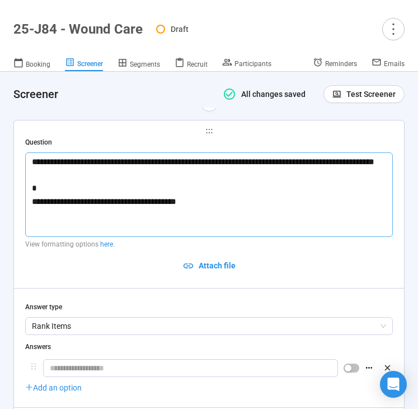
type textarea "**********"
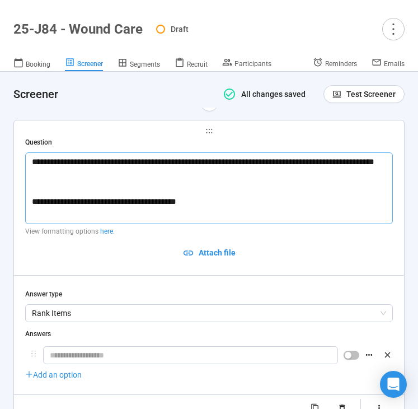
type textarea "**********"
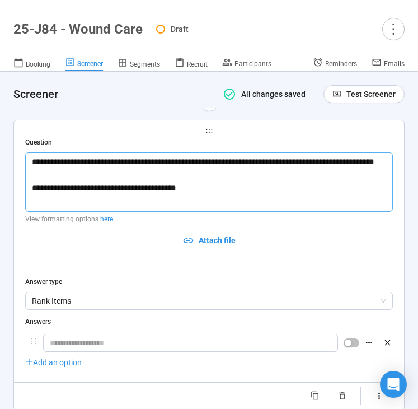
type textarea "**********"
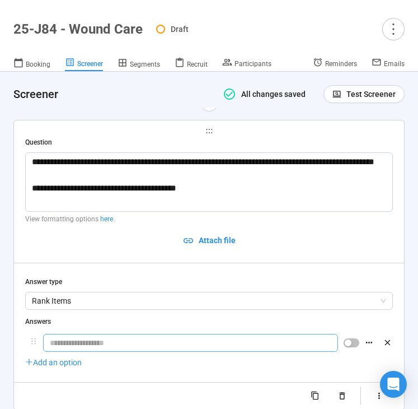
click at [103, 334] on input "text" at bounding box center [190, 343] width 295 height 18
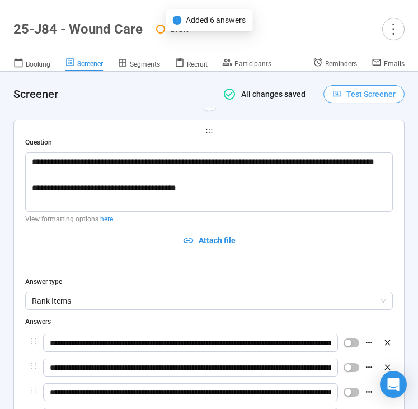
scroll to position [4781, 0]
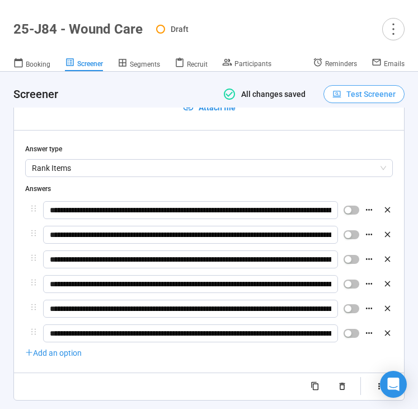
click at [356, 90] on span "Test Screener" at bounding box center [371, 94] width 49 height 12
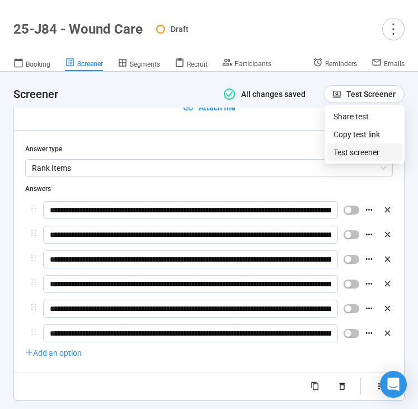
click at [342, 150] on link "Test screener" at bounding box center [357, 152] width 46 height 9
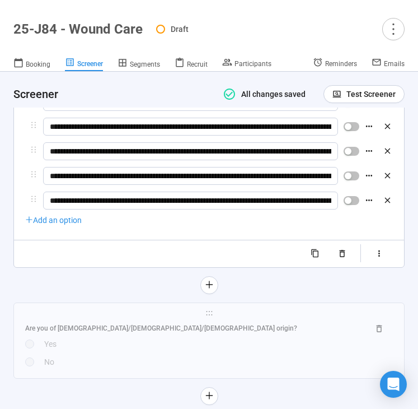
scroll to position [4933, 0]
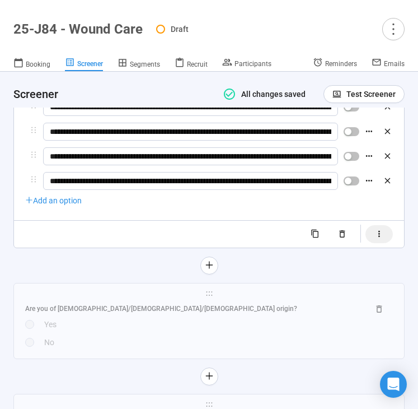
click at [375, 229] on icon "button" at bounding box center [380, 234] width 10 height 10
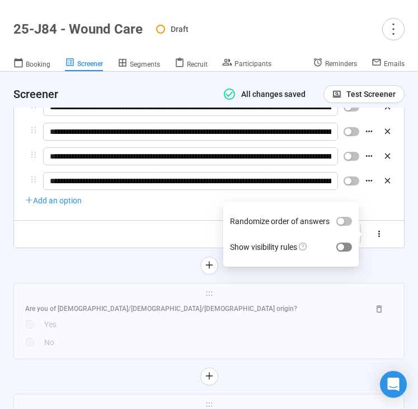
click at [344, 244] on div "button" at bounding box center [341, 247] width 7 height 7
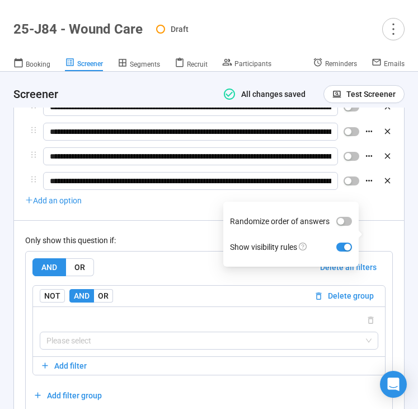
click at [175, 234] on div "Only show this question if:" at bounding box center [209, 240] width 368 height 12
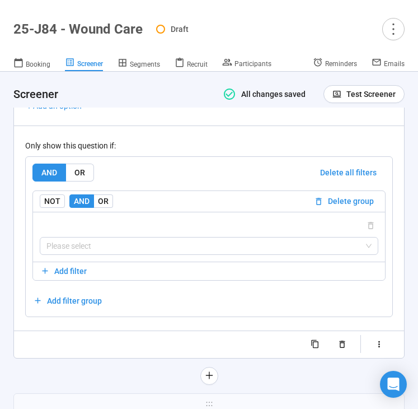
scroll to position [5034, 0]
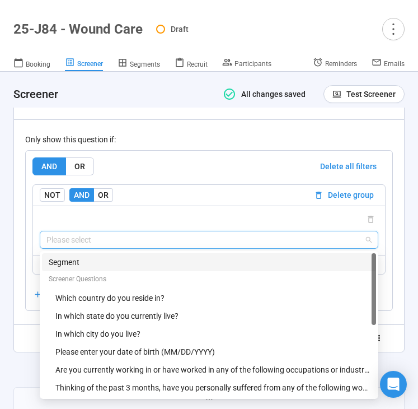
click at [151, 231] on input "search" at bounding box center [208, 239] width 325 height 17
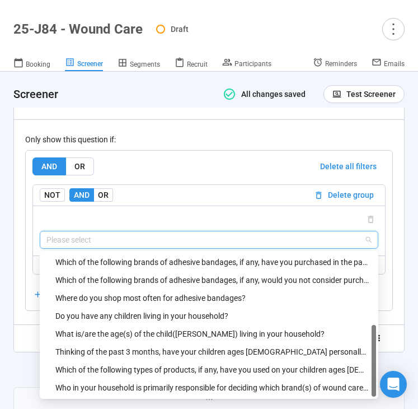
scroll to position [5053, 0]
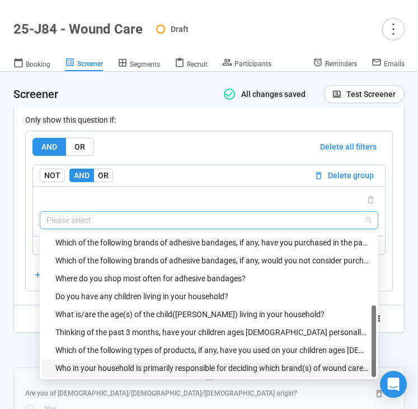
click at [119, 362] on div "Who in your household is primarily responsible for deciding which brand(s) of w…" at bounding box center [212, 368] width 314 height 12
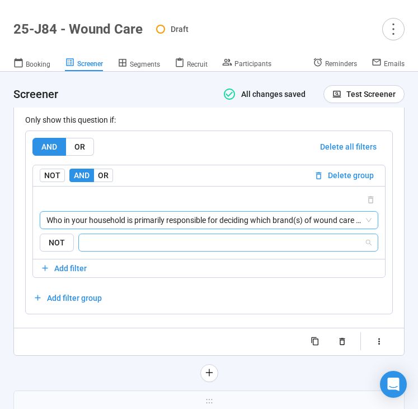
click at [150, 236] on input "search" at bounding box center [225, 242] width 279 height 13
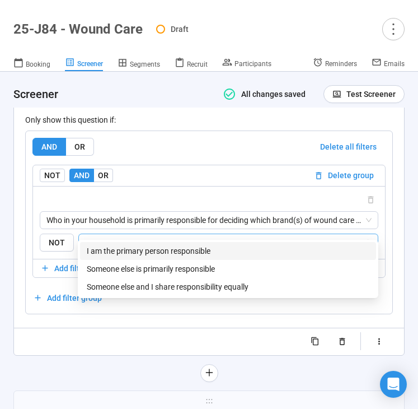
click at [148, 249] on div "I am the primary person responsible" at bounding box center [228, 251] width 283 height 12
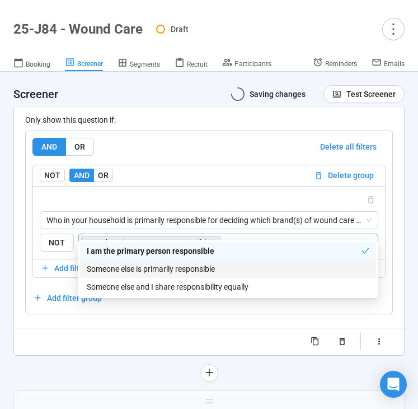
click at [138, 284] on div "Someone else and I share responsibility equally" at bounding box center [228, 287] width 283 height 12
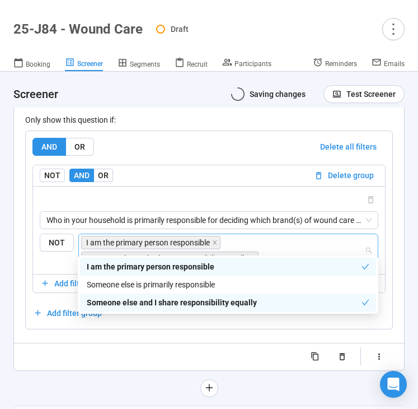
click at [94, 348] on div "Randomize order of answers Show visibility rules" at bounding box center [209, 357] width 368 height 18
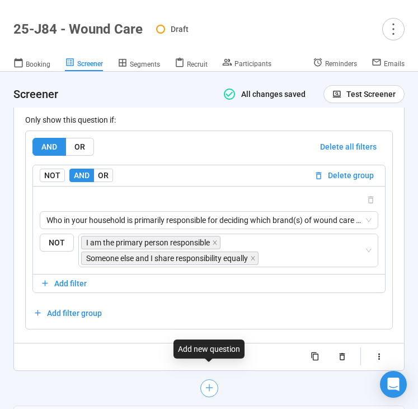
click at [209, 384] on icon "plus" at bounding box center [209, 387] width 1 height 7
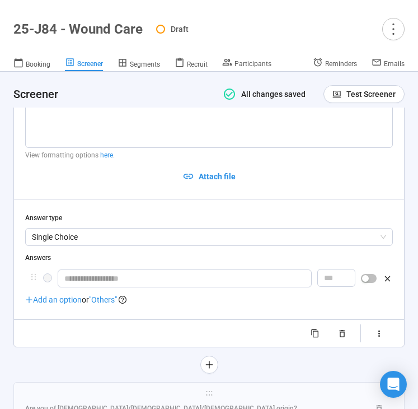
scroll to position [4760, 0]
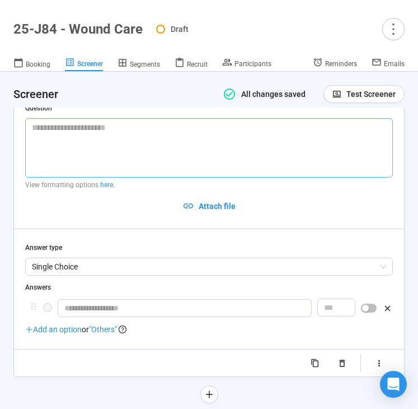
click at [111, 122] on textarea at bounding box center [209, 147] width 368 height 59
paste textarea "**********"
type textarea "**********"
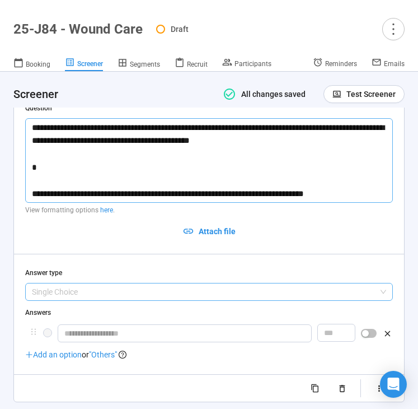
click at [118, 283] on span "Single Choice" at bounding box center [209, 291] width 354 height 17
type textarea "**********"
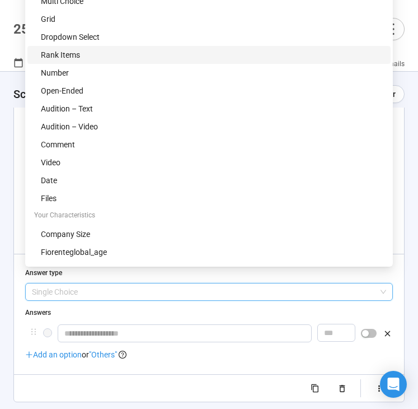
click at [100, 54] on div "Rank Items" at bounding box center [212, 55] width 343 height 12
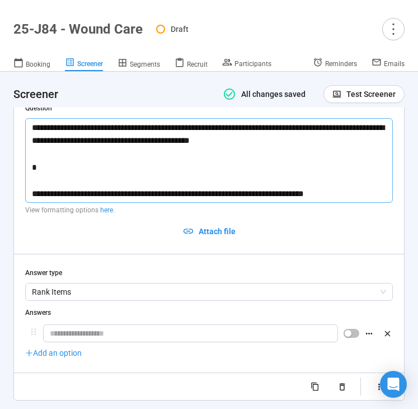
click at [60, 166] on textarea "**********" at bounding box center [209, 160] width 368 height 85
type textarea "**********"
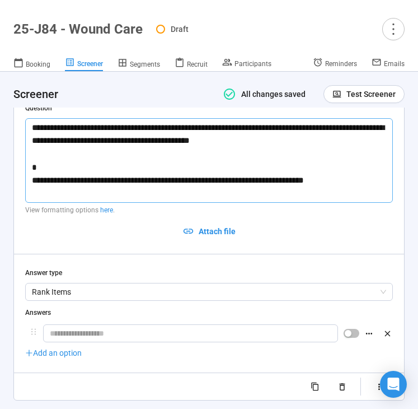
type textarea "**********"
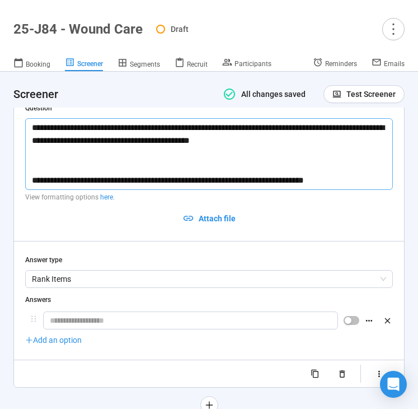
type textarea "**********"
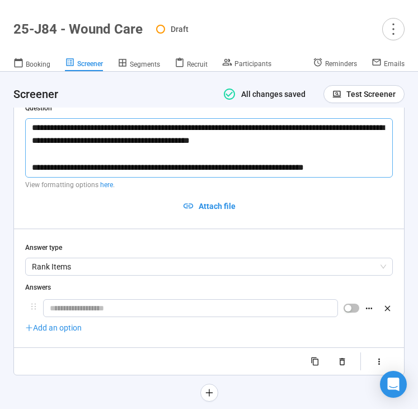
type textarea "**********"
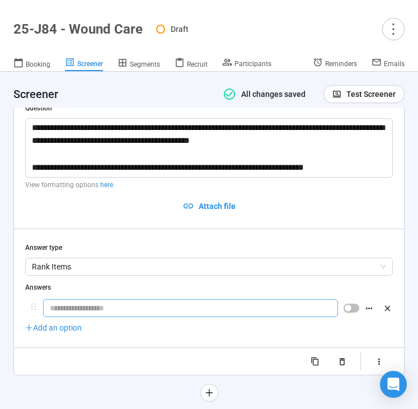
click at [110, 299] on input "text" at bounding box center [190, 308] width 295 height 18
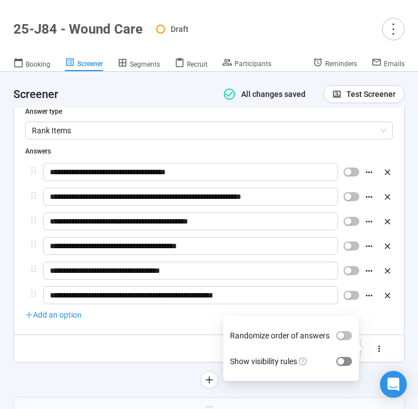
click at [343, 358] on div "button" at bounding box center [341, 361] width 7 height 7
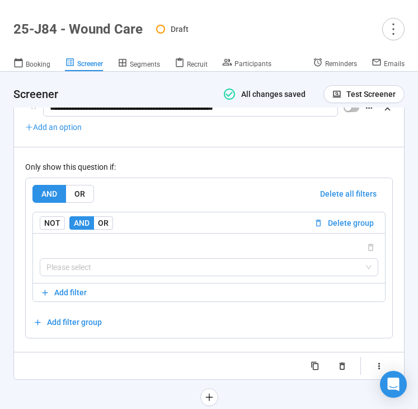
scroll to position [5091, 0]
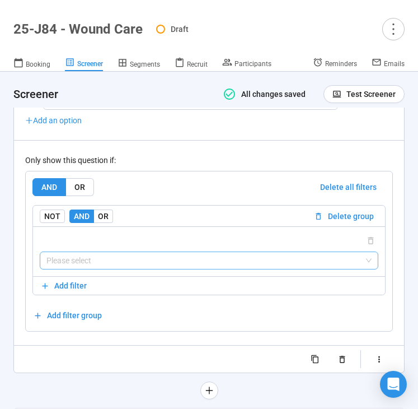
click at [172, 252] on input "search" at bounding box center [208, 260] width 325 height 17
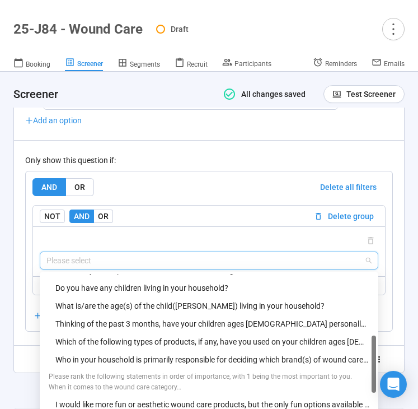
scroll to position [224, 0]
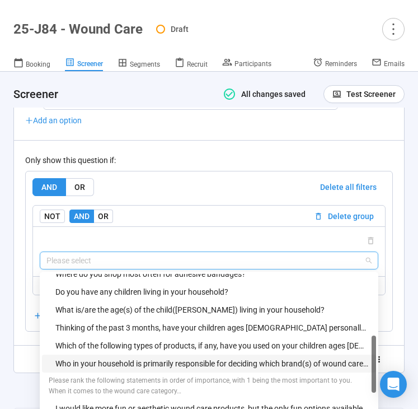
click at [153, 357] on div "Who in your household is primarily responsible for deciding which brand(s) of w…" at bounding box center [212, 363] width 314 height 12
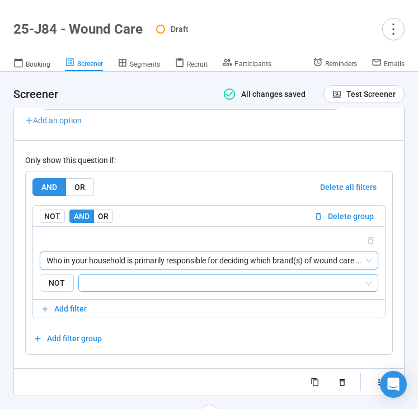
click at [176, 276] on input "search" at bounding box center [225, 282] width 279 height 13
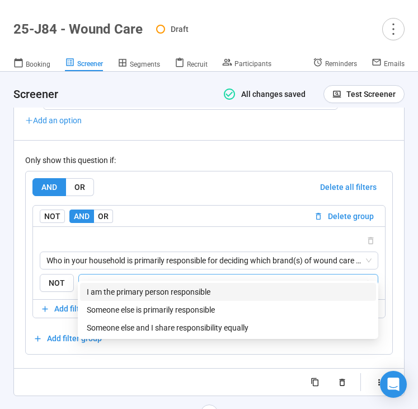
click at [174, 291] on div "I am the primary person responsible" at bounding box center [228, 292] width 283 height 12
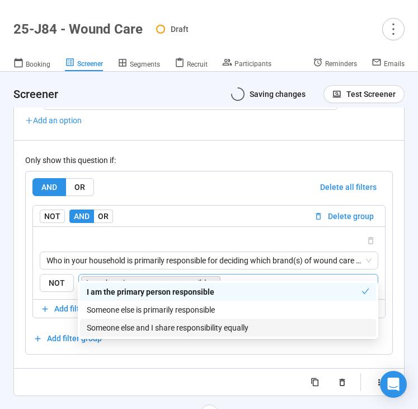
click at [160, 328] on div "Someone else and I share responsibility equally" at bounding box center [228, 327] width 283 height 12
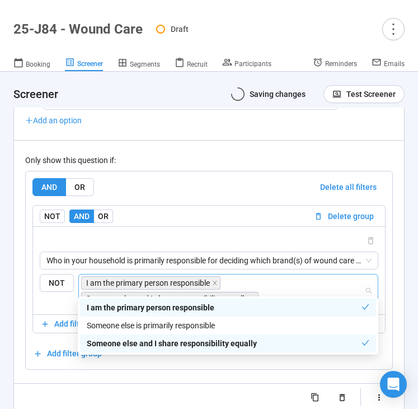
click at [51, 388] on div "Randomize order of answers Show visibility rules" at bounding box center [209, 397] width 368 height 18
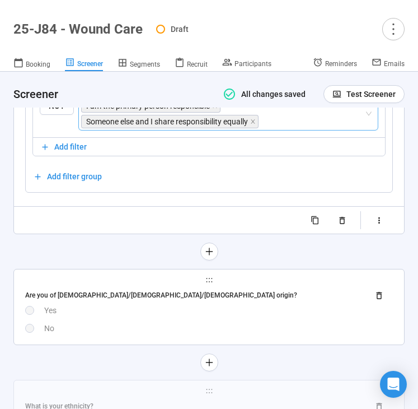
scroll to position [5274, 0]
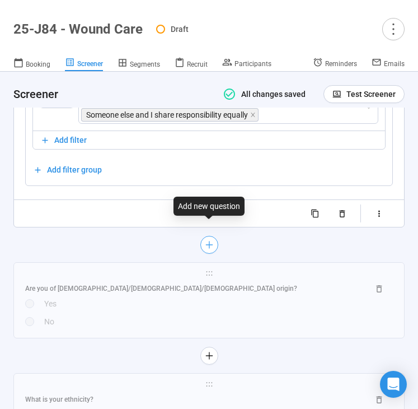
click at [204, 240] on icon "plus" at bounding box center [208, 244] width 9 height 9
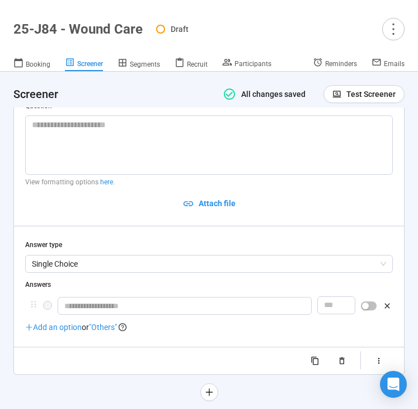
scroll to position [4849, 0]
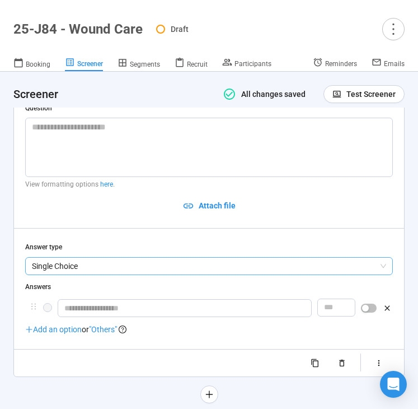
click at [168, 258] on span "Single Choice" at bounding box center [209, 266] width 354 height 17
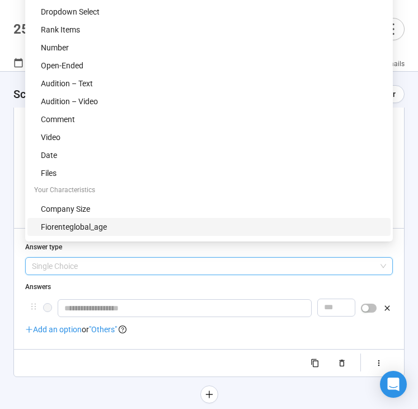
click at [158, 225] on div "fiorenteglobal_age" at bounding box center [212, 227] width 343 height 12
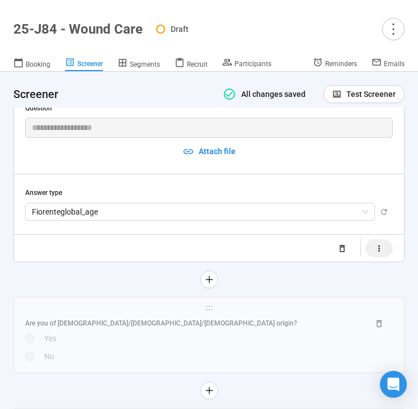
click at [379, 245] on icon "button" at bounding box center [380, 248] width 2 height 6
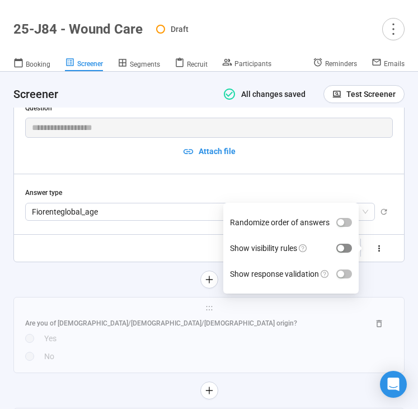
click at [338, 245] on div "button" at bounding box center [341, 248] width 7 height 7
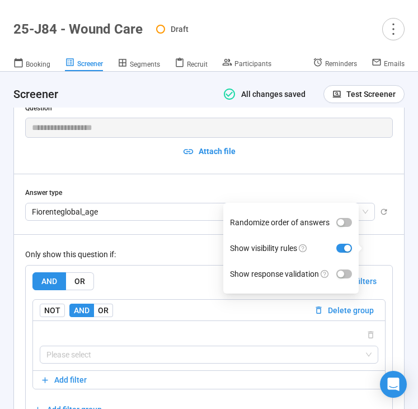
click at [147, 273] on div "AND OR Delete all filters" at bounding box center [208, 281] width 353 height 18
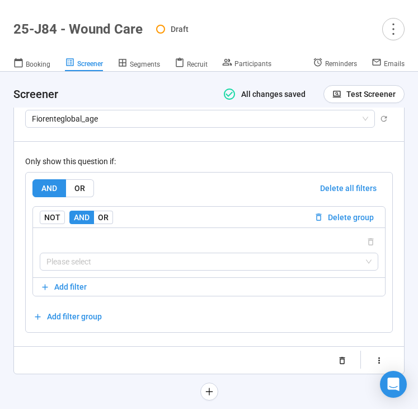
scroll to position [4957, 0]
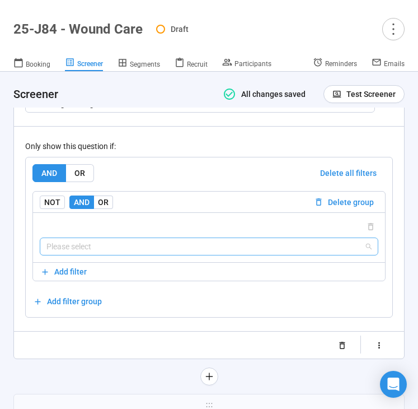
click at [143, 238] on input "search" at bounding box center [208, 246] width 325 height 17
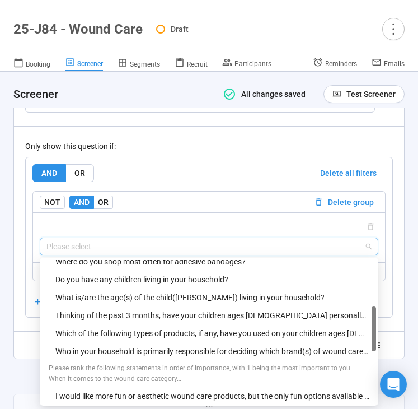
scroll to position [242, 0]
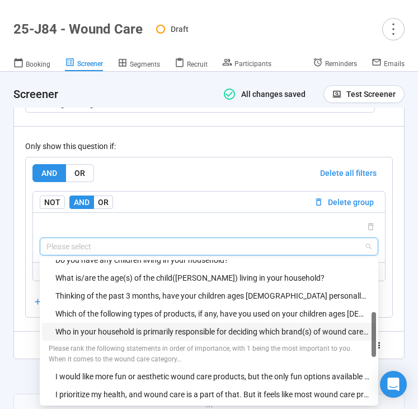
click at [179, 325] on div "Who in your household is primarily responsible for deciding which brand(s) of w…" at bounding box center [212, 331] width 314 height 12
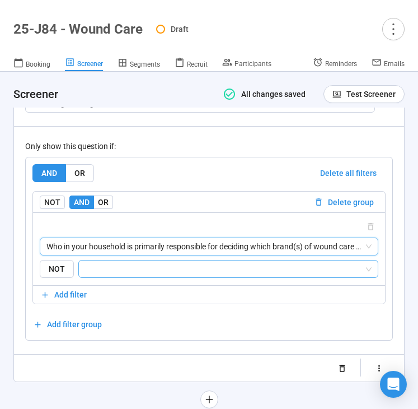
click at [185, 262] on input "search" at bounding box center [225, 268] width 279 height 13
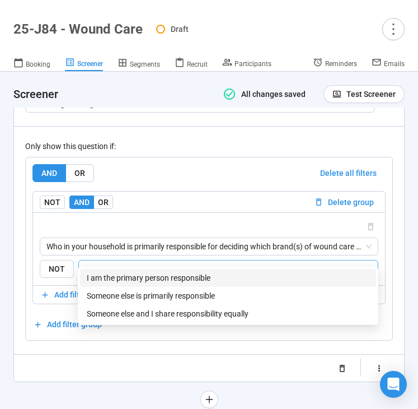
click at [175, 270] on div "I am the primary person responsible" at bounding box center [228, 278] width 296 height 18
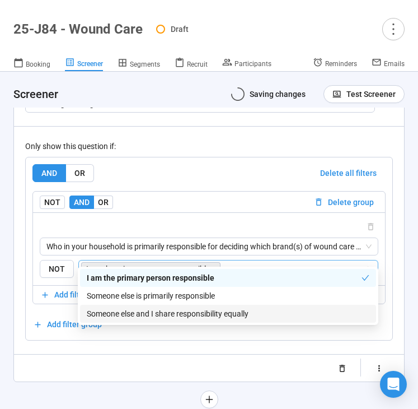
click at [148, 315] on div "Someone else and I share responsibility equally" at bounding box center [228, 313] width 283 height 12
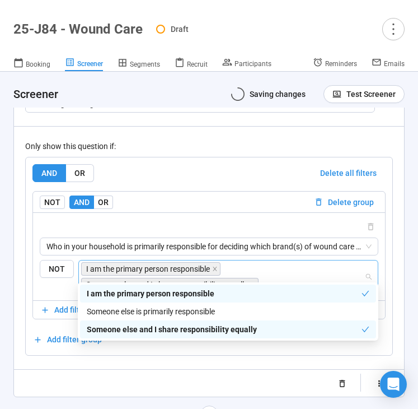
click at [62, 377] on div "Randomize order of answers Show visibility rules Show response validation" at bounding box center [209, 383] width 368 height 18
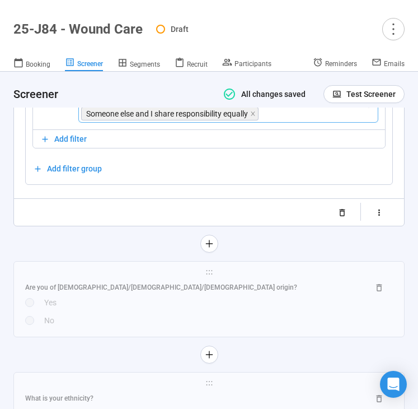
scroll to position [5165, 0]
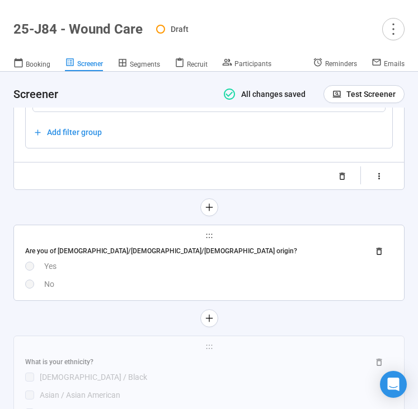
click at [123, 278] on div "No" at bounding box center [218, 284] width 349 height 12
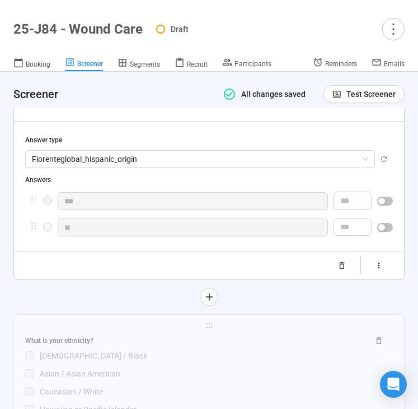
scroll to position [5005, 0]
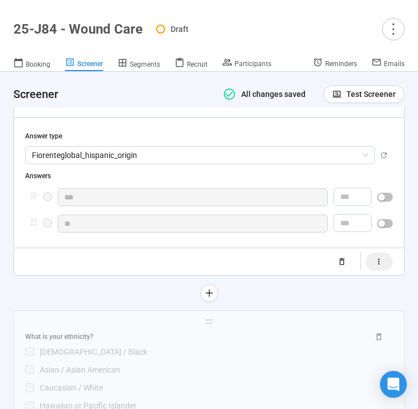
click at [380, 257] on icon "button" at bounding box center [380, 262] width 10 height 10
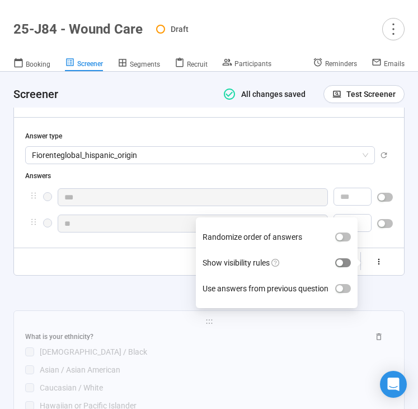
click at [347, 258] on span "button" at bounding box center [343, 262] width 16 height 9
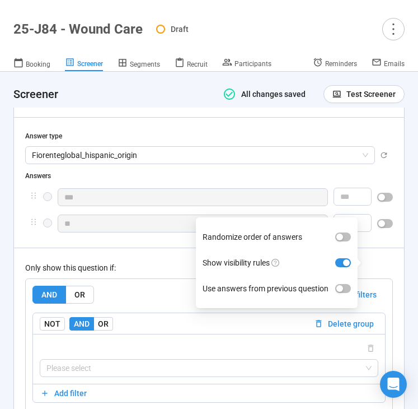
click at [156, 261] on div "Only show this question if:" at bounding box center [209, 267] width 368 height 12
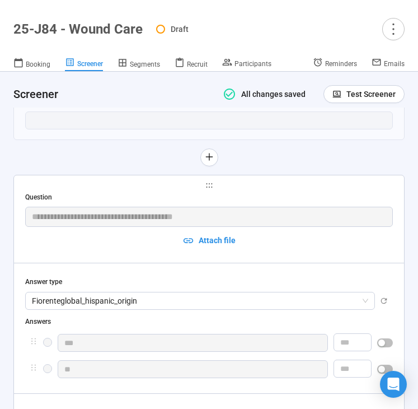
scroll to position [4769, 0]
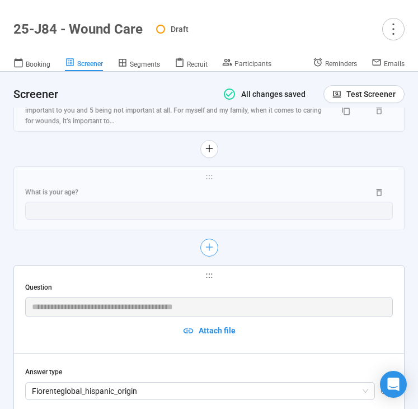
click at [208, 242] on icon "plus" at bounding box center [208, 246] width 9 height 9
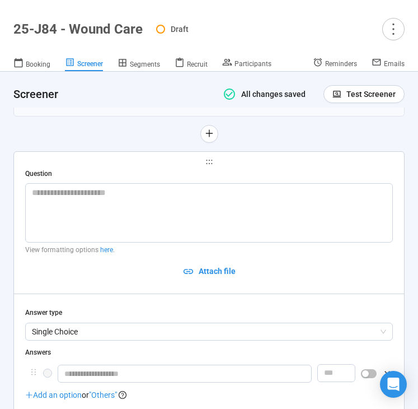
scroll to position [4917, 0]
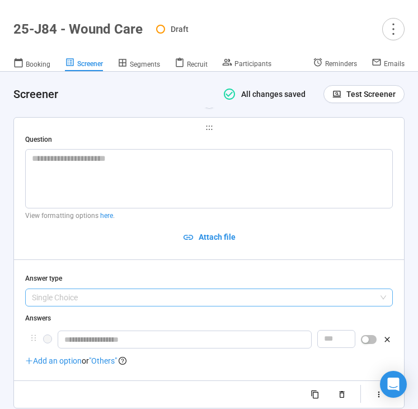
click at [129, 292] on div "Single Choice" at bounding box center [209, 297] width 368 height 18
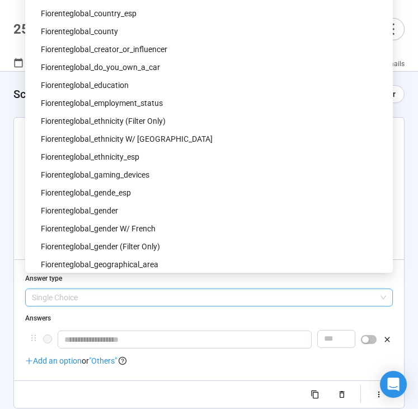
scroll to position [399, 0]
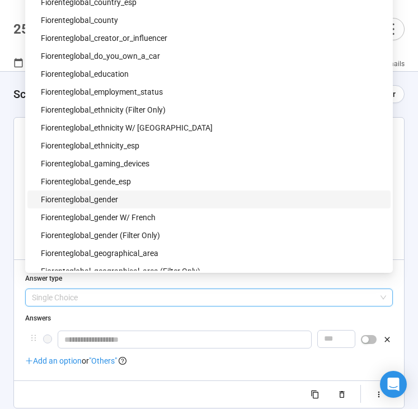
click at [156, 198] on div "fiorenteglobal_gender" at bounding box center [212, 199] width 343 height 12
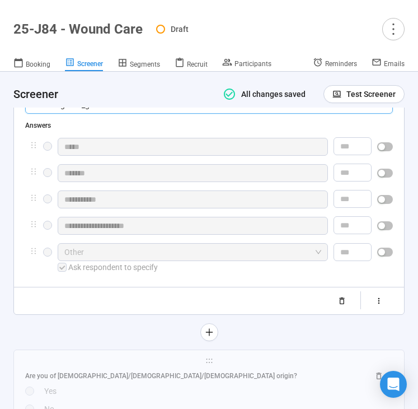
scroll to position [5068, 0]
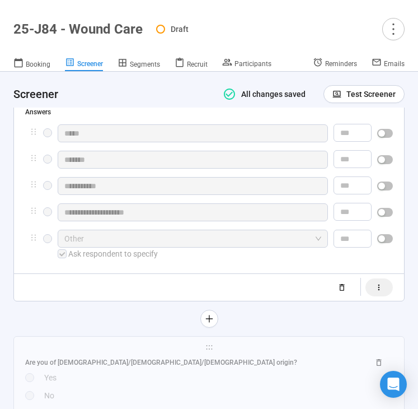
click at [377, 283] on icon "button" at bounding box center [380, 288] width 10 height 10
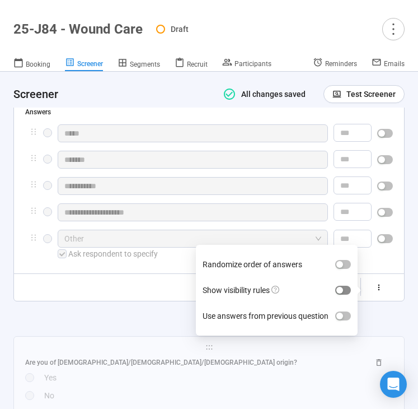
click at [339, 287] on div "button" at bounding box center [340, 290] width 7 height 7
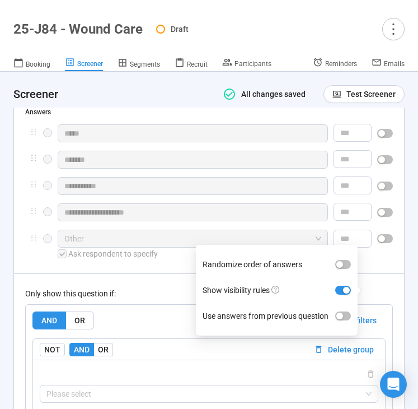
click at [185, 275] on div "Only show this question if: AND OR Delete all filters NOT AND OR Delete group P…" at bounding box center [209, 368] width 368 height 191
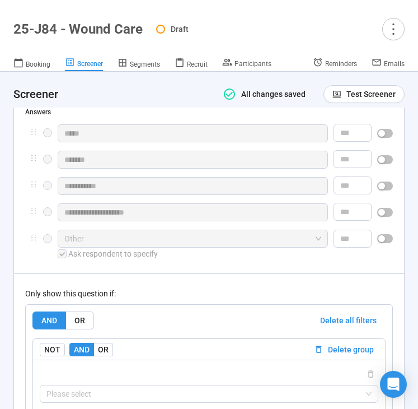
scroll to position [5243, 0]
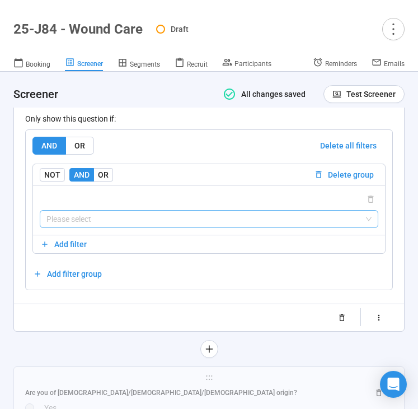
click at [176, 211] on input "search" at bounding box center [208, 219] width 325 height 17
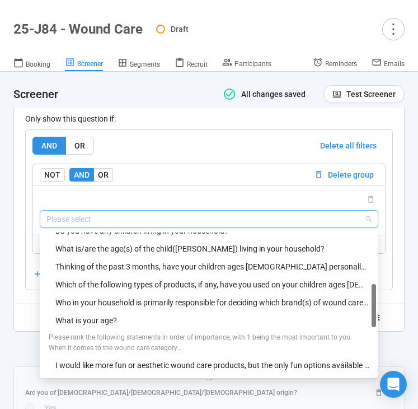
scroll to position [244, 0]
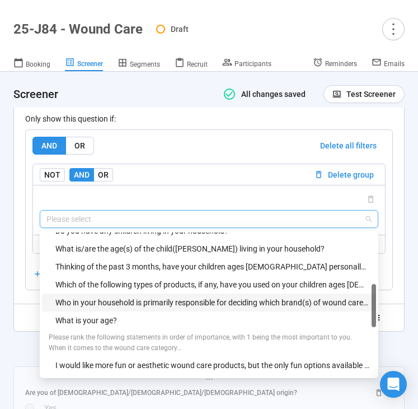
click at [145, 296] on div "Who in your household is primarily responsible for deciding which brand(s) of w…" at bounding box center [212, 302] width 314 height 12
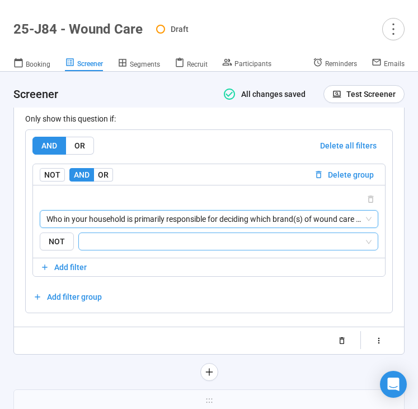
click at [174, 235] on input "search" at bounding box center [225, 241] width 279 height 13
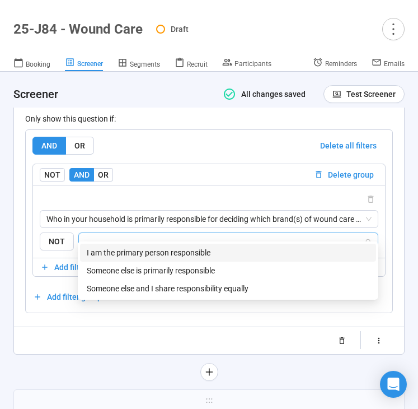
click at [167, 251] on div "I am the primary person responsible" at bounding box center [228, 252] width 283 height 12
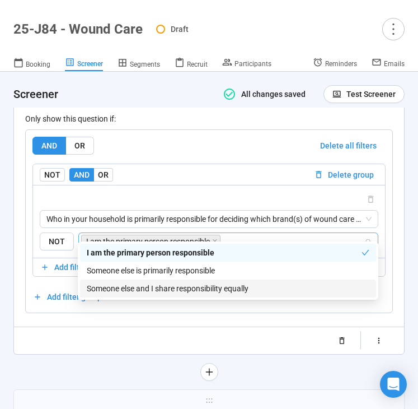
click at [163, 287] on div "Someone else and I share responsibility equally" at bounding box center [228, 288] width 283 height 12
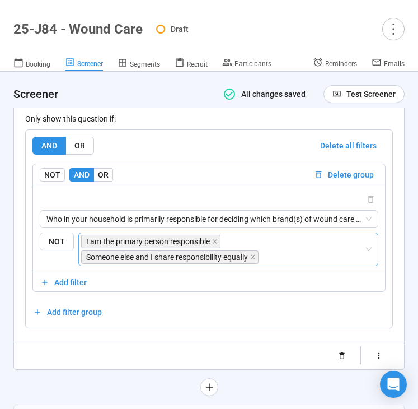
click at [62, 354] on div "**********" at bounding box center [209, 80] width 390 height 578
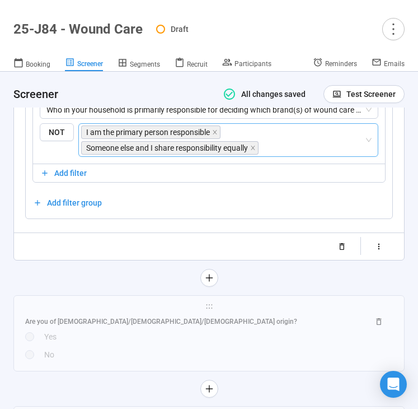
scroll to position [5356, 0]
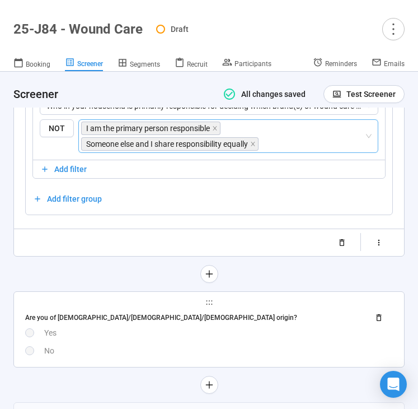
click at [102, 344] on div "No" at bounding box center [218, 350] width 349 height 12
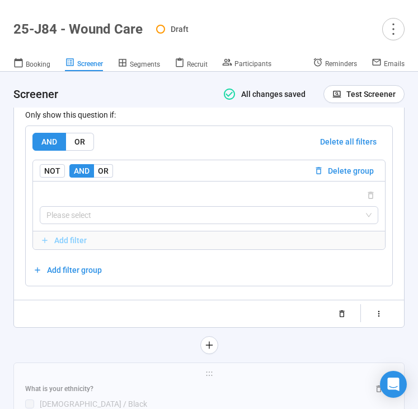
scroll to position [5320, 0]
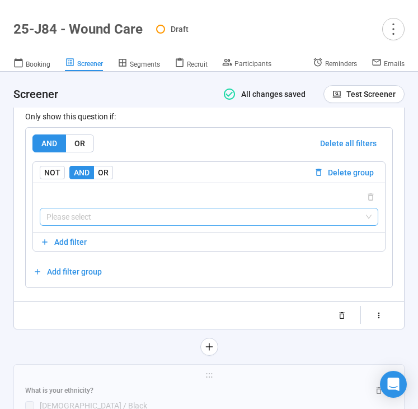
click at [125, 209] on input "search" at bounding box center [208, 216] width 325 height 17
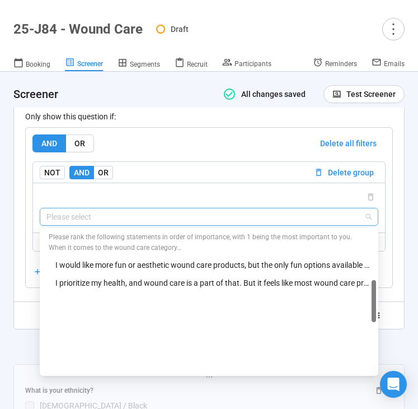
scroll to position [241, 0]
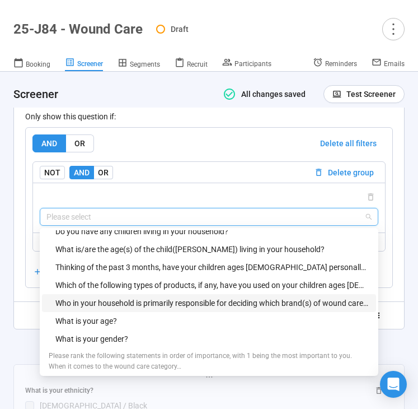
click at [110, 297] on div "Who in your household is primarily responsible for deciding which brand(s) of w…" at bounding box center [212, 303] width 314 height 12
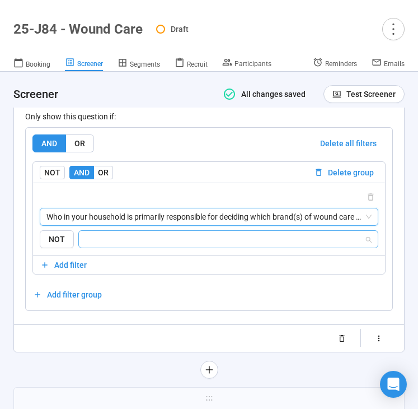
click at [134, 232] on input "search" at bounding box center [225, 238] width 279 height 13
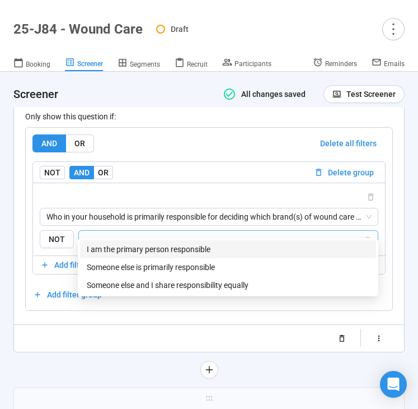
click at [134, 245] on div "I am the primary person responsible" at bounding box center [228, 249] width 283 height 12
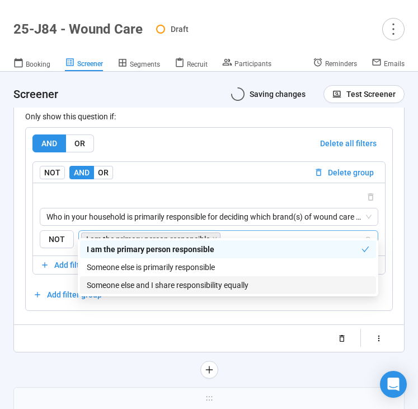
click at [121, 285] on div "Someone else and I share responsibility equally" at bounding box center [228, 285] width 283 height 12
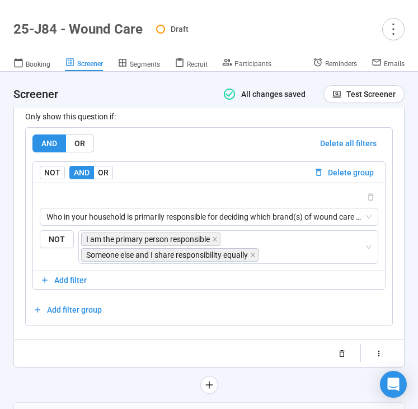
click at [66, 356] on div "**********" at bounding box center [208, 136] width 391 height 516
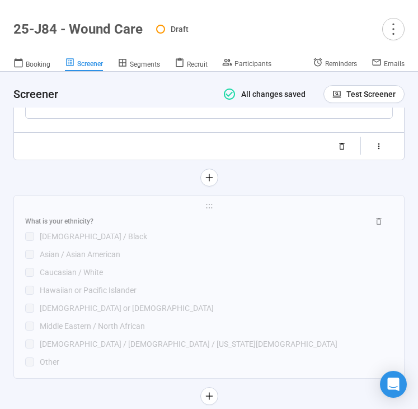
scroll to position [5542, 0]
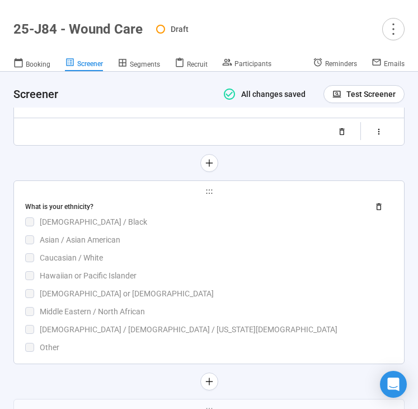
click at [160, 270] on div "Hawaiian or Pacific Islander" at bounding box center [216, 275] width 353 height 12
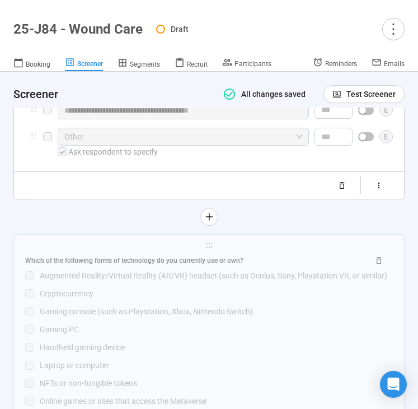
scroll to position [5528, 0]
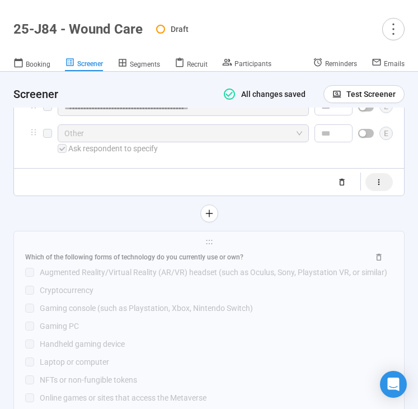
click at [377, 177] on icon "button" at bounding box center [380, 182] width 10 height 10
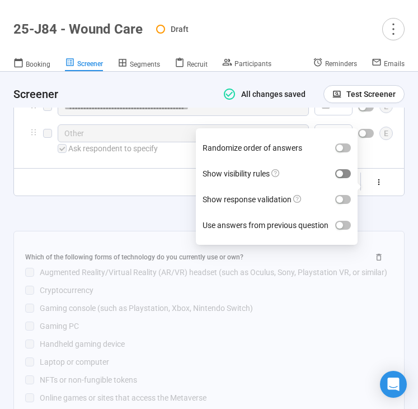
click at [338, 170] on div "button" at bounding box center [340, 173] width 7 height 7
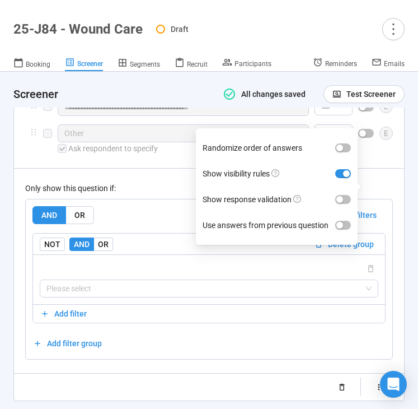
click at [159, 199] on div "AND OR Delete all filters NOT AND OR Delete group Please select Add filter Add …" at bounding box center [209, 279] width 367 height 160
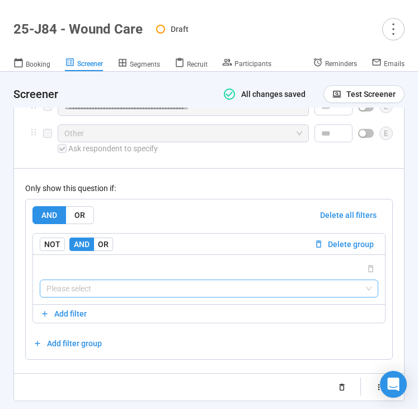
click at [137, 280] on input "search" at bounding box center [208, 288] width 325 height 17
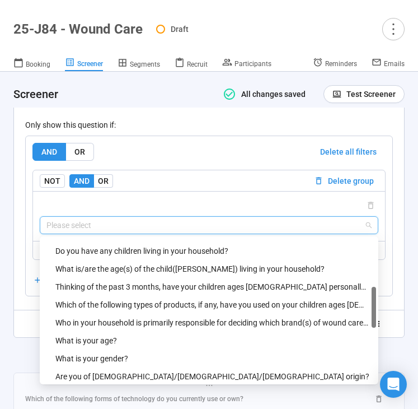
scroll to position [231, 0]
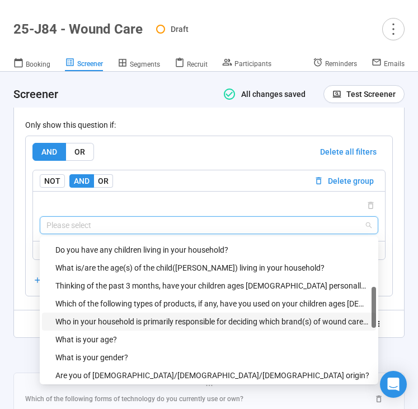
click at [133, 315] on div "Who in your household is primarily responsible for deciding which brand(s) of w…" at bounding box center [212, 321] width 314 height 12
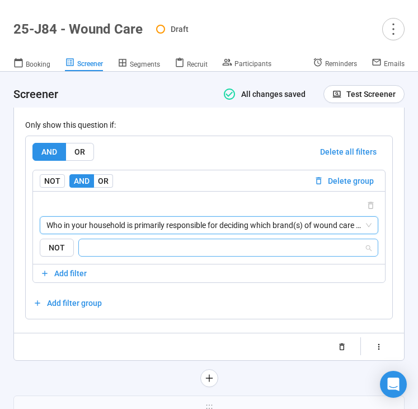
click at [163, 241] on input "search" at bounding box center [225, 247] width 279 height 13
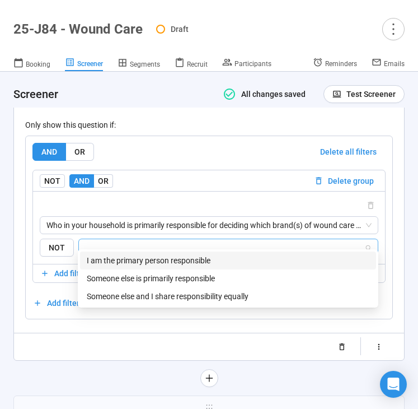
click at [163, 259] on div "I am the primary person responsible" at bounding box center [228, 260] width 283 height 12
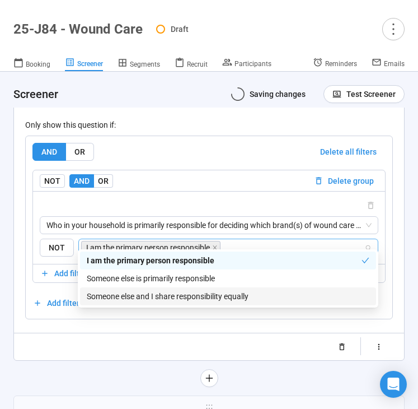
click at [139, 297] on div "Someone else and I share responsibility equally" at bounding box center [228, 296] width 283 height 12
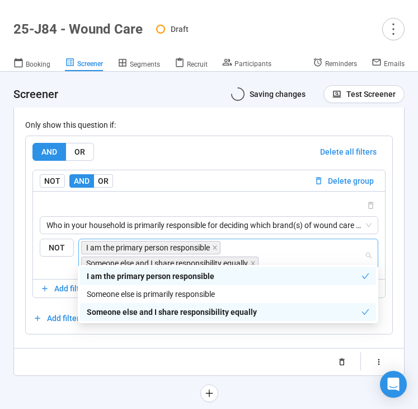
click at [63, 357] on div "Randomize order of answers Show visibility rules Show response validation Use a…" at bounding box center [209, 362] width 368 height 18
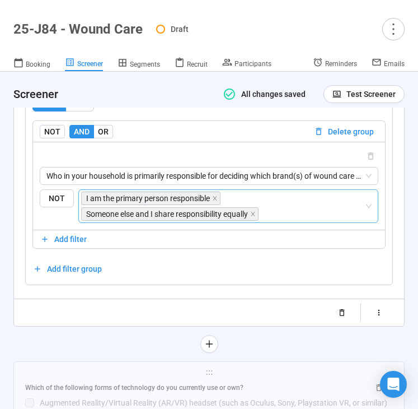
scroll to position [5653, 0]
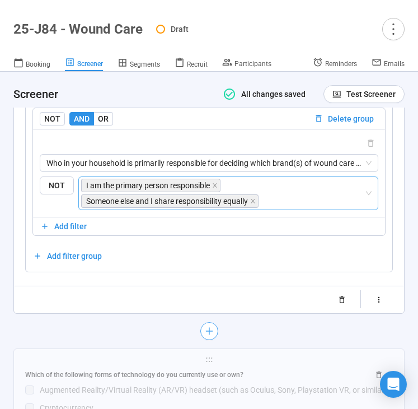
click at [204, 326] on icon "plus" at bounding box center [208, 330] width 9 height 9
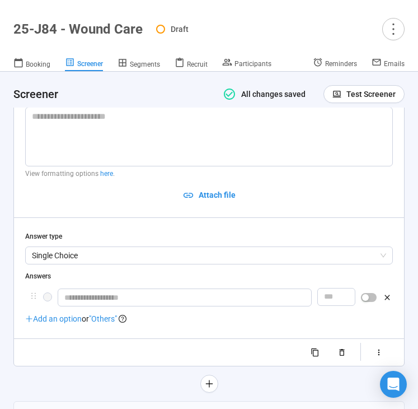
scroll to position [5444, 0]
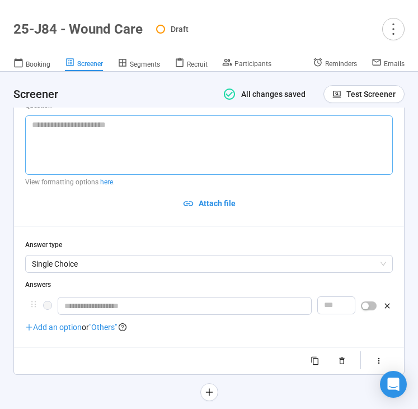
click at [67, 118] on textarea at bounding box center [209, 144] width 368 height 59
paste textarea "**********"
type textarea "**********"
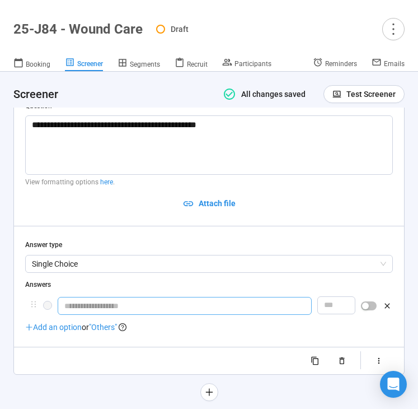
click at [93, 297] on input "text" at bounding box center [185, 306] width 254 height 18
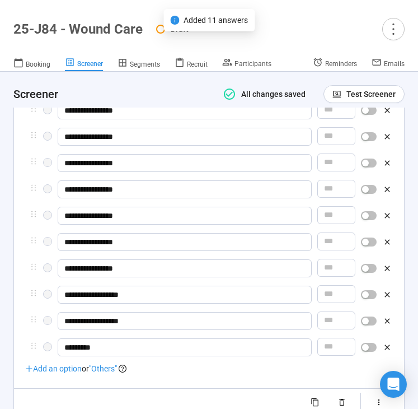
scroll to position [5711, 0]
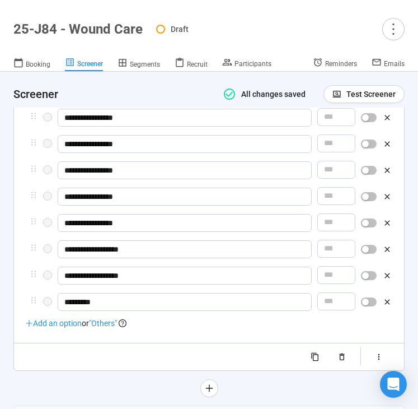
click at [104, 319] on span ""Others"" at bounding box center [103, 323] width 28 height 9
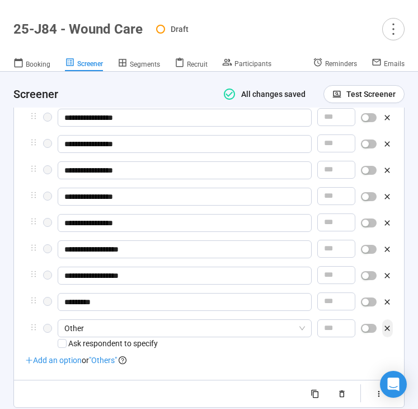
click at [386, 324] on icon "button" at bounding box center [388, 329] width 10 height 10
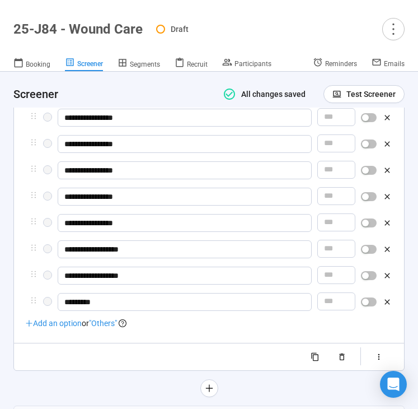
click at [67, 319] on span "Add an option" at bounding box center [53, 323] width 57 height 9
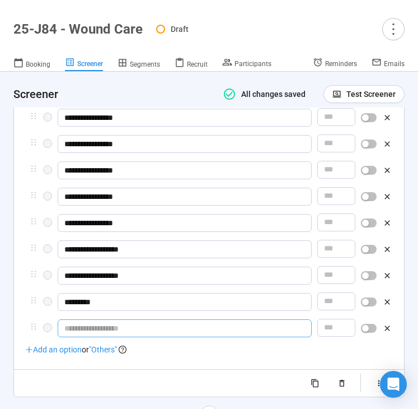
click at [114, 321] on input "text" at bounding box center [185, 328] width 254 height 18
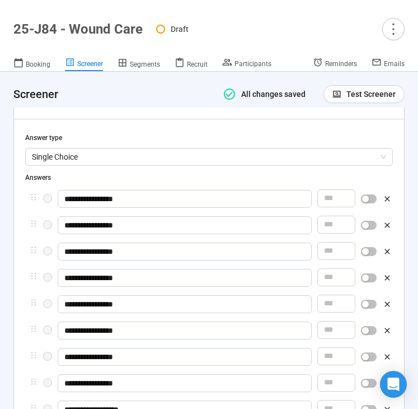
scroll to position [5516, 0]
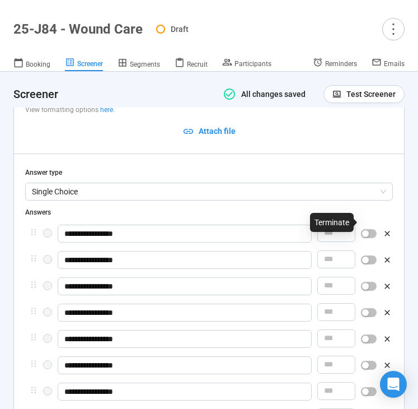
type input "**********"
click at [366, 230] on div "button" at bounding box center [365, 233] width 7 height 7
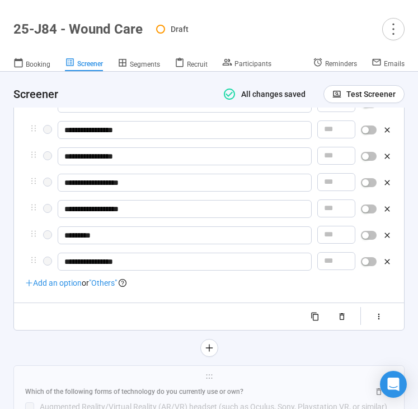
scroll to position [5829, 0]
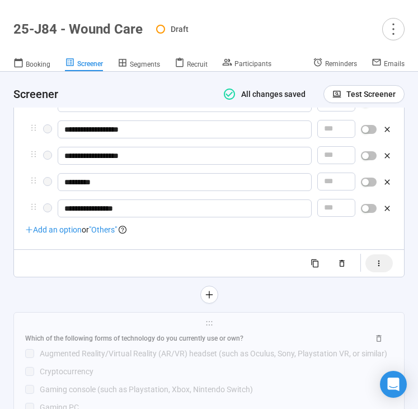
click at [377, 259] on icon "button" at bounding box center [380, 264] width 10 height 10
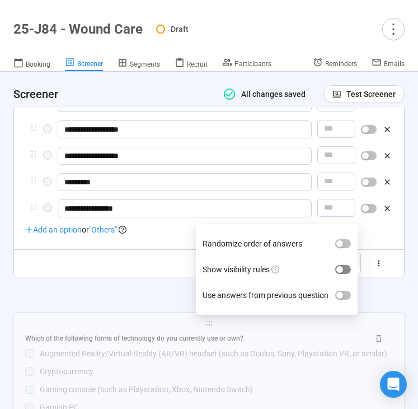
click at [343, 266] on div "button" at bounding box center [340, 269] width 7 height 7
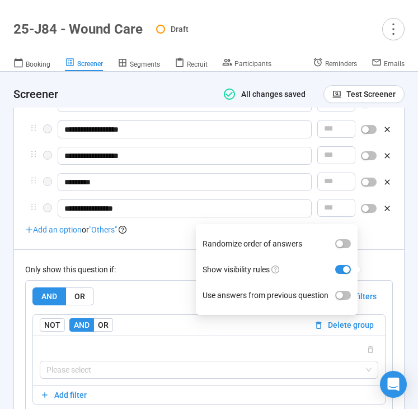
click at [154, 270] on div "Only show this question if:" at bounding box center [209, 269] width 368 height 12
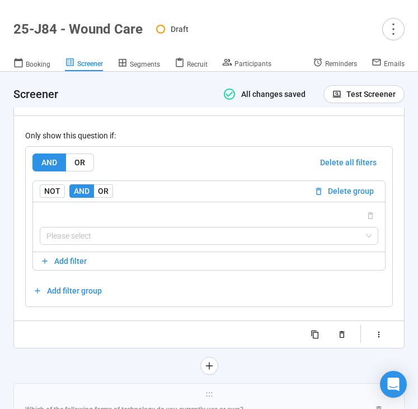
scroll to position [5964, 0]
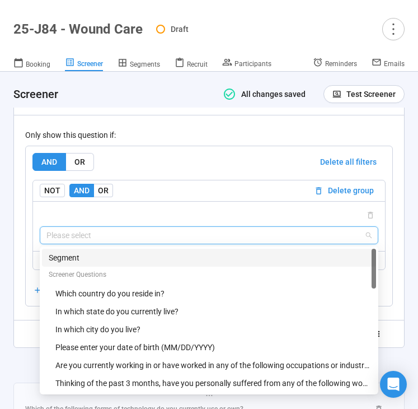
click at [150, 232] on input "search" at bounding box center [208, 235] width 325 height 17
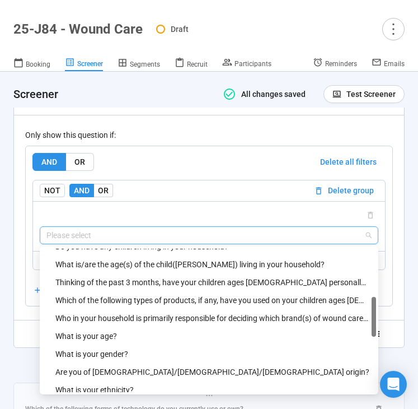
scroll to position [241, 0]
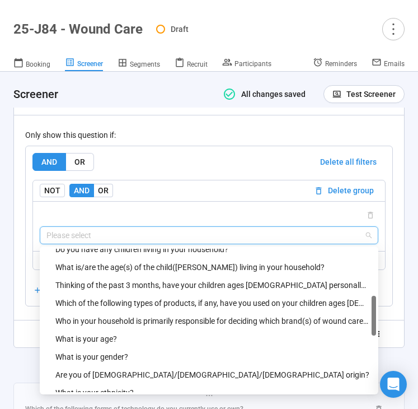
click at [147, 315] on div "Who in your household is primarily responsible for deciding which brand(s) of w…" at bounding box center [212, 321] width 314 height 12
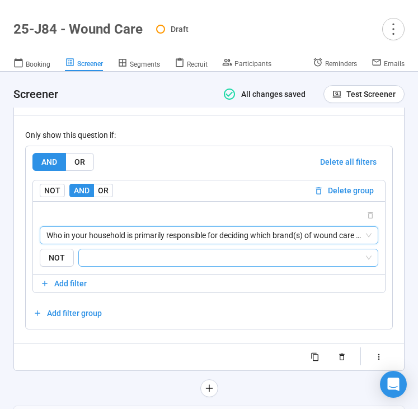
click at [169, 252] on input "search" at bounding box center [225, 257] width 279 height 13
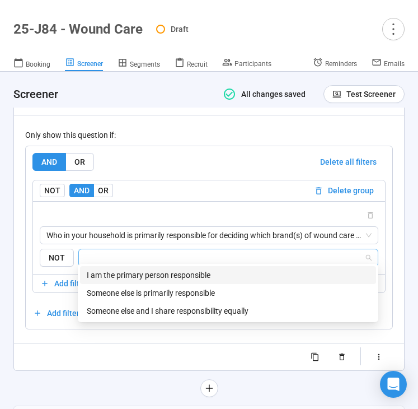
click at [163, 275] on div "I am the primary person responsible" at bounding box center [228, 275] width 283 height 12
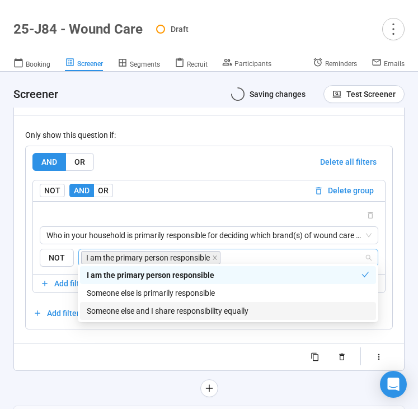
click at [156, 309] on div "Someone else and I share responsibility equally" at bounding box center [228, 311] width 283 height 12
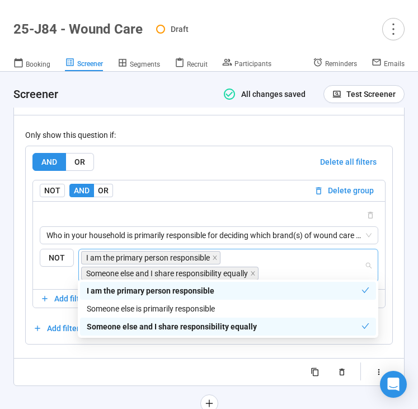
click at [53, 367] on div "Randomize order of answers Show visibility rules Use answers from previous ques…" at bounding box center [209, 372] width 368 height 18
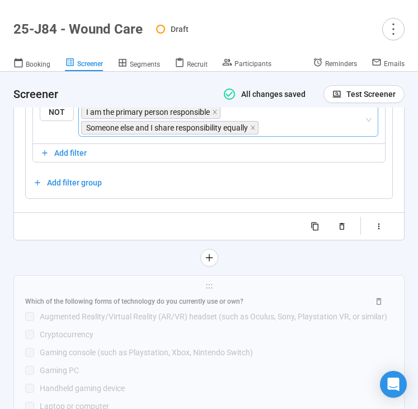
scroll to position [6110, 0]
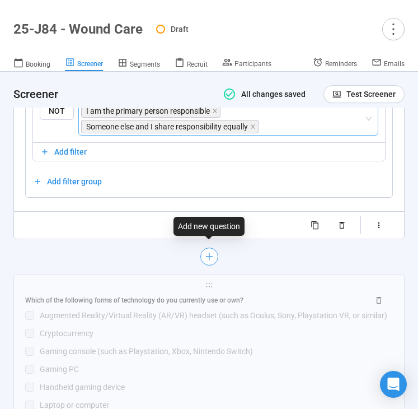
click at [205, 256] on icon "plus" at bounding box center [208, 256] width 7 height 1
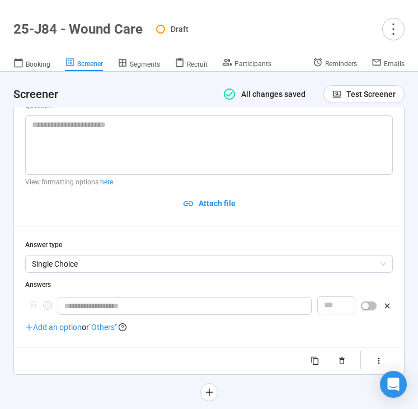
scroll to position [5734, 0]
click at [46, 118] on textarea at bounding box center [209, 144] width 368 height 59
paste textarea "**********"
type textarea "**********"
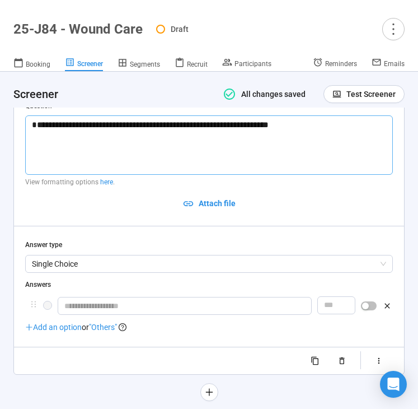
click at [34, 115] on textarea "**********" at bounding box center [209, 144] width 368 height 59
type textarea "**********"
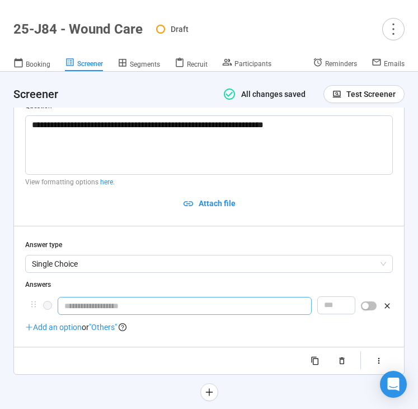
click at [130, 297] on input "text" at bounding box center [185, 306] width 254 height 18
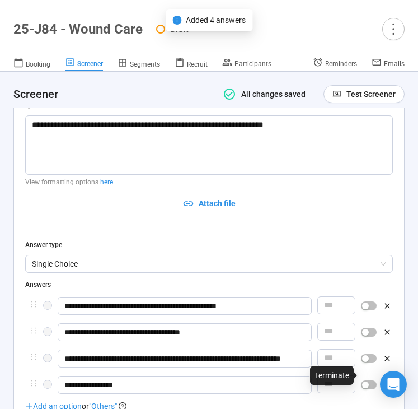
click at [363, 381] on div "button" at bounding box center [365, 384] width 7 height 7
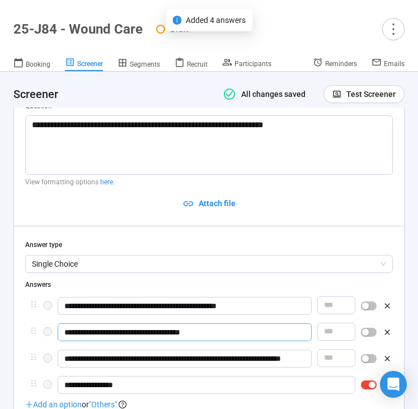
scroll to position [5881, 0]
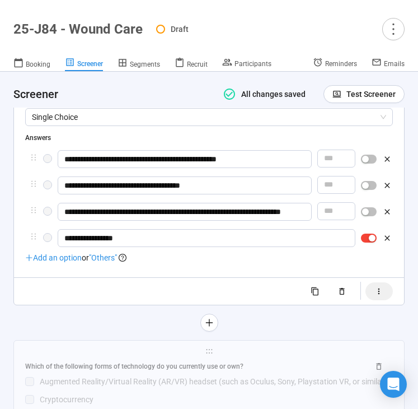
click at [376, 288] on button "button" at bounding box center [379, 291] width 27 height 18
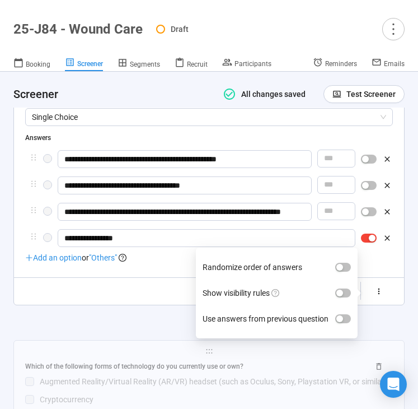
click at [334, 283] on label "Show visibility rules" at bounding box center [277, 293] width 148 height 26
click at [335, 288] on button "Show visibility rules" at bounding box center [343, 292] width 16 height 9
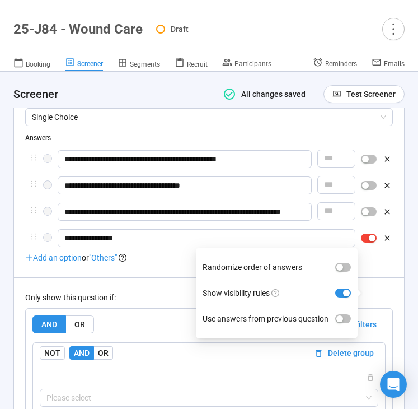
click at [158, 292] on div "Only show this question if:" at bounding box center [209, 297] width 368 height 12
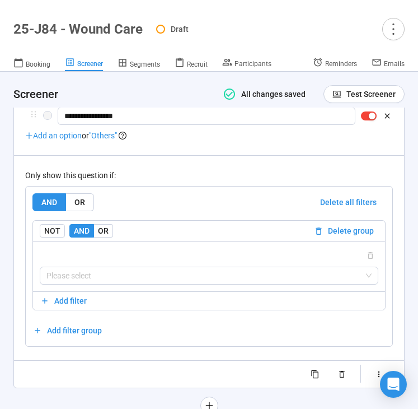
scroll to position [6013, 0]
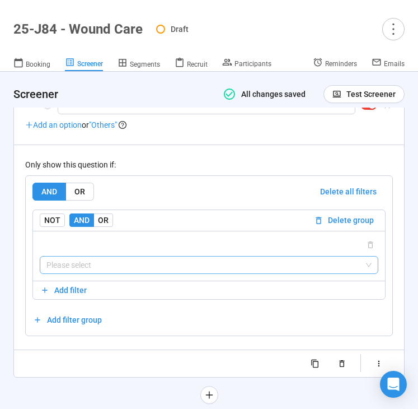
click at [147, 258] on input "search" at bounding box center [208, 264] width 325 height 17
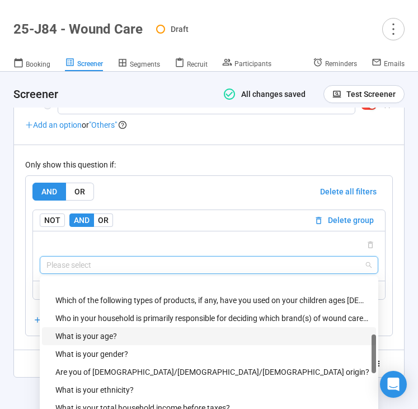
scroll to position [273, 0]
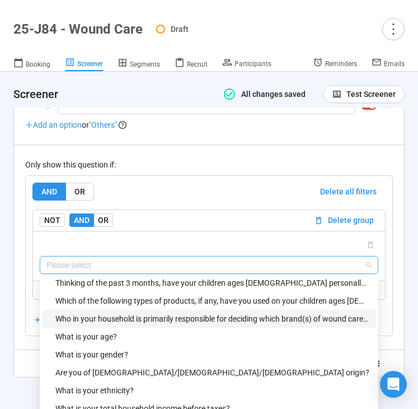
click at [148, 312] on div "Who in your household is primarily responsible for deciding which brand(s) of w…" at bounding box center [212, 318] width 314 height 12
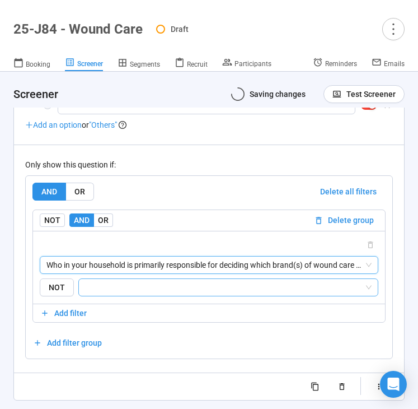
click at [166, 281] on input "search" at bounding box center [225, 287] width 279 height 13
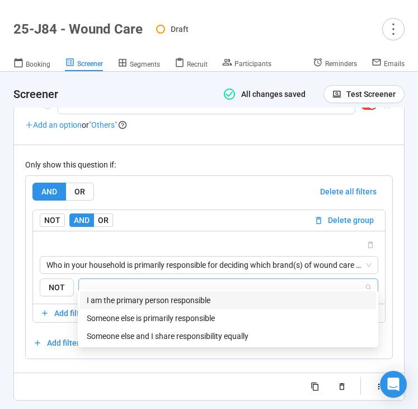
click at [156, 295] on div "I am the primary person responsible" at bounding box center [228, 300] width 283 height 12
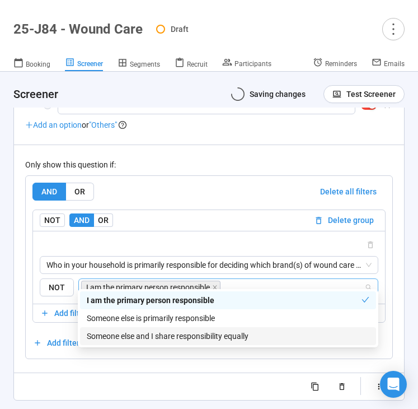
click at [143, 333] on div "Someone else and I share responsibility equally" at bounding box center [228, 336] width 283 height 12
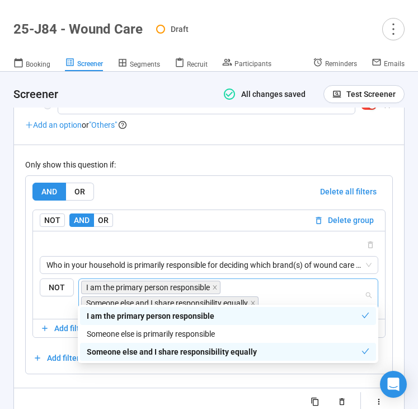
click at [53, 382] on div "**********" at bounding box center [209, 115] width 368 height 589
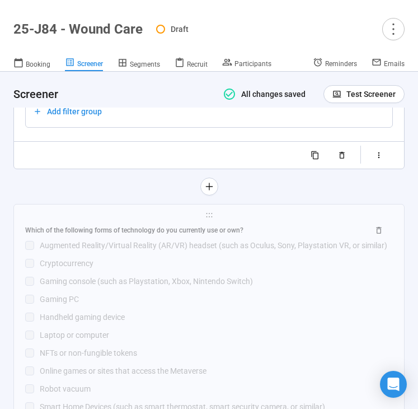
scroll to position [6259, 0]
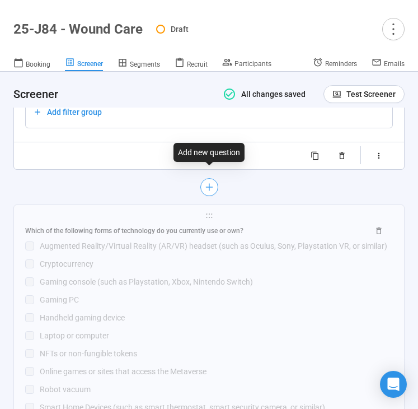
click at [209, 184] on button "button" at bounding box center [209, 187] width 18 height 18
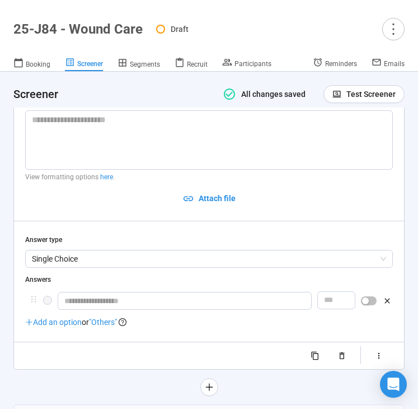
scroll to position [5881, 0]
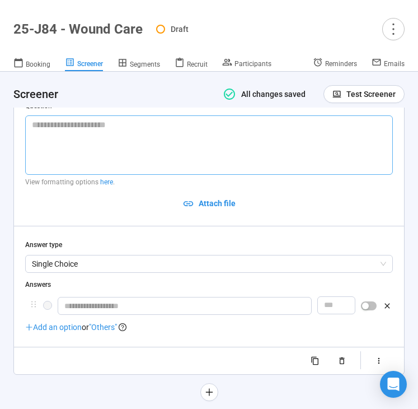
click at [90, 133] on textarea at bounding box center [209, 144] width 368 height 59
paste textarea "**********"
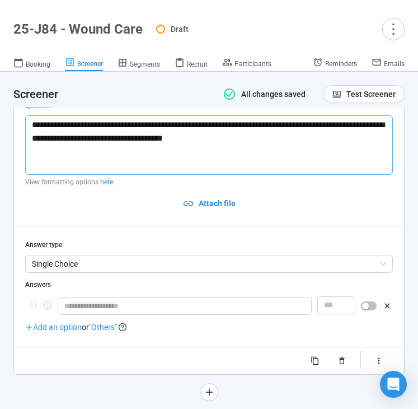
type textarea "**********"
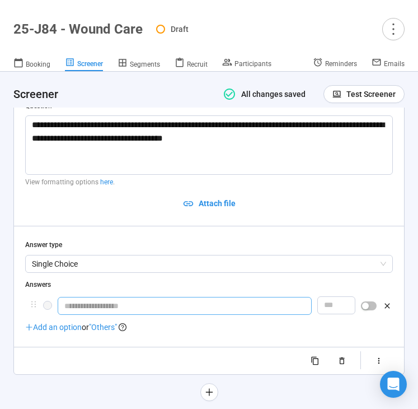
click at [104, 299] on input "text" at bounding box center [185, 306] width 254 height 18
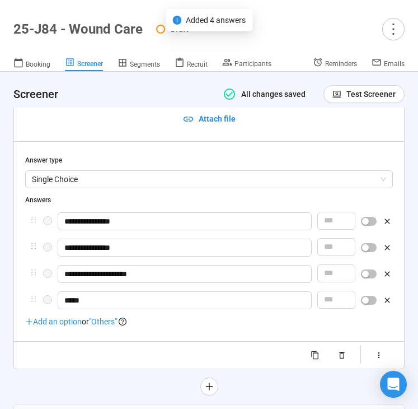
scroll to position [5972, 0]
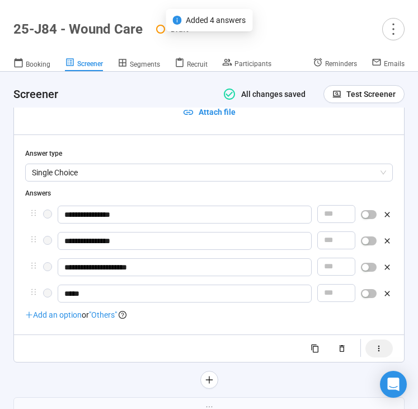
click at [373, 339] on button "button" at bounding box center [379, 348] width 27 height 18
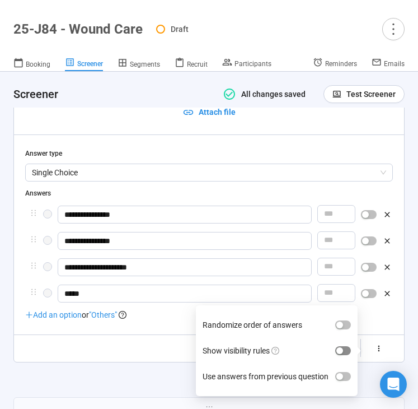
click at [348, 346] on span "button" at bounding box center [343, 350] width 16 height 9
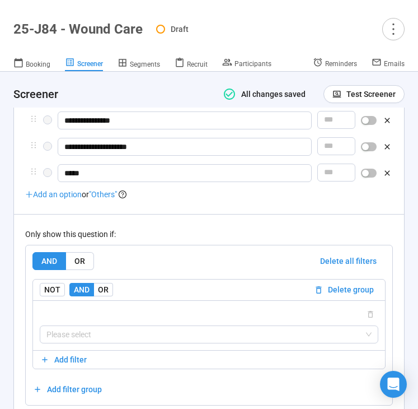
scroll to position [6129, 0]
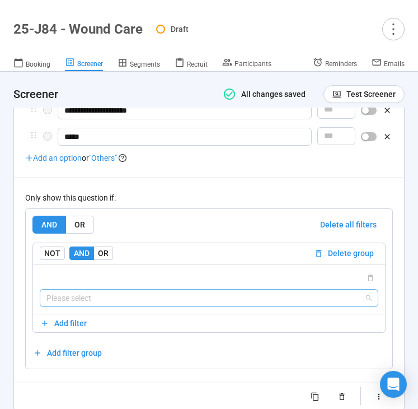
click at [151, 289] on input "search" at bounding box center [208, 297] width 325 height 17
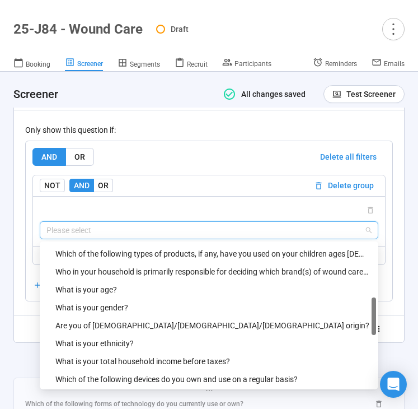
scroll to position [284, 0]
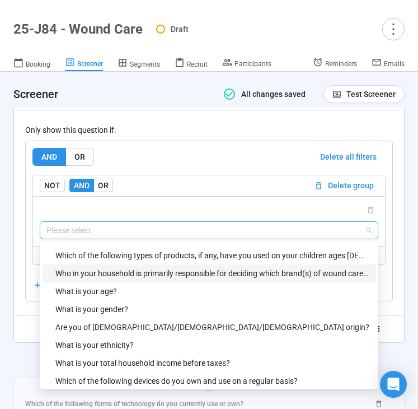
click at [149, 267] on div "Who in your household is primarily responsible for deciding which brand(s) of w…" at bounding box center [212, 273] width 314 height 12
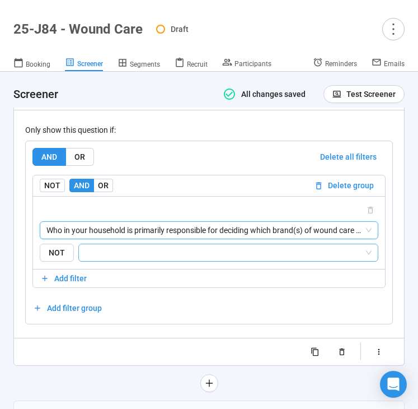
click at [164, 246] on input "search" at bounding box center [225, 252] width 279 height 13
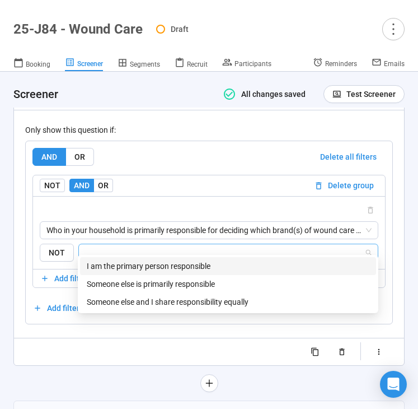
click at [157, 263] on div "I am the primary person responsible" at bounding box center [228, 266] width 283 height 12
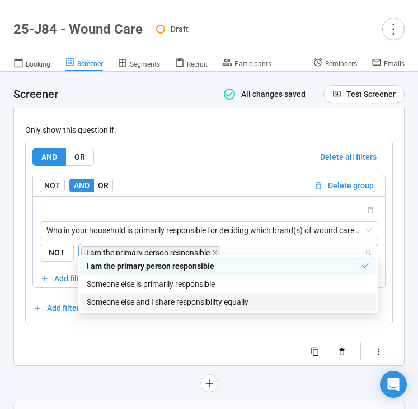
click at [146, 298] on div "Someone else and I share responsibility equally" at bounding box center [228, 302] width 283 height 12
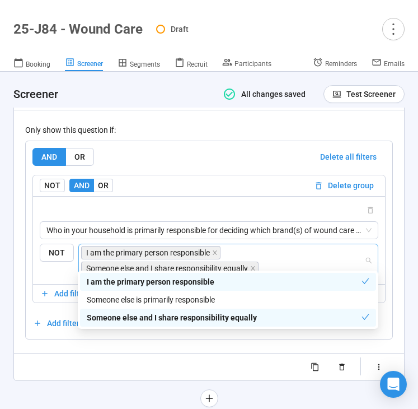
click at [52, 363] on div "Randomize order of answers Show visibility rules Use answers from previous ques…" at bounding box center [209, 367] width 368 height 18
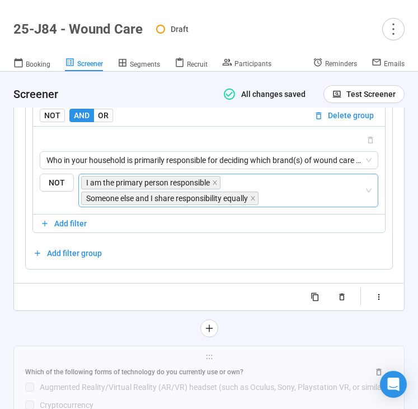
scroll to position [6279, 0]
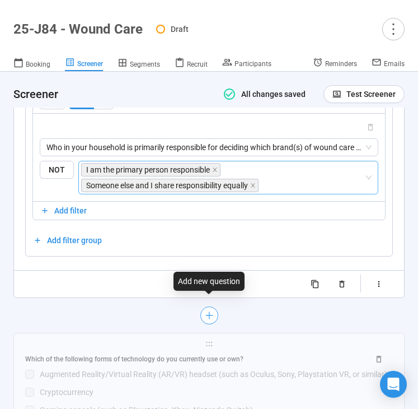
click at [202, 307] on button "button" at bounding box center [209, 315] width 18 height 18
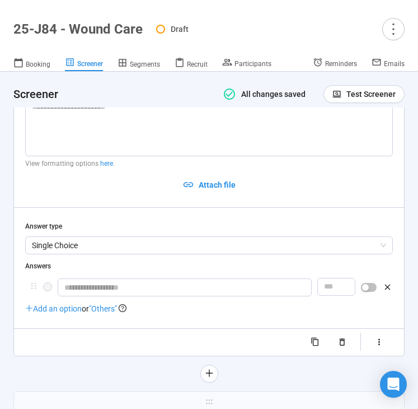
scroll to position [6031, 0]
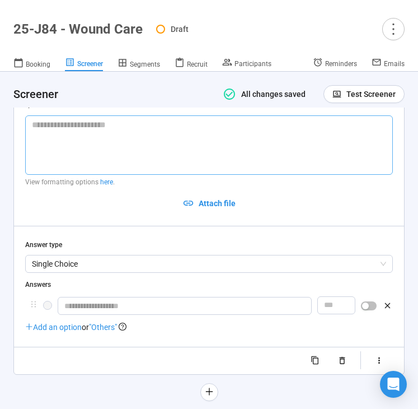
click at [204, 141] on textarea at bounding box center [209, 144] width 368 height 59
type textarea "**"
type textarea "***"
type textarea "****"
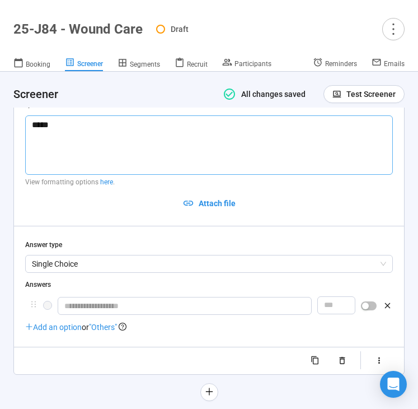
type textarea "******"
type textarea "*******"
type textarea "********"
type textarea "**********"
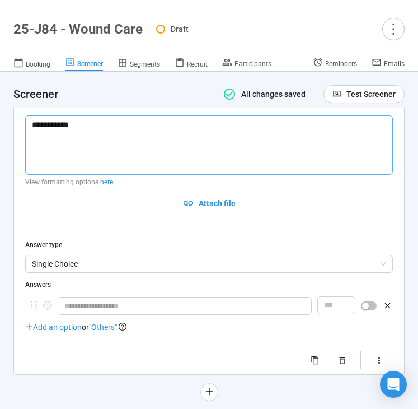
type textarea "**********"
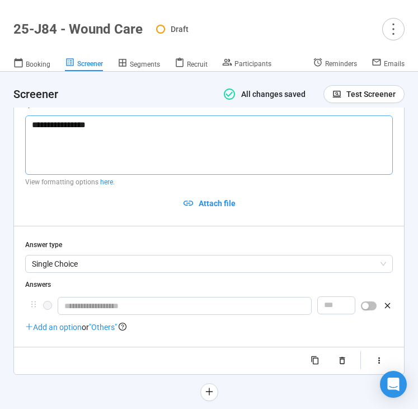
type textarea "**********"
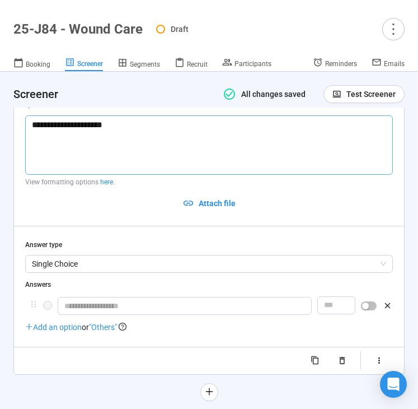
type textarea "**********"
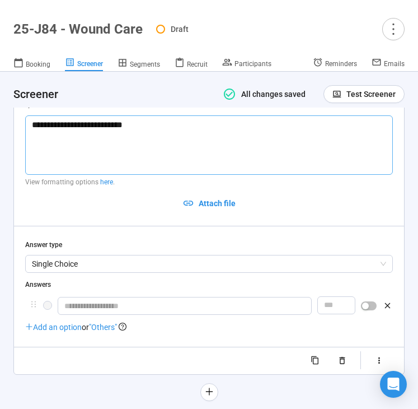
type textarea "**********"
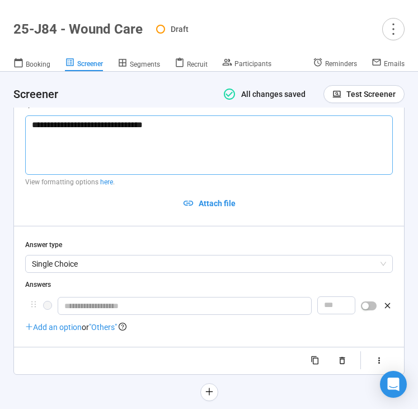
type textarea "**********"
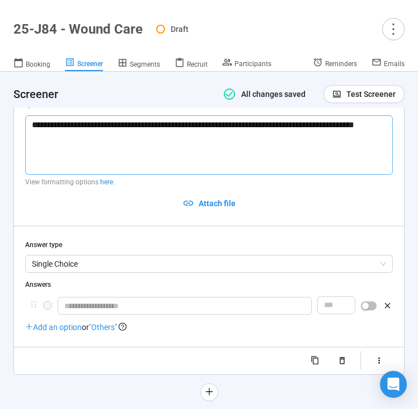
click at [103, 116] on textarea "**********" at bounding box center [209, 144] width 368 height 59
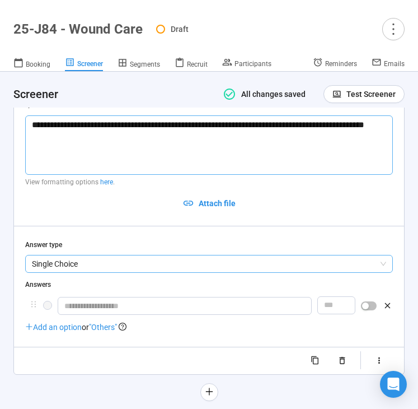
click at [90, 255] on span "Single Choice" at bounding box center [209, 263] width 354 height 17
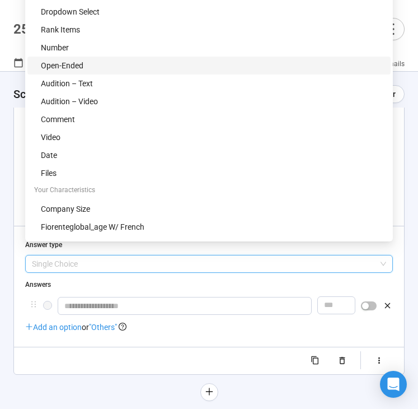
click at [147, 65] on div "Open-Ended" at bounding box center [212, 65] width 343 height 12
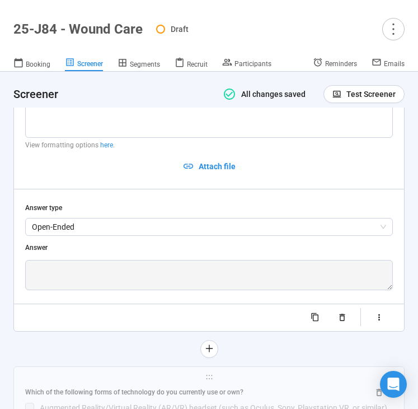
scroll to position [6075, 0]
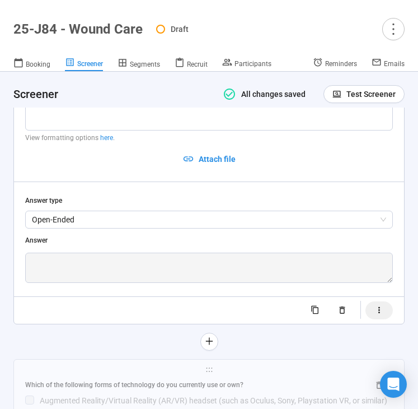
click at [380, 305] on icon "button" at bounding box center [380, 310] width 10 height 10
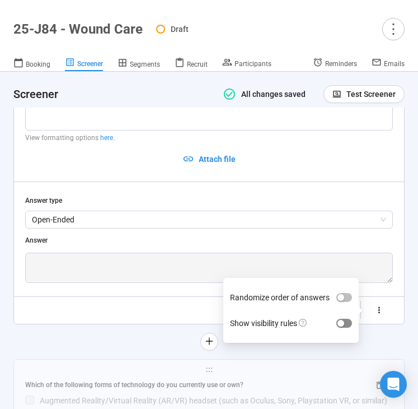
click at [343, 320] on div "button" at bounding box center [341, 323] width 7 height 7
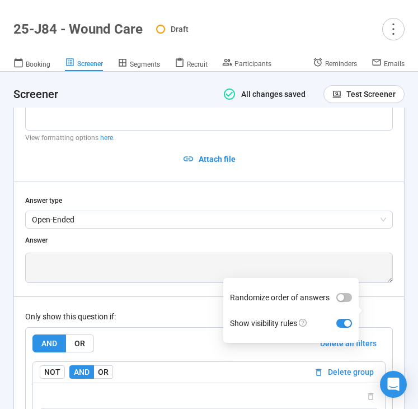
click at [186, 310] on div "Only show this question if:" at bounding box center [209, 316] width 368 height 12
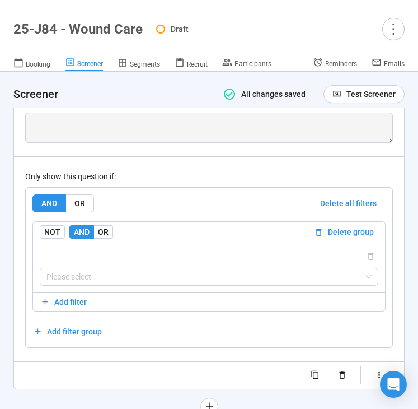
scroll to position [6221, 0]
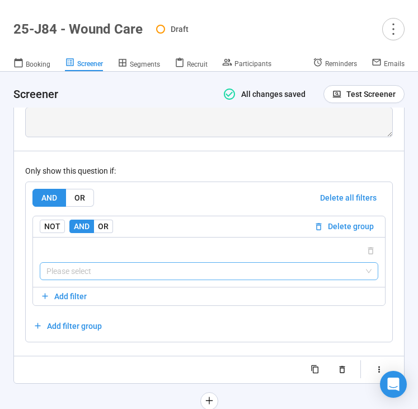
click at [145, 263] on input "search" at bounding box center [208, 271] width 325 height 17
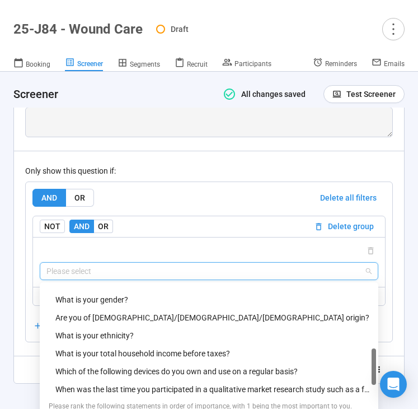
scroll to position [353, 0]
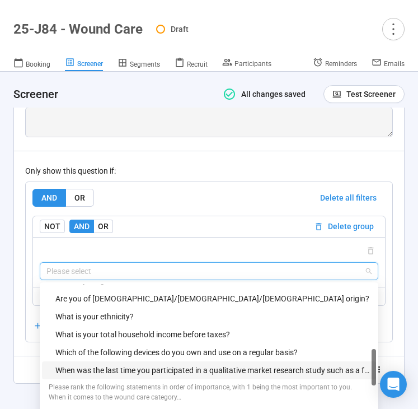
click at [123, 364] on div "When was the last time you participated in a qualitative market research study …" at bounding box center [212, 370] width 314 height 12
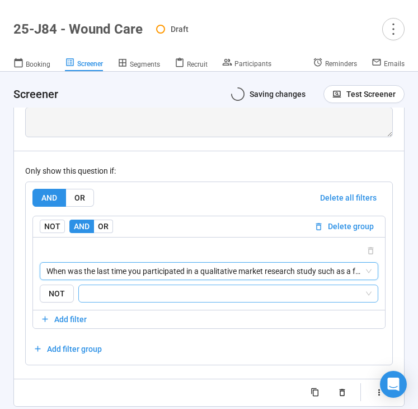
click at [138, 287] on input "search" at bounding box center [225, 293] width 279 height 13
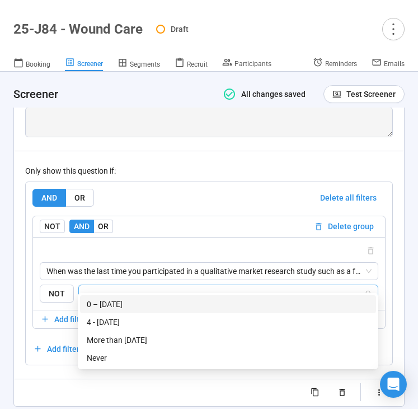
click at [129, 305] on div "0 – [DATE]" at bounding box center [228, 304] width 283 height 12
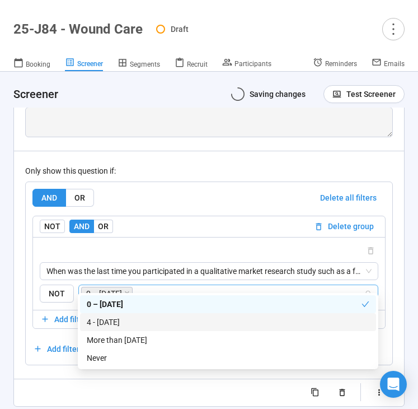
click at [117, 323] on div "4 - [DATE]" at bounding box center [228, 322] width 283 height 12
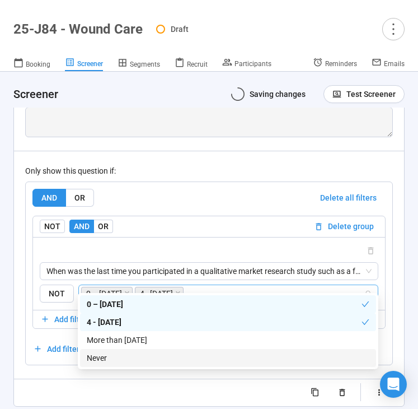
click at [46, 384] on div "Randomize order of answers Show visibility rules" at bounding box center [209, 393] width 368 height 18
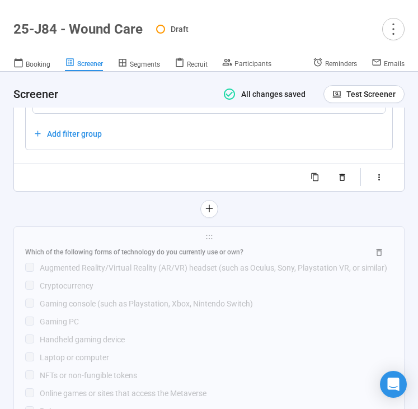
scroll to position [6488, 0]
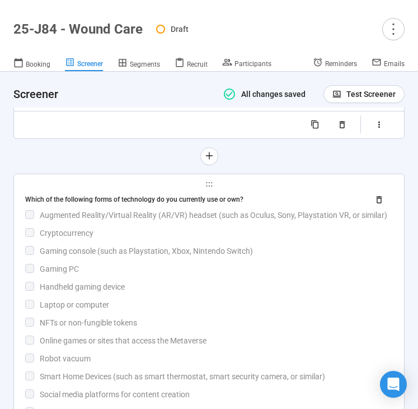
click at [208, 298] on div "Laptop or computer" at bounding box center [216, 304] width 353 height 12
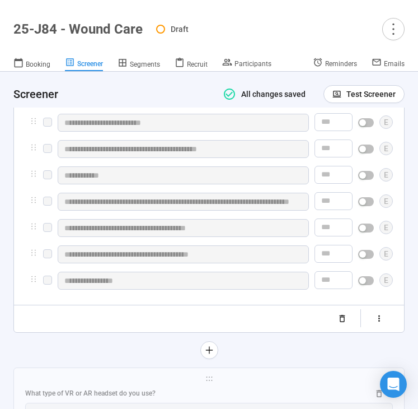
scroll to position [6449, 0]
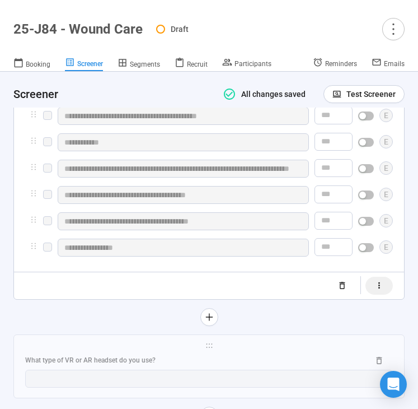
click at [374, 283] on button "button" at bounding box center [379, 286] width 27 height 18
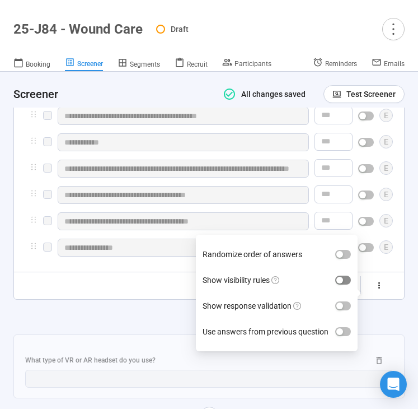
click at [342, 277] on div "button" at bounding box center [340, 280] width 7 height 7
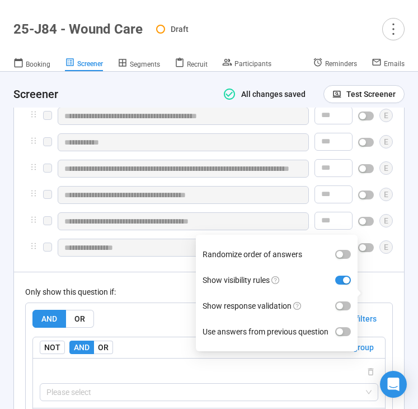
click at [142, 296] on div "Only show this question if: AND OR Delete all filters NOT AND OR Delete group P…" at bounding box center [209, 367] width 368 height 191
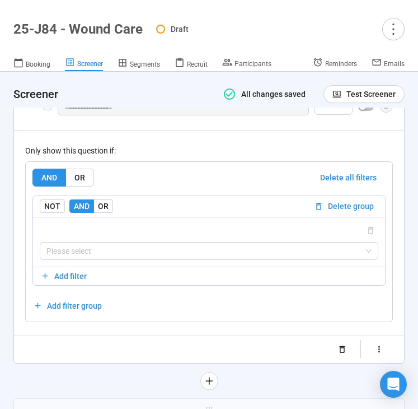
scroll to position [6591, 0]
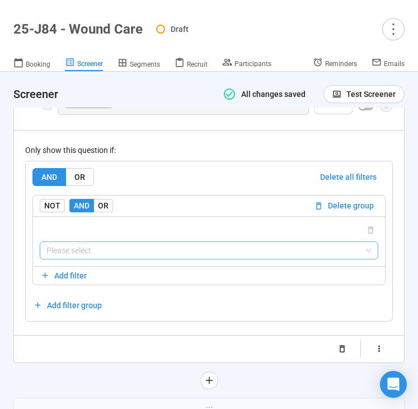
click at [137, 246] on input "search" at bounding box center [208, 250] width 325 height 17
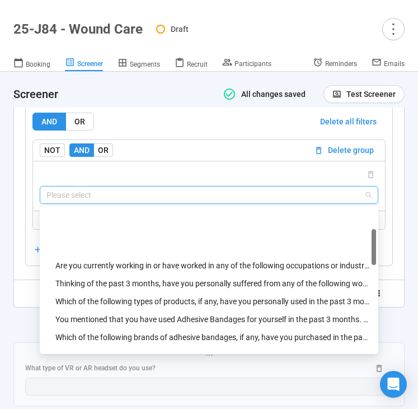
scroll to position [0, 0]
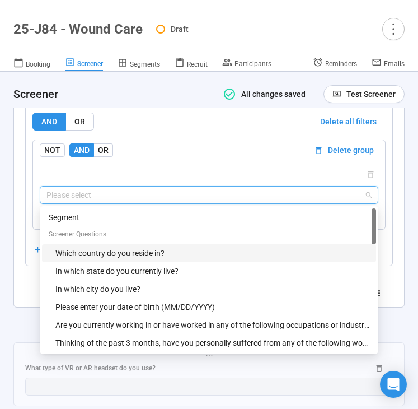
click at [175, 248] on div "Which country do you reside in?" at bounding box center [212, 253] width 314 height 12
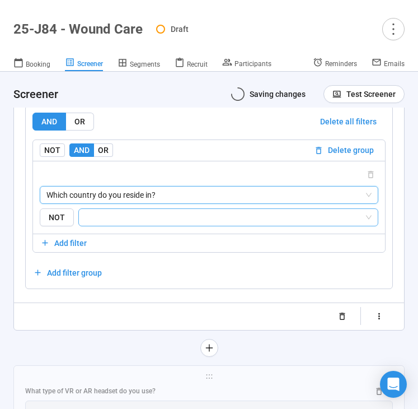
click at [188, 214] on input "search" at bounding box center [225, 217] width 279 height 13
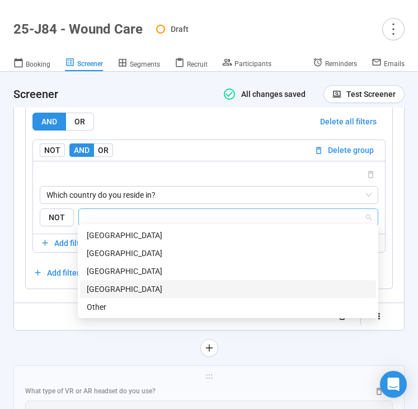
click at [158, 286] on div "[GEOGRAPHIC_DATA]" at bounding box center [228, 289] width 283 height 12
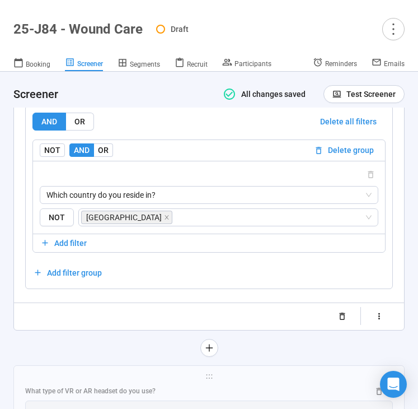
scroll to position [6769, 0]
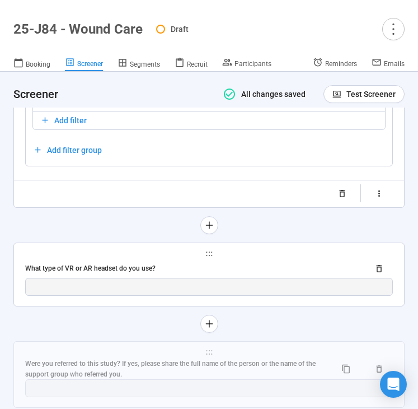
click at [127, 267] on div "What type of VR or AR headset do you use?" at bounding box center [192, 268] width 335 height 11
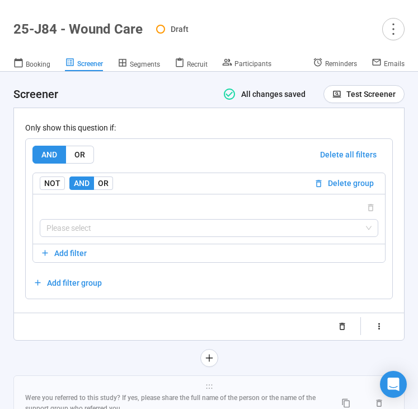
scroll to position [6650, 0]
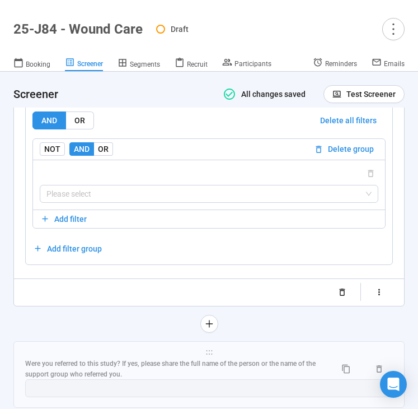
click at [138, 197] on div "Please select" at bounding box center [209, 185] width 352 height 50
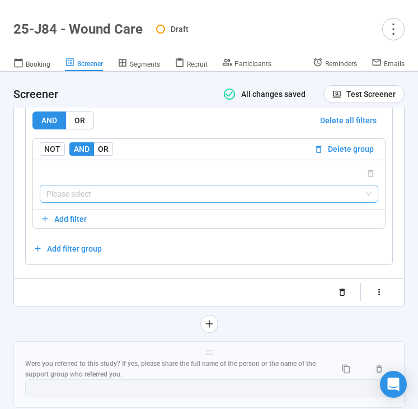
click at [142, 191] on input "search" at bounding box center [208, 193] width 325 height 17
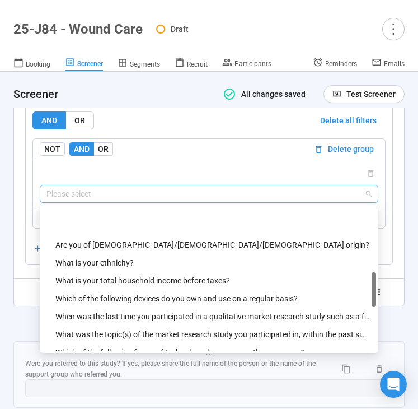
scroll to position [398, 0]
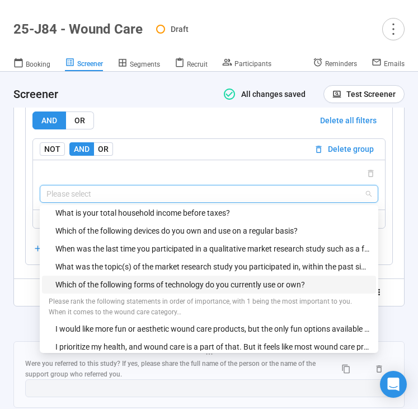
click at [138, 278] on div "Which of the following forms of technology do you currently use or own?" at bounding box center [212, 284] width 314 height 12
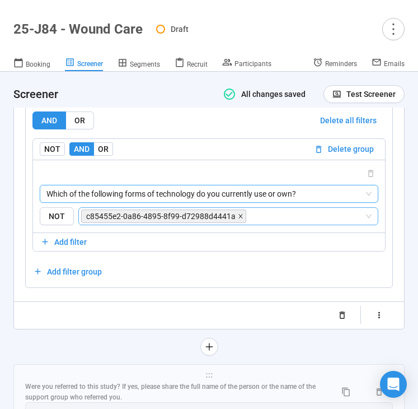
click at [238, 213] on icon "close" at bounding box center [241, 216] width 6 height 6
click at [238, 209] on input "search" at bounding box center [225, 215] width 279 height 13
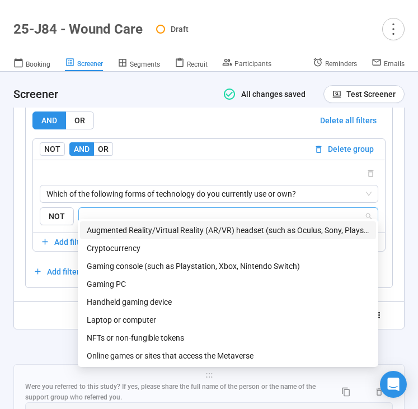
click at [204, 232] on div "Augmented Reality/Virtual Reality (AR/VR) headset (such as Oculus, Sony, Playst…" at bounding box center [228, 230] width 283 height 12
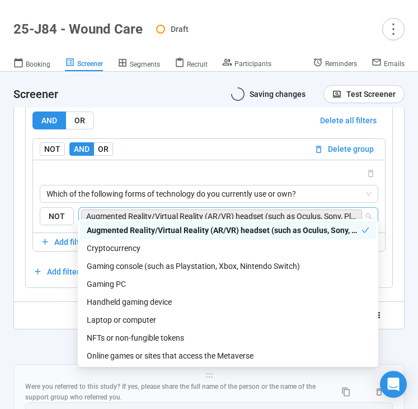
click at [35, 341] on div at bounding box center [208, 347] width 391 height 18
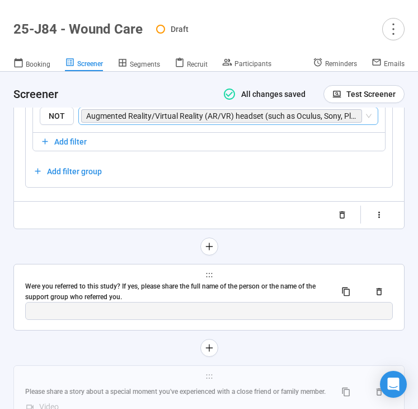
scroll to position [6767, 0]
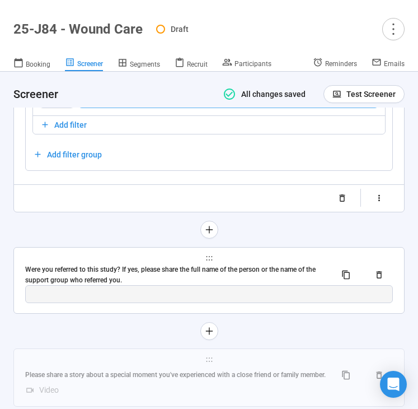
click at [102, 264] on div "Were you referred to this study? If yes, please share the full name of the pers…" at bounding box center [176, 274] width 302 height 21
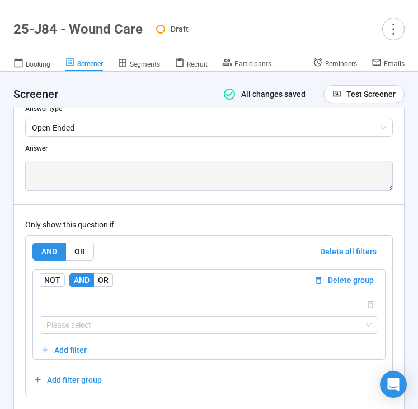
scroll to position [6674, 0]
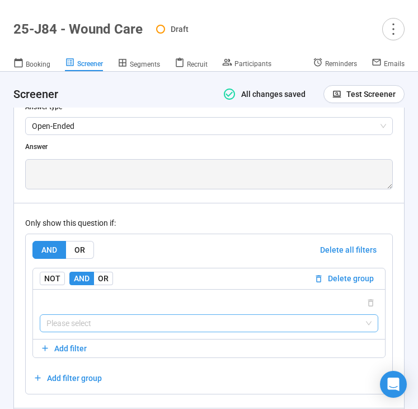
click at [105, 315] on input "search" at bounding box center [208, 323] width 325 height 17
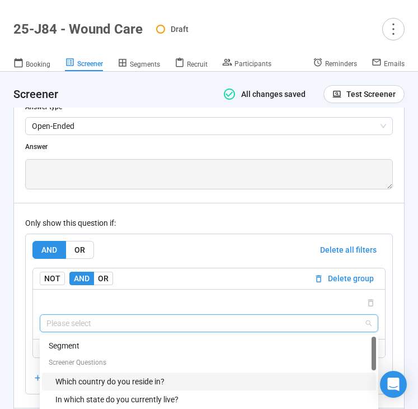
click at [100, 375] on div "Which country do you reside in?" at bounding box center [212, 381] width 314 height 12
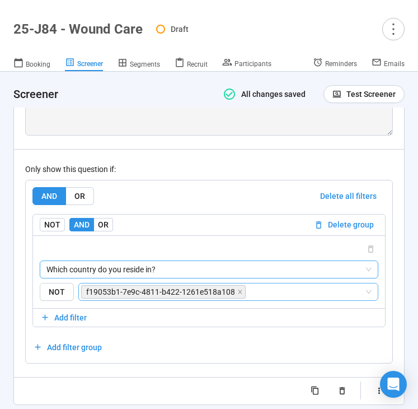
scroll to position [6763, 0]
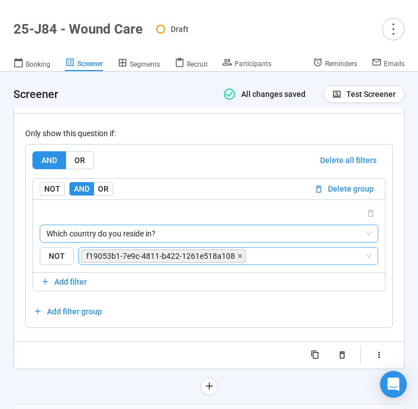
click at [237, 253] on icon "close" at bounding box center [240, 256] width 6 height 6
click at [248, 249] on input "search" at bounding box center [306, 255] width 116 height 13
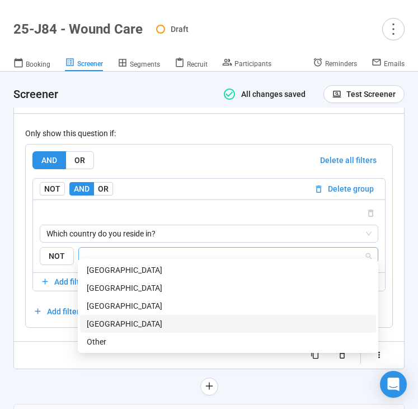
click at [157, 324] on div "[GEOGRAPHIC_DATA]" at bounding box center [228, 323] width 283 height 12
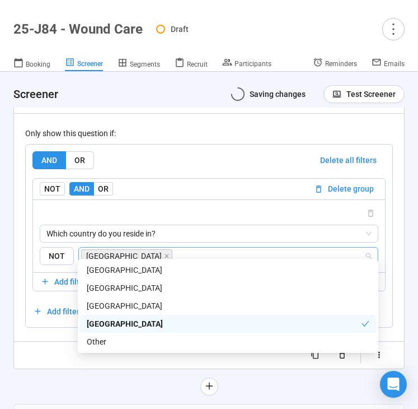
click at [44, 357] on div "**********" at bounding box center [209, 112] width 390 height 512
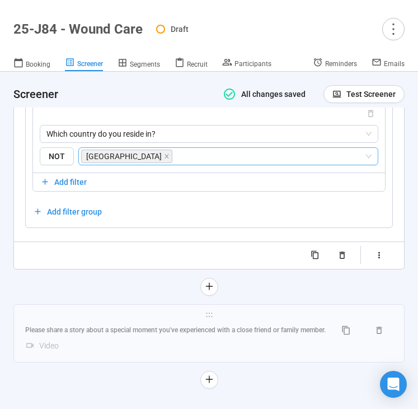
scroll to position [6874, 0]
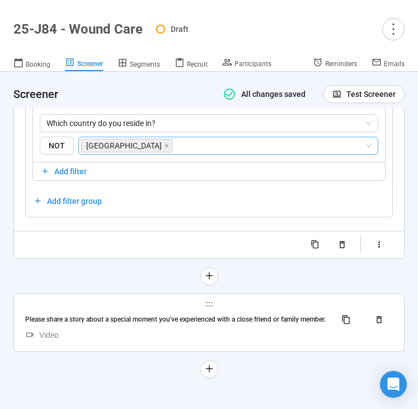
click at [207, 333] on div "Video" at bounding box center [209, 335] width 368 height 12
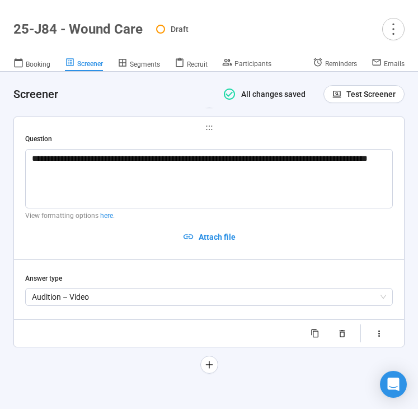
scroll to position [6596, 0]
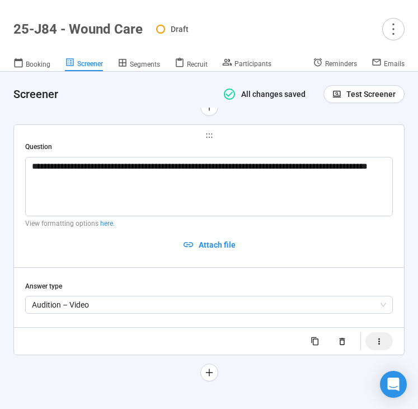
click at [377, 337] on icon "button" at bounding box center [380, 342] width 10 height 10
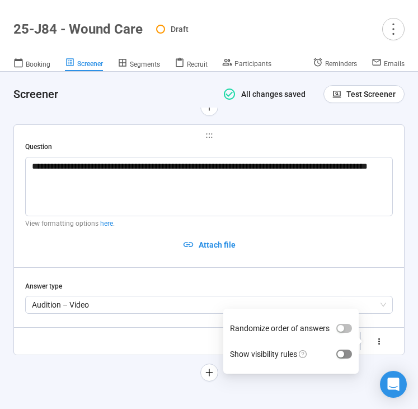
click at [343, 351] on div "button" at bounding box center [341, 354] width 7 height 7
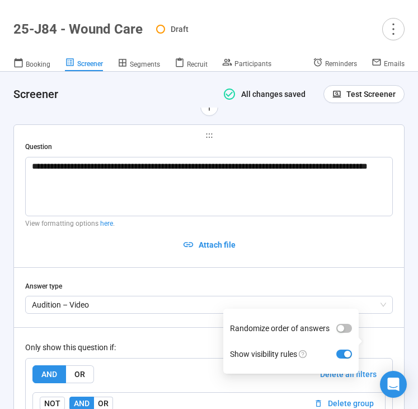
click at [179, 344] on div "Only show this question if:" at bounding box center [209, 347] width 368 height 12
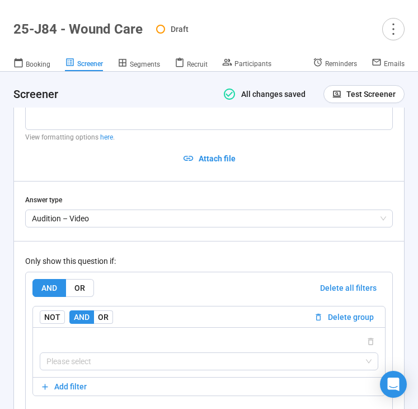
scroll to position [6801, 0]
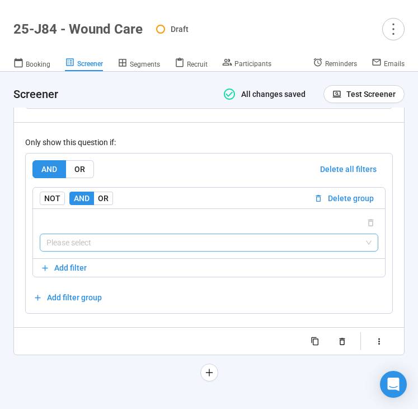
click at [174, 237] on input "search" at bounding box center [208, 242] width 325 height 17
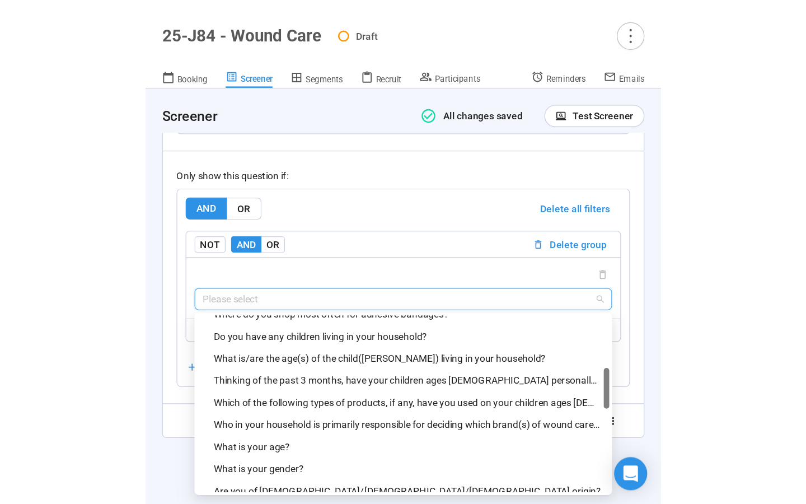
scroll to position [223, 0]
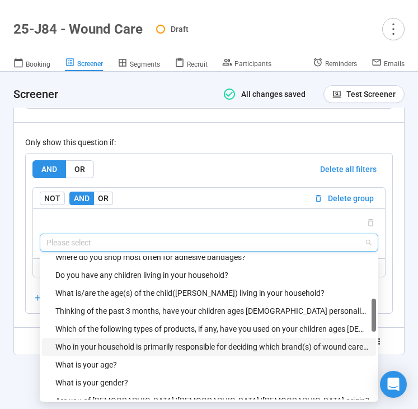
click at [163, 340] on div "Who in your household is primarily responsible for deciding which brand(s) of w…" at bounding box center [212, 346] width 314 height 12
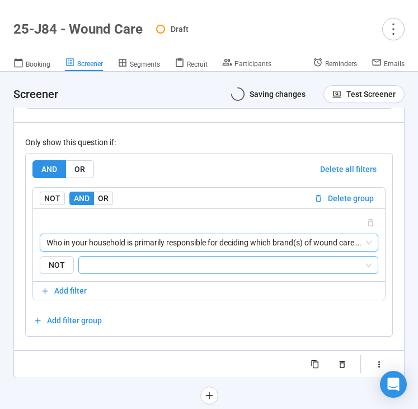
click at [193, 258] on input "search" at bounding box center [225, 264] width 279 height 13
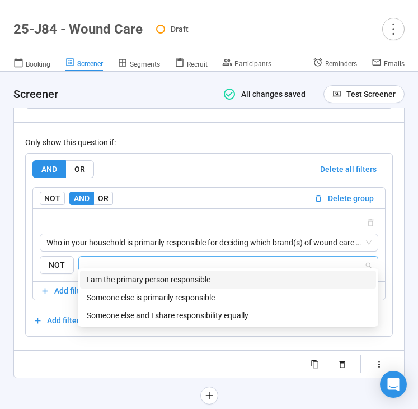
click at [180, 278] on div "I am the primary person responsible" at bounding box center [228, 279] width 283 height 12
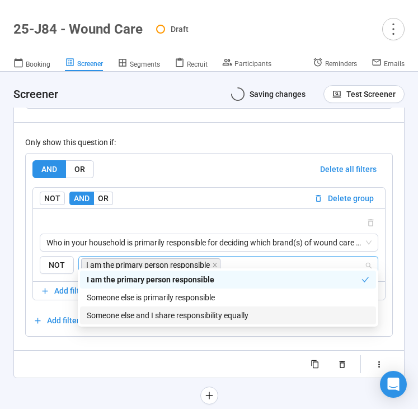
click at [161, 316] on div "Someone else and I share responsibility equally" at bounding box center [228, 315] width 283 height 12
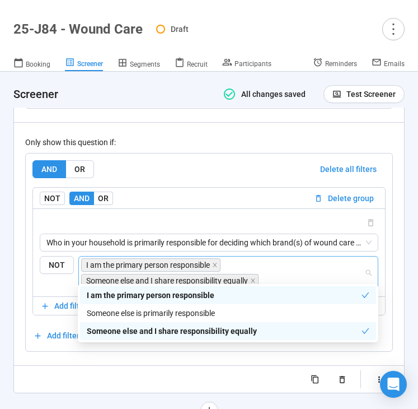
click at [80, 384] on div "**********" at bounding box center [209, 156] width 390 height 473
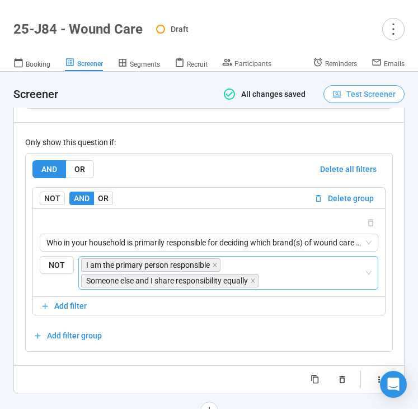
click at [339, 95] on icon "button" at bounding box center [338, 95] width 10 height 10
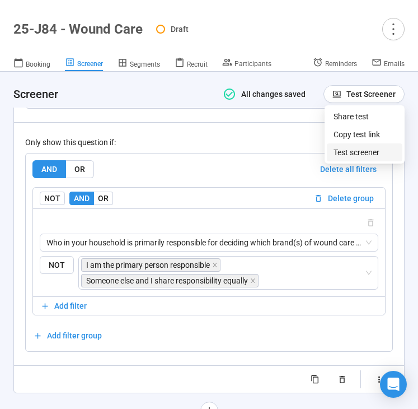
click at [348, 148] on link "Test screener" at bounding box center [357, 152] width 46 height 9
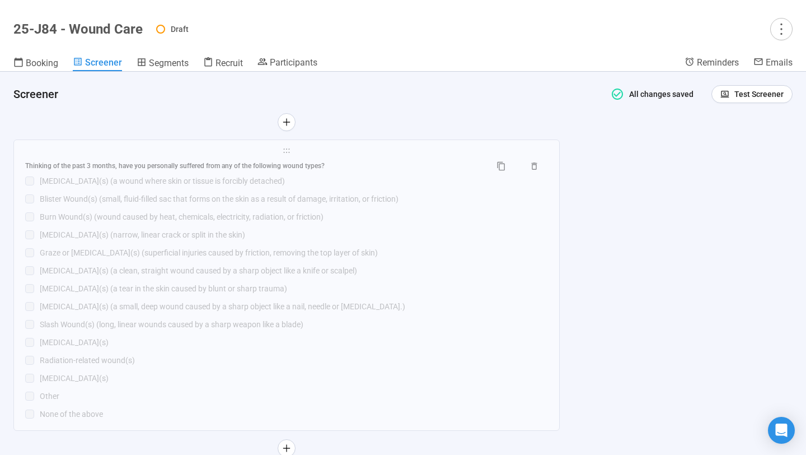
scroll to position [1930, 0]
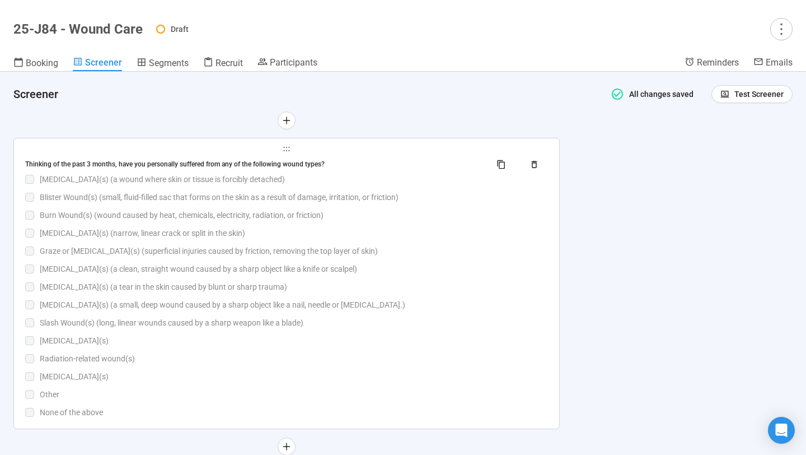
click at [389, 309] on div "[MEDICAL_DATA](s) (a small, deep wound caused by a sharp object like a nail, ne…" at bounding box center [294, 304] width 508 height 12
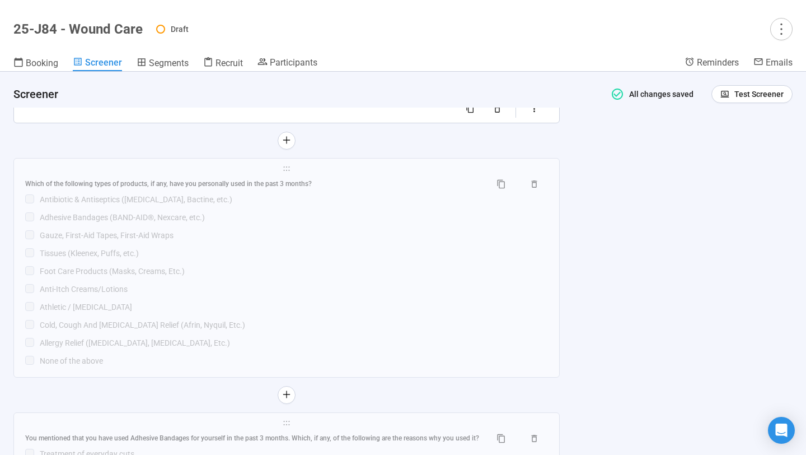
scroll to position [2829, 0]
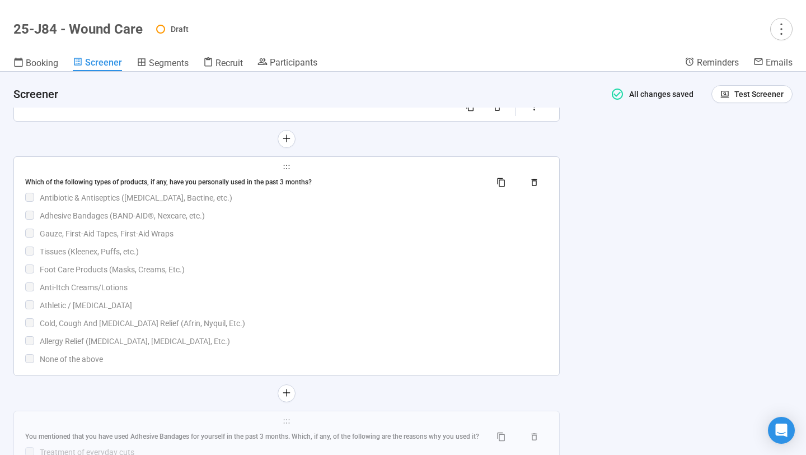
click at [291, 240] on div "Gauze, First-Aid Tapes, First-Aid Wraps" at bounding box center [294, 233] width 508 height 12
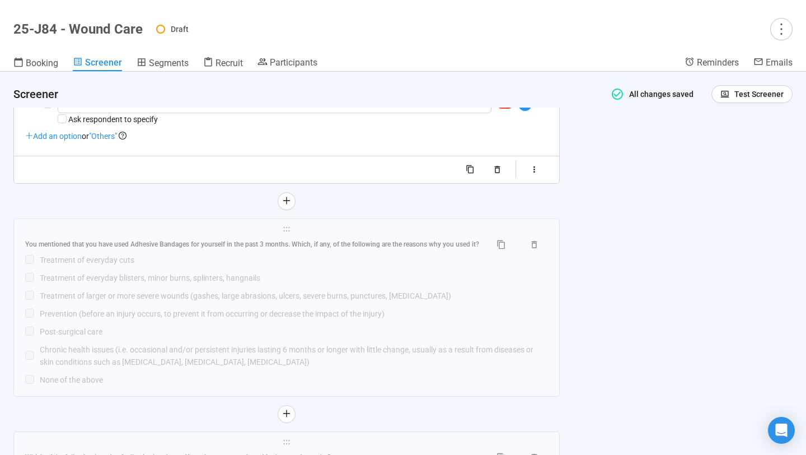
scroll to position [2737, 0]
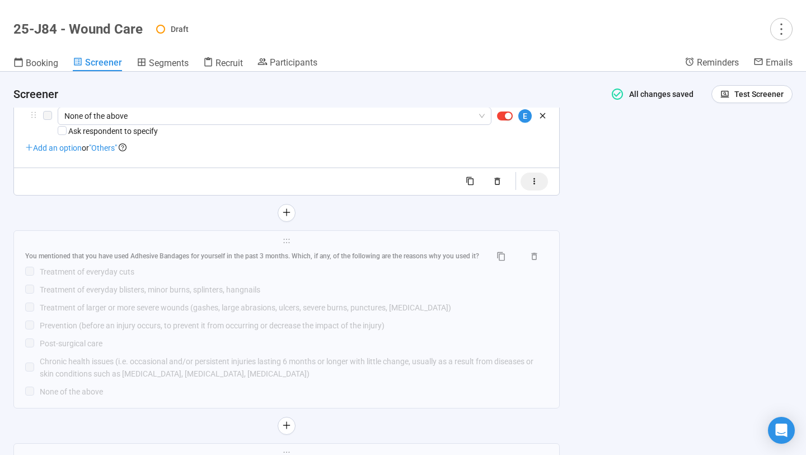
click at [389, 186] on icon "button" at bounding box center [535, 181] width 10 height 10
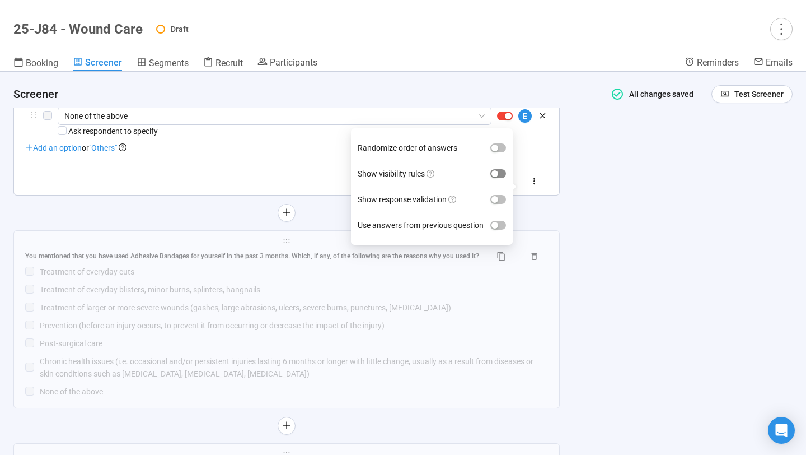
click at [389, 177] on div "button" at bounding box center [495, 173] width 7 height 7
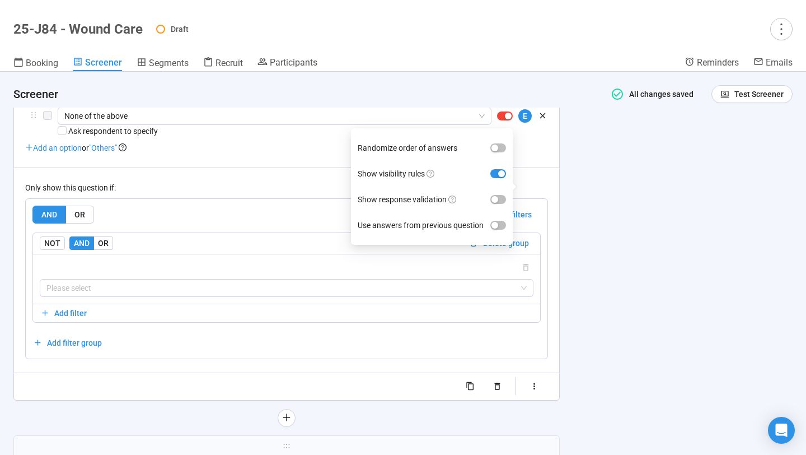
click at [264, 212] on div "AND OR Delete all filters NOT AND OR Delete group Please select Add filter Add …" at bounding box center [287, 279] width 522 height 160
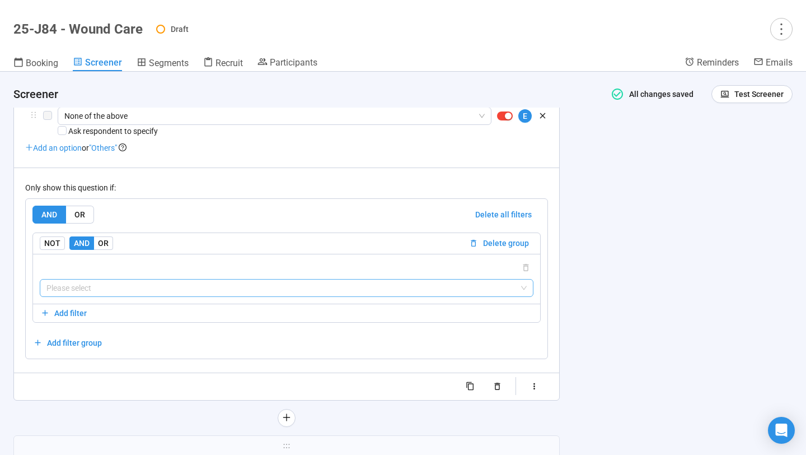
click at [217, 296] on input "search" at bounding box center [286, 287] width 480 height 17
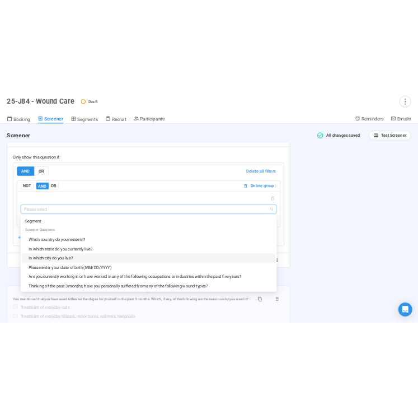
scroll to position [2791, 0]
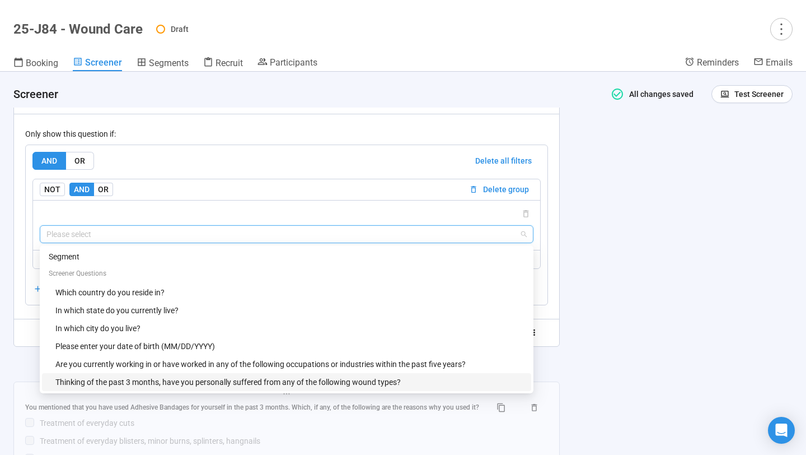
click at [253, 387] on div "Thinking of the past 3 months, have you personally suffered from any of the fol…" at bounding box center [289, 382] width 469 height 12
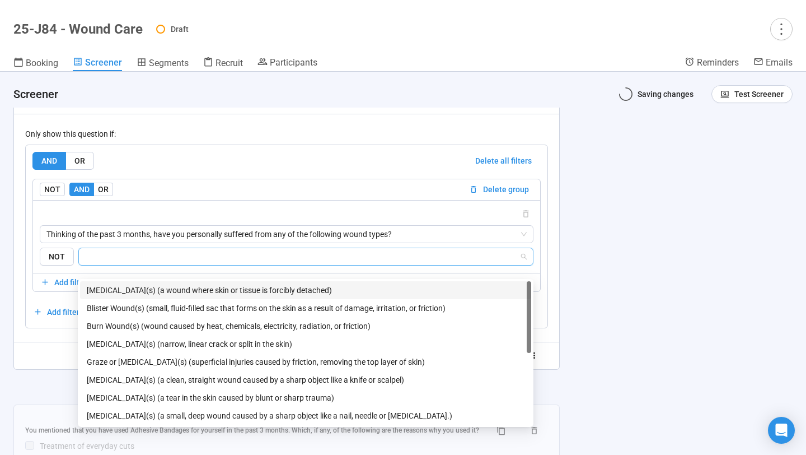
click at [275, 263] on input "search" at bounding box center [303, 256] width 434 height 13
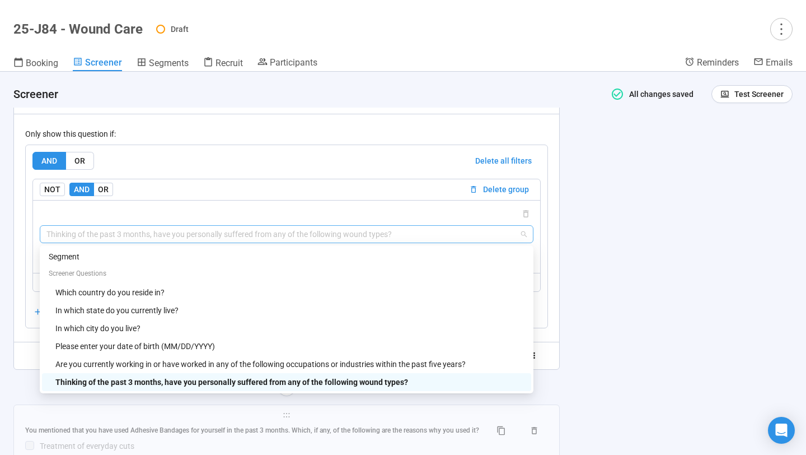
click at [389, 242] on span "Thinking of the past 3 months, have you personally suffered from any of the fol…" at bounding box center [286, 234] width 480 height 17
click at [347, 388] on div "Thinking of the past 3 months, have you personally suffered from any of the fol…" at bounding box center [289, 382] width 469 height 12
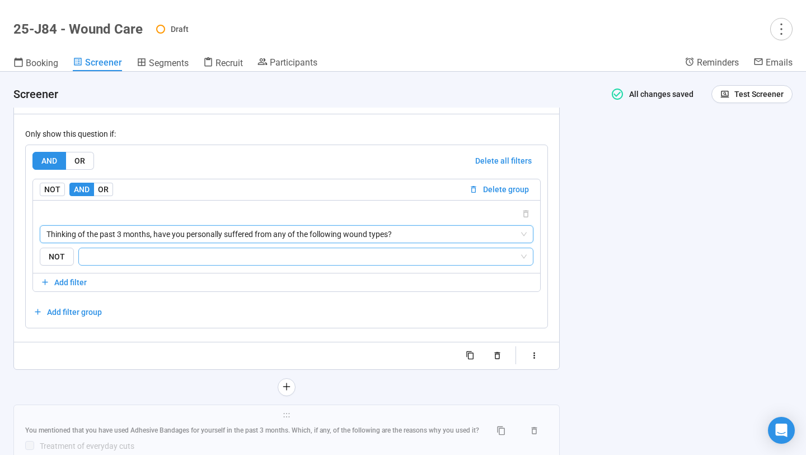
click at [359, 263] on input "search" at bounding box center [303, 256] width 434 height 13
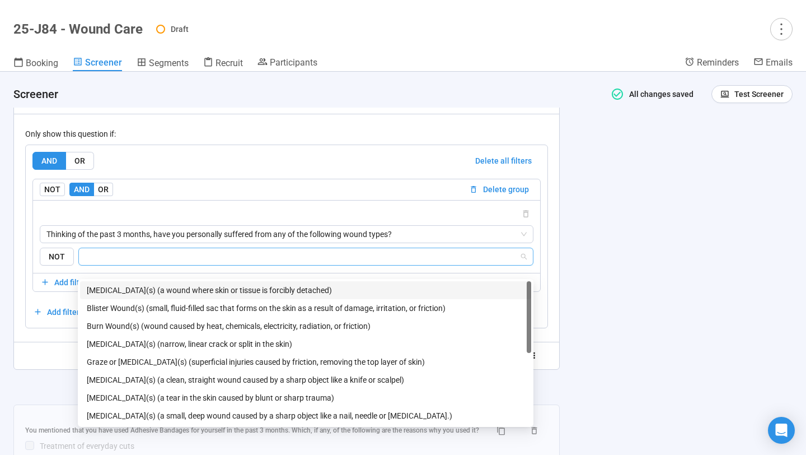
click at [348, 288] on div "[MEDICAL_DATA](s) (a wound where skin or tissue is forcibly detached)" at bounding box center [306, 290] width 438 height 12
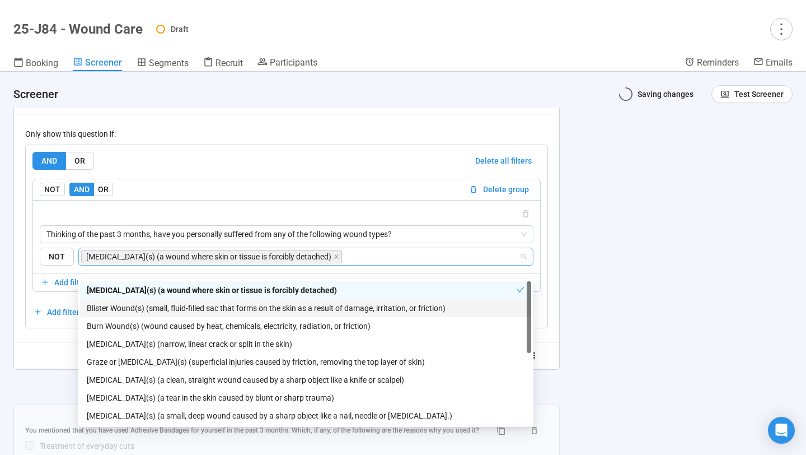
click at [346, 307] on div "Blister Wound(s) (small, fluid-filled sac that forms on the skin as a result of…" at bounding box center [306, 308] width 438 height 12
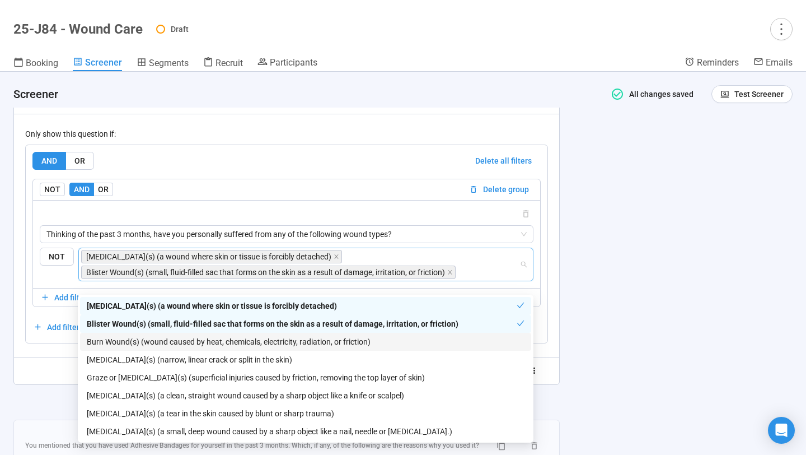
click at [342, 338] on div "Burn Wound(s) (wound caused by heat, chemicals, electricity, radiation, or fric…" at bounding box center [306, 341] width 438 height 12
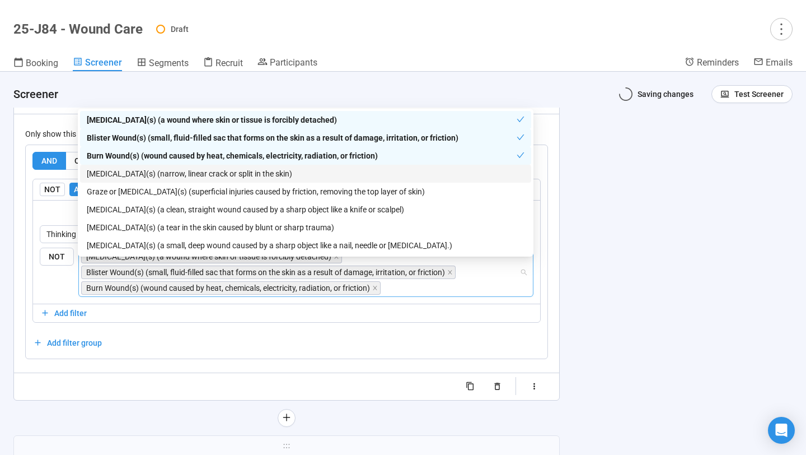
click at [330, 358] on div "AND OR Delete all filters NOT AND OR Delete group Thinking of the past 3 months…" at bounding box center [287, 251] width 522 height 213
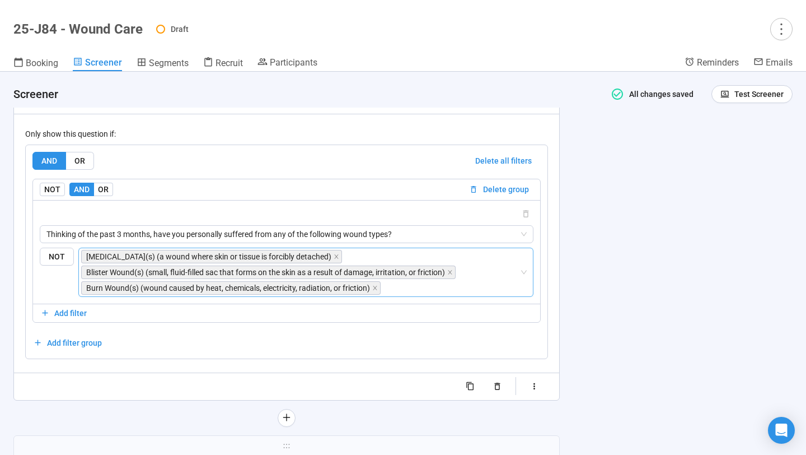
click at [389, 295] on input "search" at bounding box center [451, 287] width 137 height 13
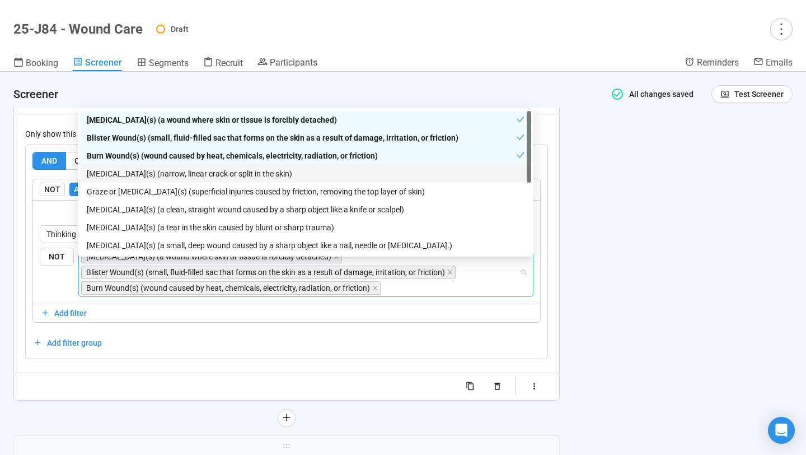
click at [335, 175] on div "[MEDICAL_DATA](s) (narrow, linear crack or split in the skin)" at bounding box center [306, 173] width 438 height 12
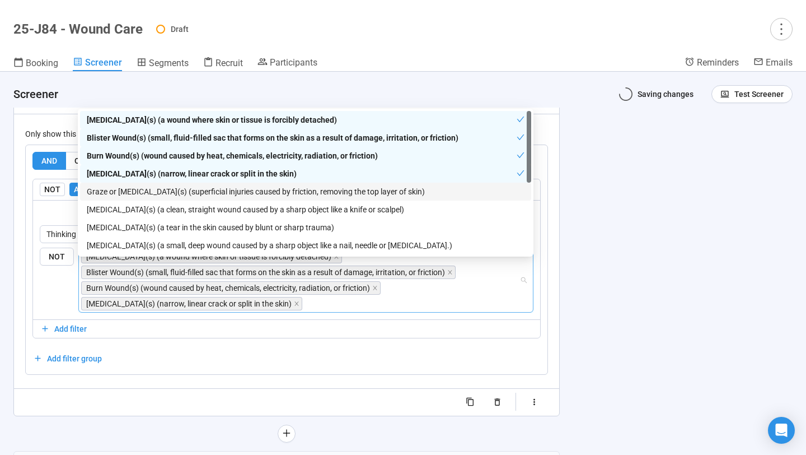
click at [335, 189] on div "Graze or [MEDICAL_DATA](s) (superficial injuries caused by friction, removing t…" at bounding box center [306, 191] width 438 height 12
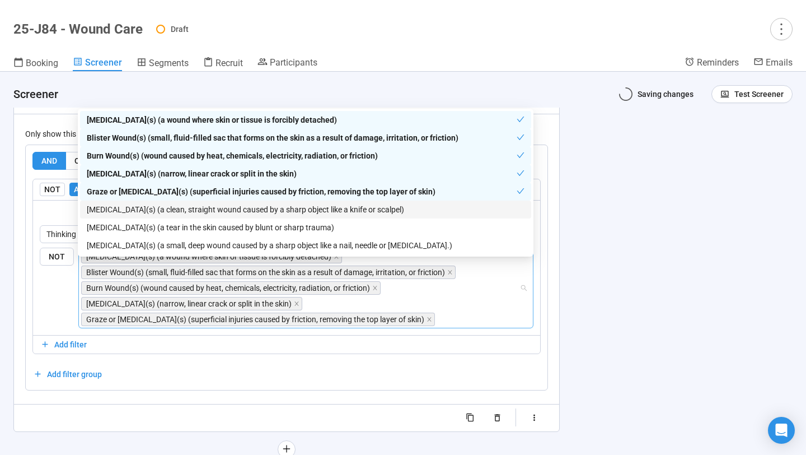
click at [335, 208] on div "[MEDICAL_DATA](s) (a clean, straight wound caused by a sharp object like a knif…" at bounding box center [306, 209] width 438 height 12
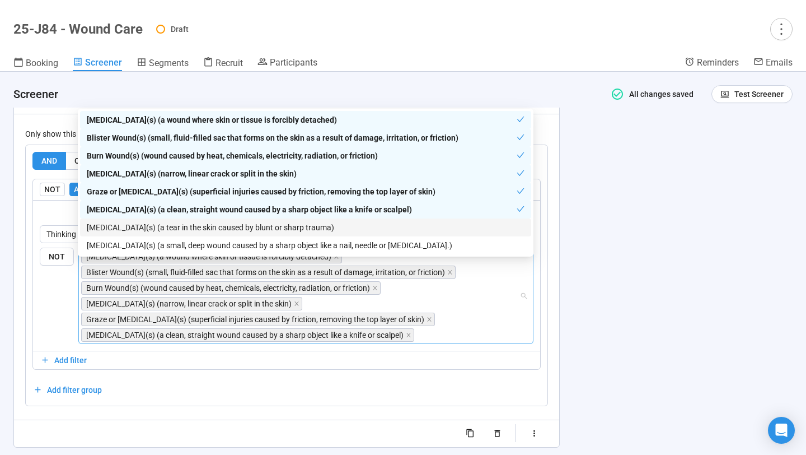
click at [341, 228] on div "[MEDICAL_DATA](s) (a tear in the skin caused by blunt or sharp trauma)" at bounding box center [306, 227] width 438 height 12
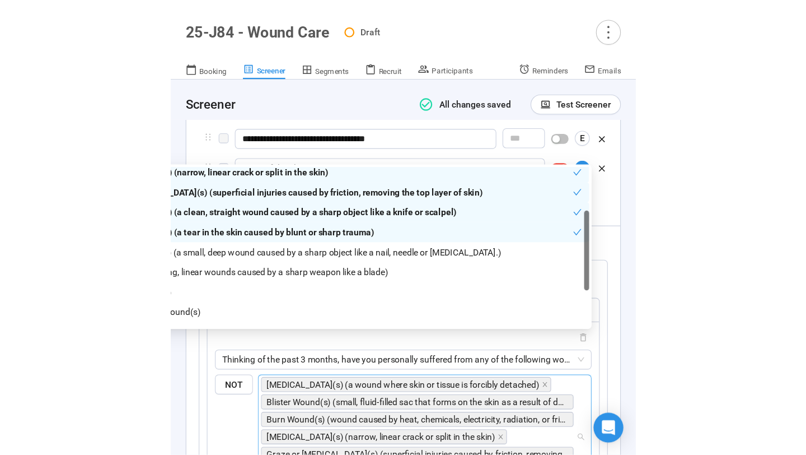
scroll to position [59, 0]
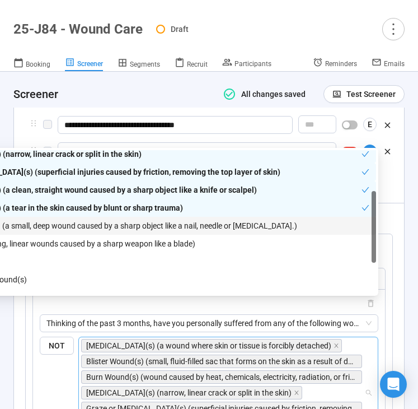
click at [120, 226] on div "[MEDICAL_DATA](s) (a small, deep wound caused by a sharp object like a nail, ne…" at bounding box center [151, 225] width 438 height 12
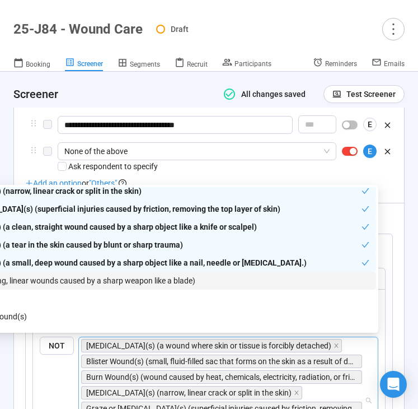
click at [130, 279] on div "Slash Wound(s) (long, linear wounds caused by a sharp weapon like a blade)" at bounding box center [151, 280] width 438 height 12
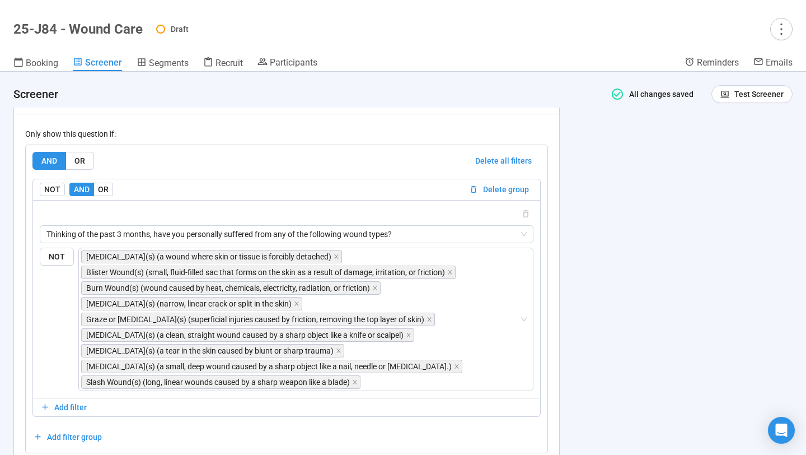
click at [389, 207] on div "**********" at bounding box center [403, 263] width 806 height 383
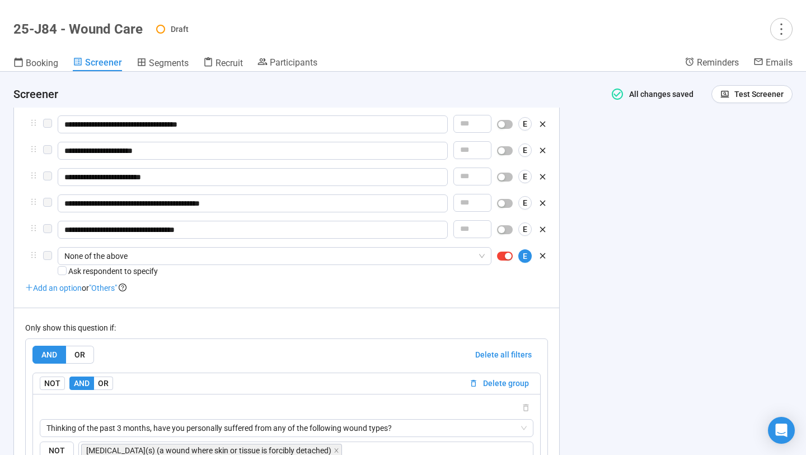
scroll to position [2586, 0]
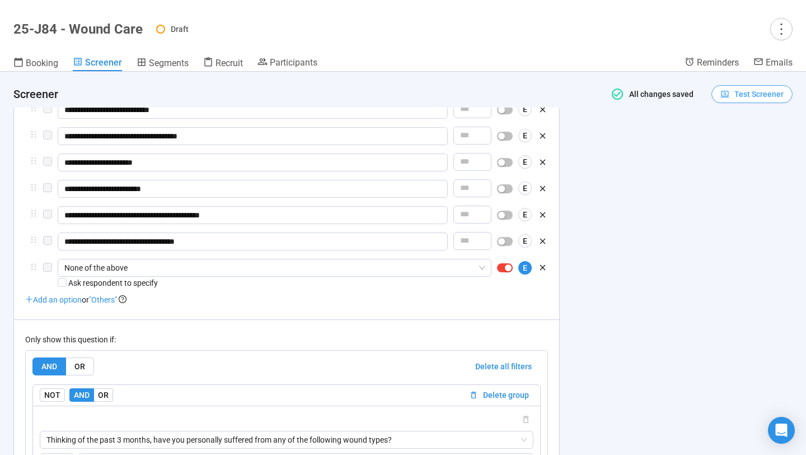
click at [389, 100] on span "Test Screener" at bounding box center [752, 94] width 63 height 12
click at [389, 152] on link "Test screener" at bounding box center [745, 152] width 46 height 9
click at [389, 99] on span "Test Screener" at bounding box center [752, 94] width 63 height 12
click at [389, 148] on link "Test screener" at bounding box center [745, 152] width 46 height 9
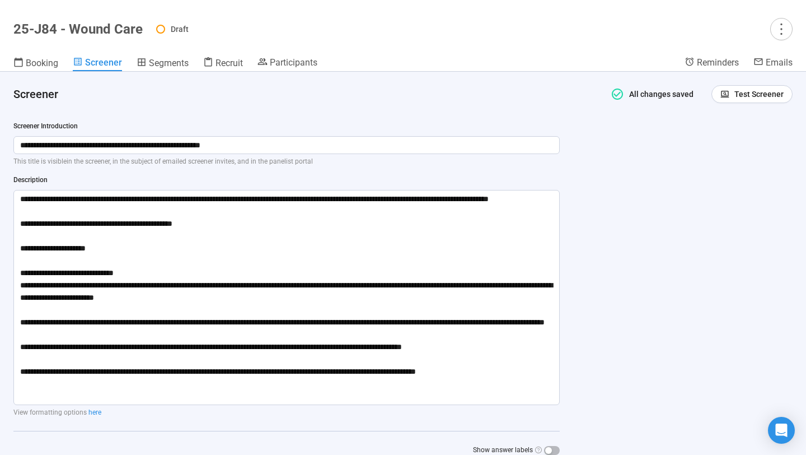
scroll to position [0, 0]
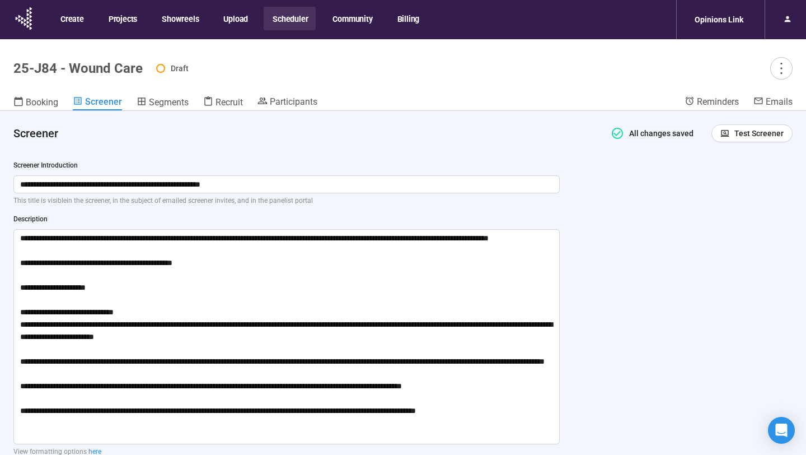
click at [294, 17] on button "Scheduler" at bounding box center [290, 19] width 52 height 24
